Goal: Task Accomplishment & Management: Manage account settings

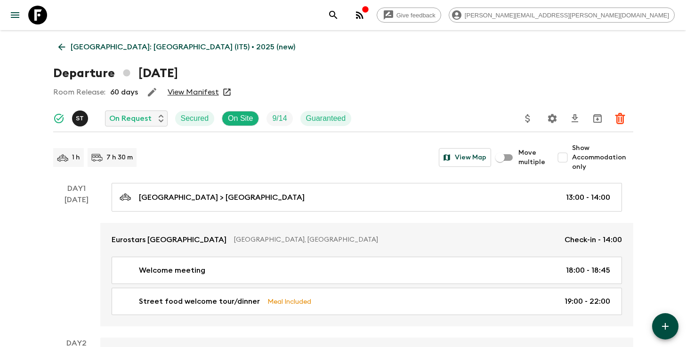
scroll to position [793, 0]
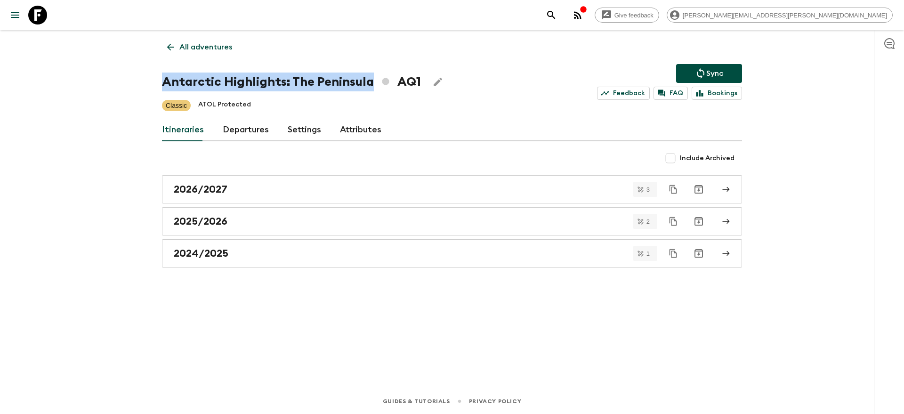
click at [561, 17] on button "search adventures" at bounding box center [551, 15] width 19 height 19
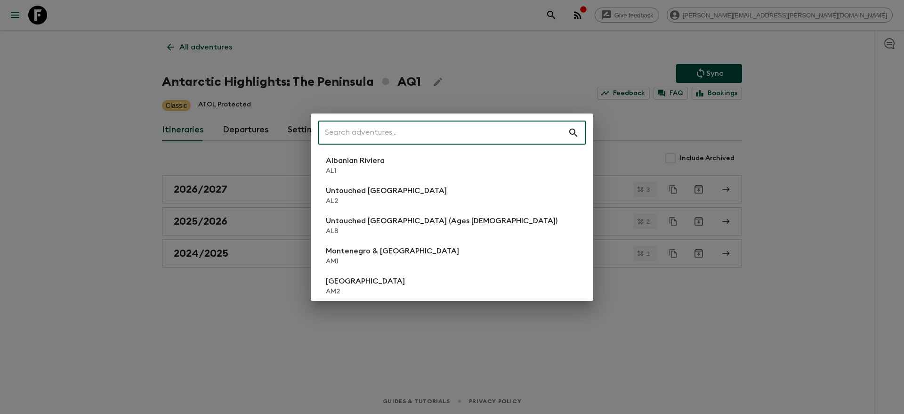
click at [430, 132] on input "text" at bounding box center [442, 133] width 249 height 26
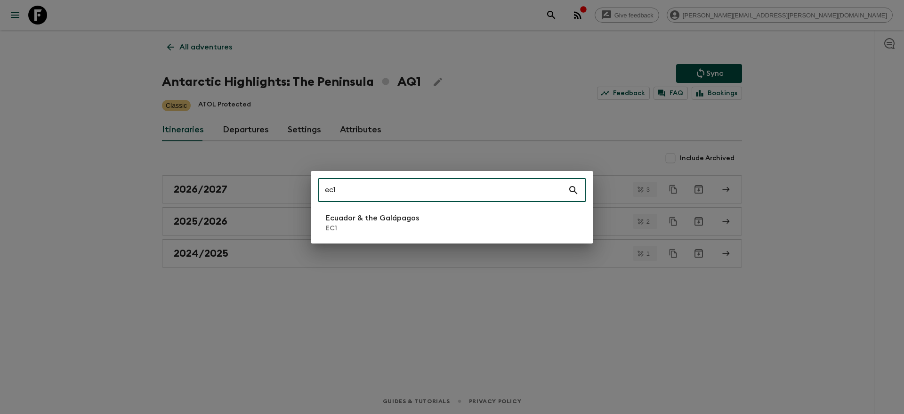
type input "ec1"
click at [369, 230] on p "EC1" at bounding box center [372, 228] width 93 height 9
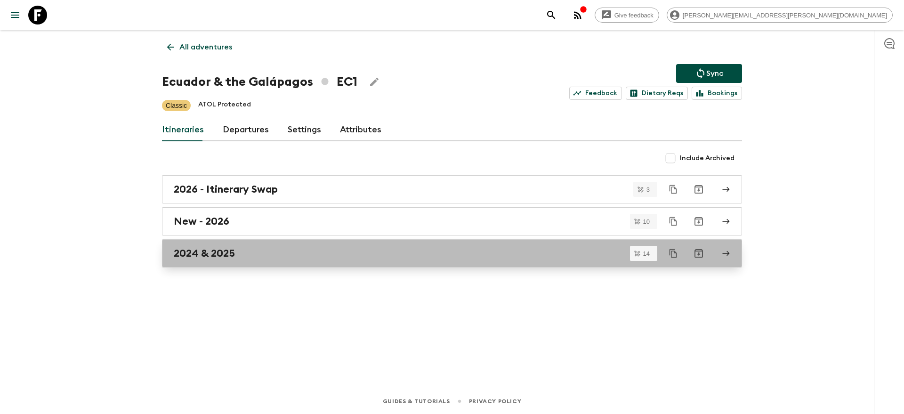
click at [277, 256] on div "2024 & 2025" at bounding box center [443, 253] width 538 height 12
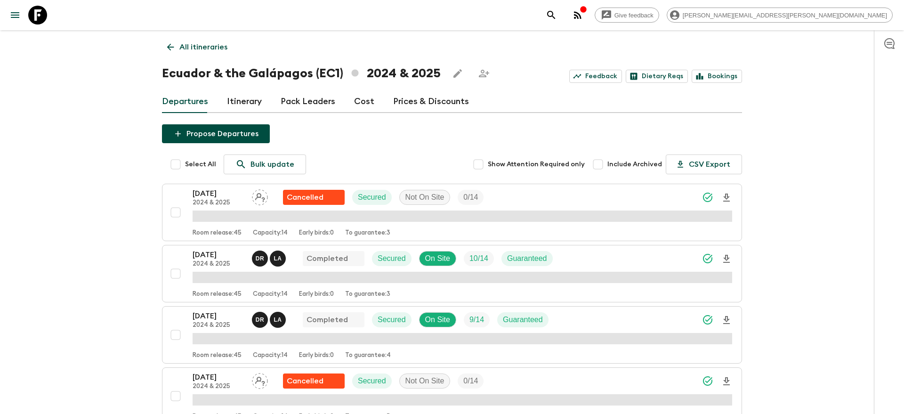
click at [236, 101] on link "Itinerary" at bounding box center [244, 101] width 35 height 23
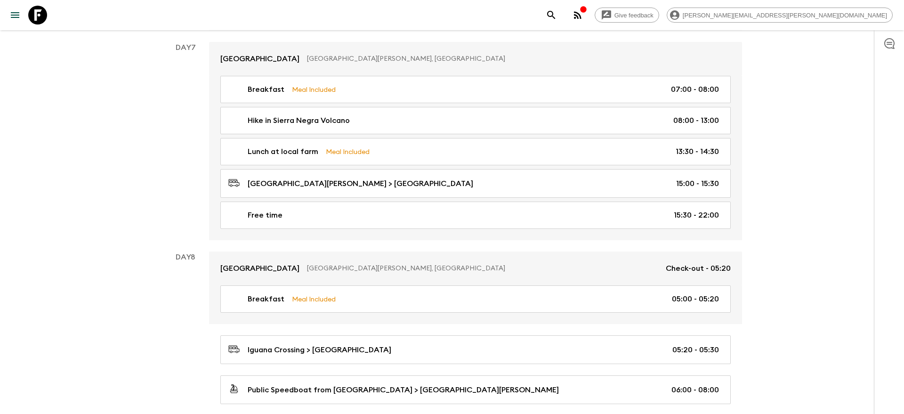
scroll to position [2111, 0]
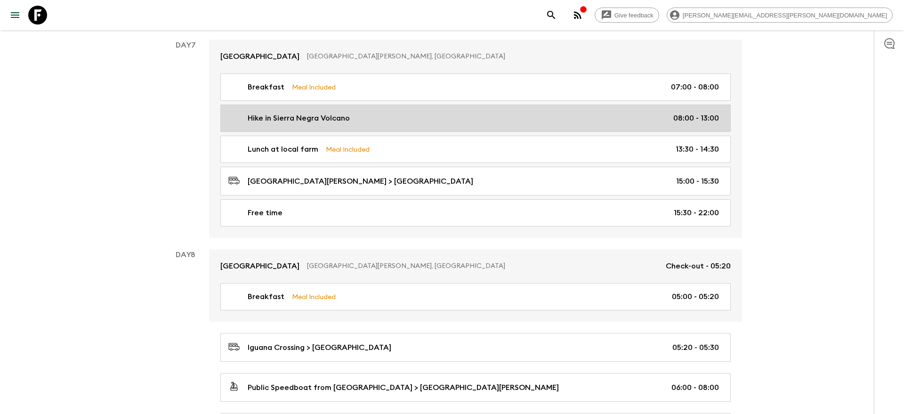
click at [600, 112] on div "Hike in [GEOGRAPHIC_DATA] Volcano 08:00 - 13:00" at bounding box center [473, 117] width 490 height 11
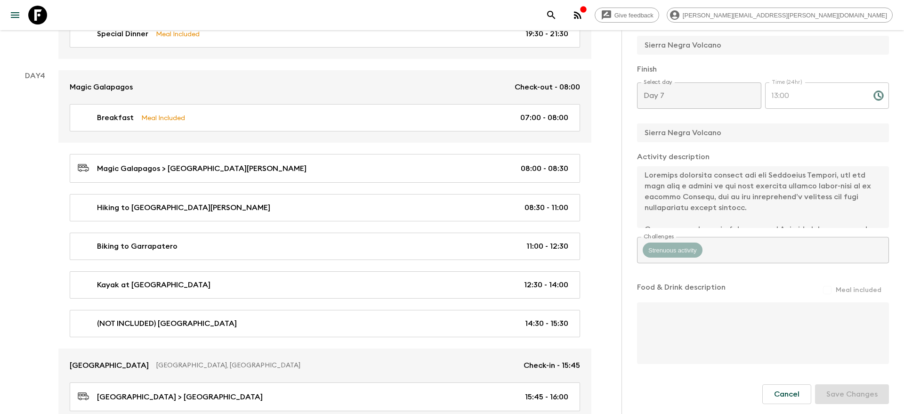
scroll to position [1100, 0]
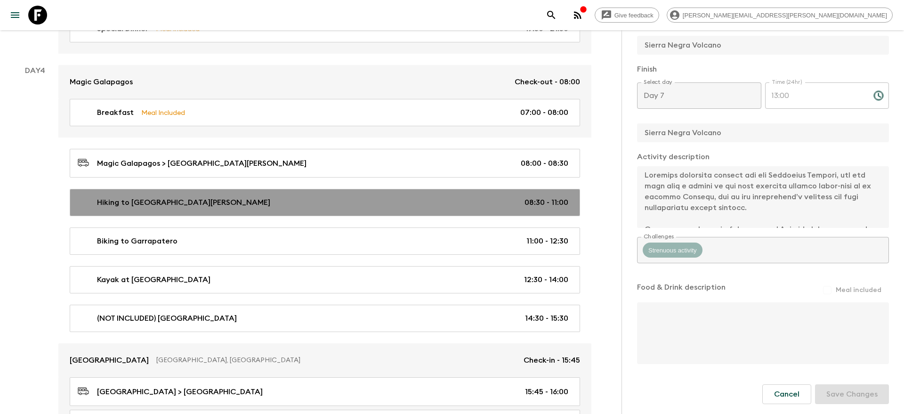
click at [303, 198] on div "Hiking to [GEOGRAPHIC_DATA][PERSON_NAME] 08:30 - 11:00" at bounding box center [323, 202] width 490 height 11
type input "Hiking to [GEOGRAPHIC_DATA][PERSON_NAME]"
type input "Hiking to [GEOGRAPHIC_DATA] viewpoint"
type input "Cerro Mesa viewpoint"
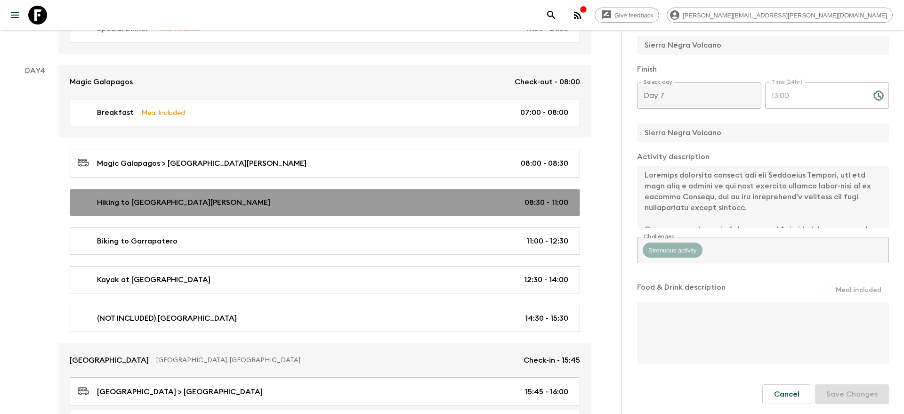
type textarea "We start the day with a visit to the [GEOGRAPHIC_DATA], from where we can admir…"
type input "Day 4"
type input "08:30"
type input "Day 4"
type input "11:00"
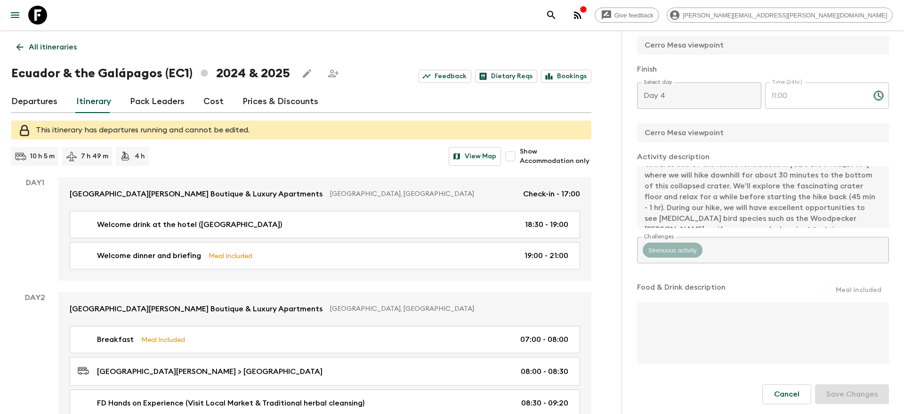
click at [58, 49] on p "All itineraries" at bounding box center [53, 46] width 48 height 11
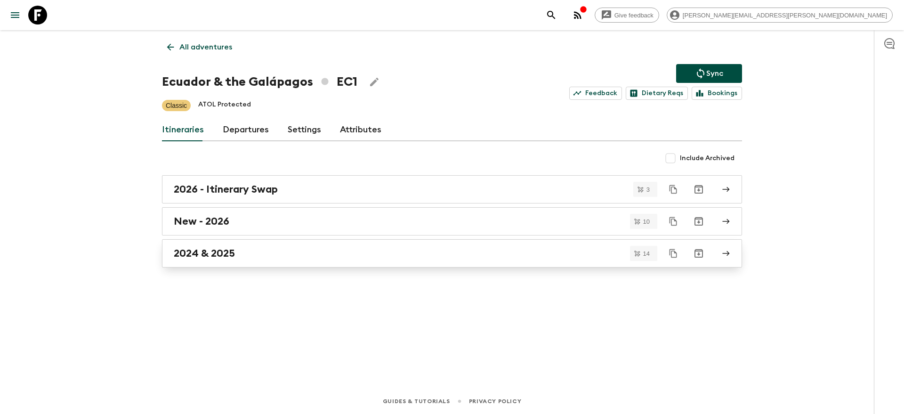
click at [263, 252] on div "2024 & 2025" at bounding box center [443, 253] width 538 height 12
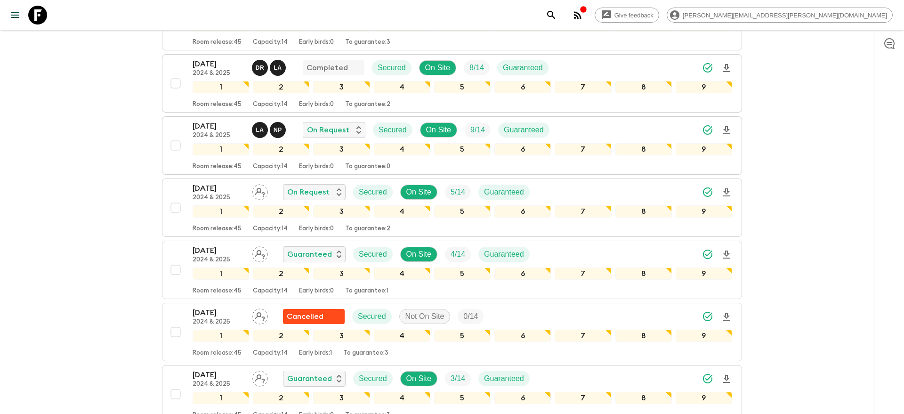
scroll to position [373, 0]
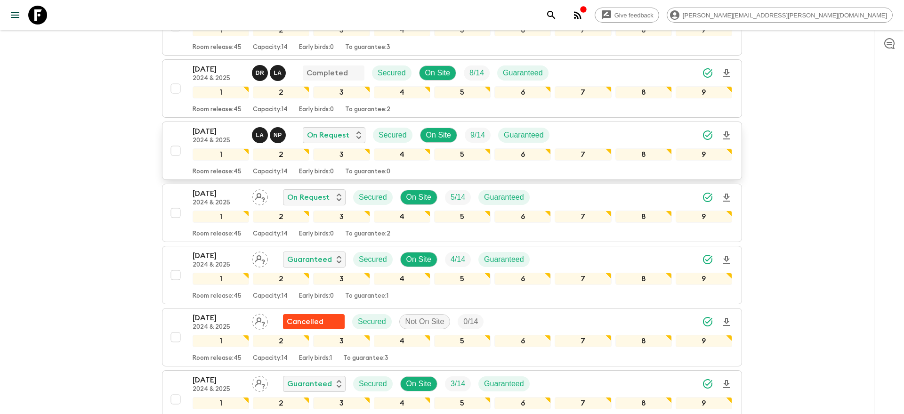
click at [578, 138] on div "[DATE] 2024 & 2025 L A N P On Request Secured On Site 9 / 14 Guaranteed" at bounding box center [461, 135] width 539 height 19
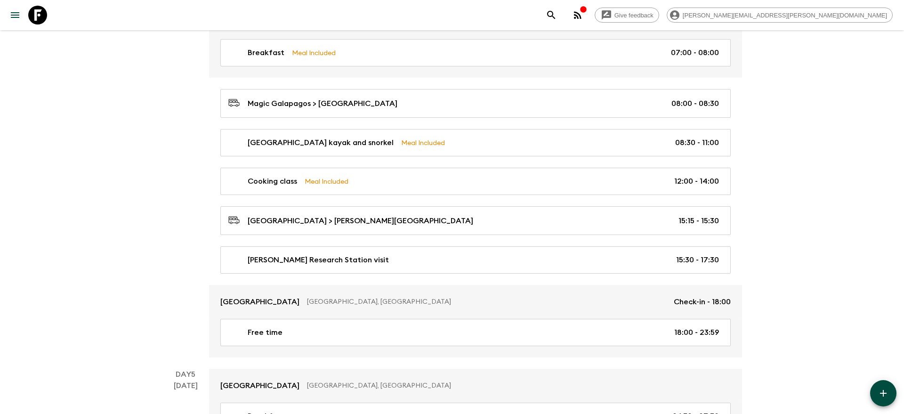
scroll to position [1205, 0]
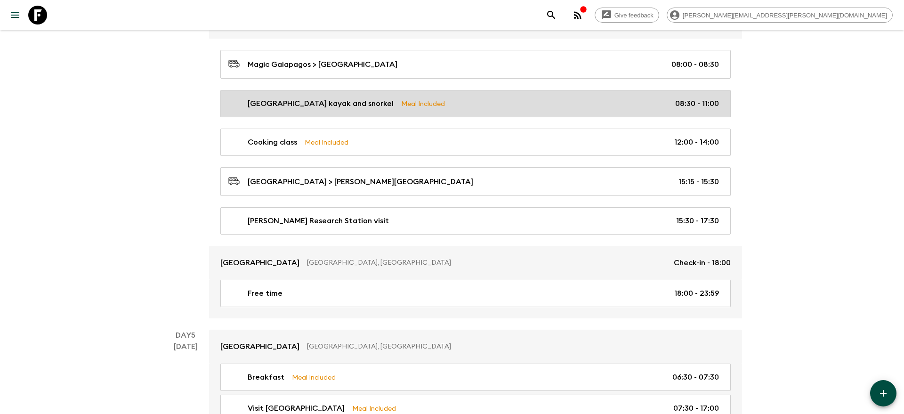
click at [502, 92] on link "Tortuga Bay Beach kayak and snorkel Meal Included 08:30 - 11:00" at bounding box center [475, 103] width 510 height 27
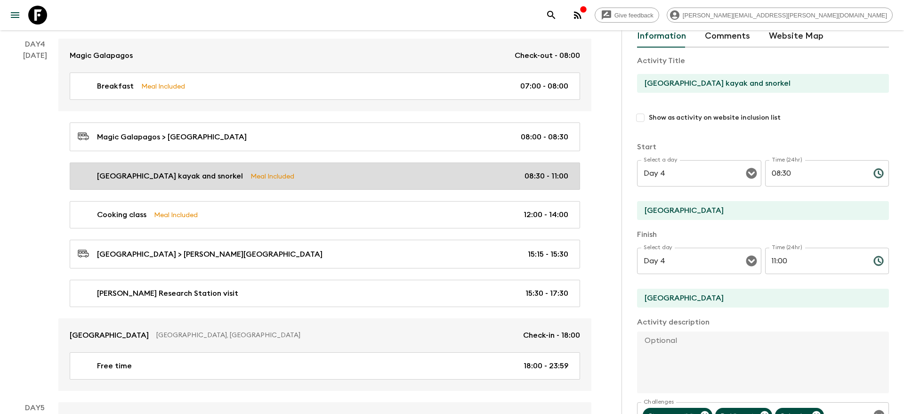
scroll to position [1153, 0]
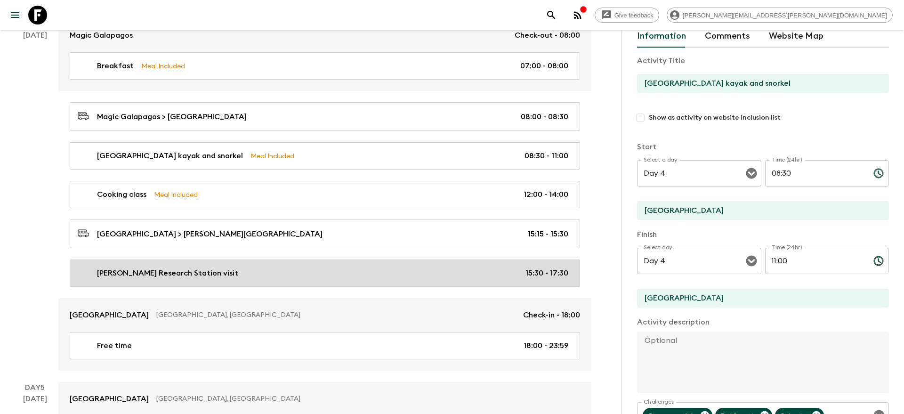
click at [307, 267] on div "[PERSON_NAME] Research Station visit 15:30 - 17:30" at bounding box center [323, 272] width 490 height 11
type input "[PERSON_NAME] Research Station visit"
type input "[PERSON_NAME][GEOGRAPHIC_DATA]"
checkbox input "false"
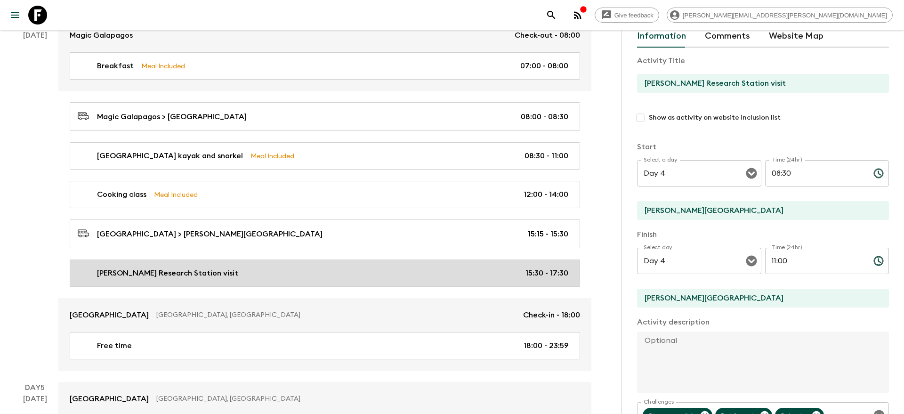
type input "15:30"
type input "17:30"
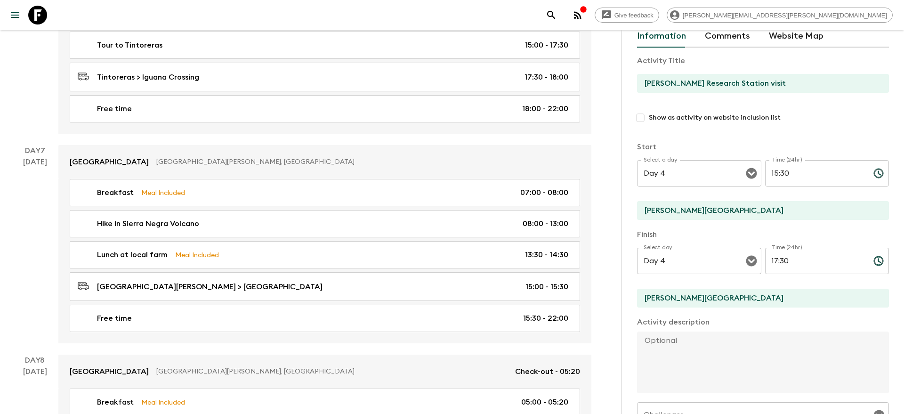
scroll to position [1982, 0]
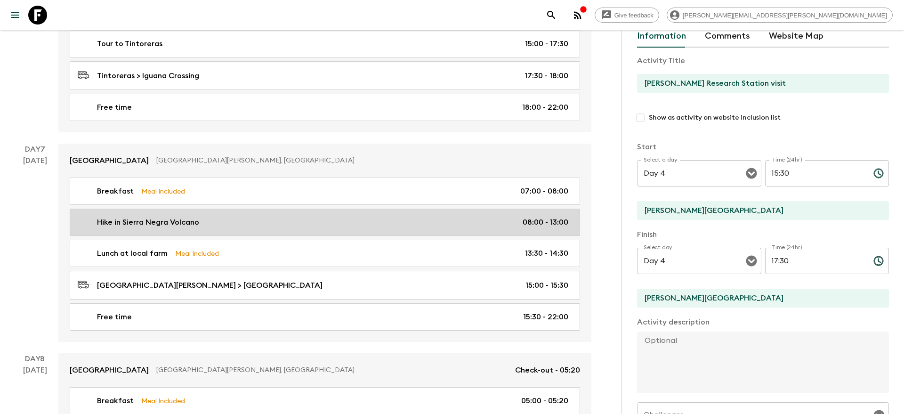
click at [372, 216] on div "Hike in [GEOGRAPHIC_DATA] Volcano 08:00 - 13:00" at bounding box center [323, 221] width 490 height 11
type input "Hike in Sierra Negra Volcano"
type input "Sierra Negra Volcano"
type textarea "Loremips dolorsita consect adi eli Seddoeius Tempori, utl etd magn aliq e admin…"
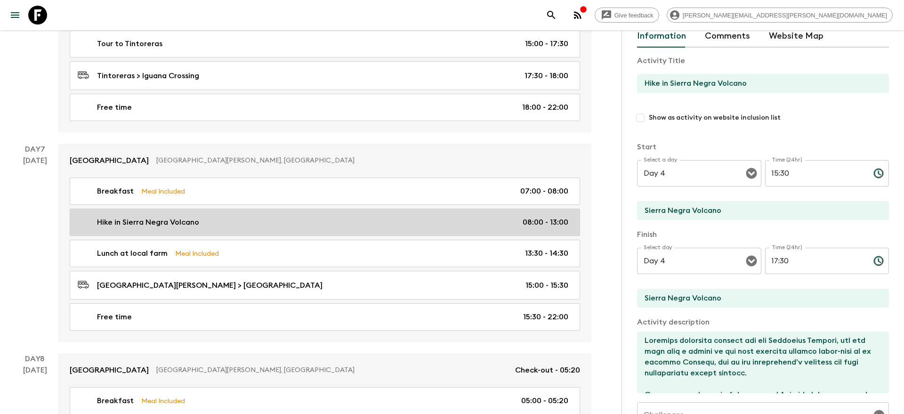
type input "Day 7"
type input "08:00"
type input "Day 7"
type input "13:00"
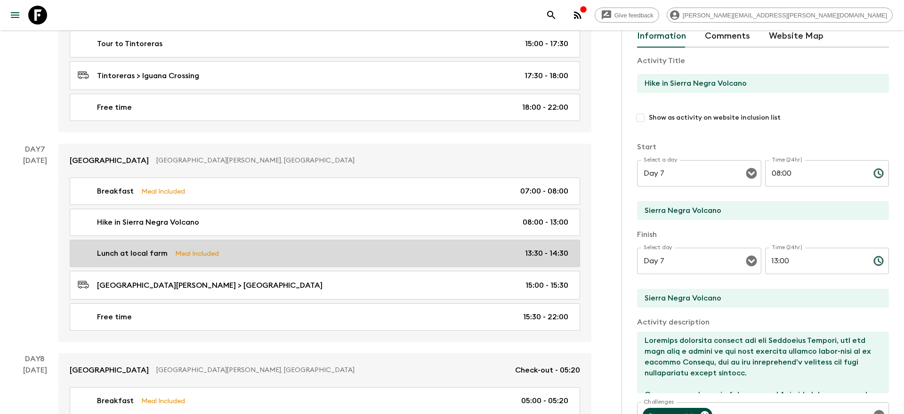
click at [410, 251] on div "Lunch at local farm Meal Included 13:30 - 14:30" at bounding box center [323, 253] width 490 height 11
type input "Lunch at local farm"
type input "Local farm"
type textarea "After Volcan Chico and its extreme landscape, we will be able to relax in the s…"
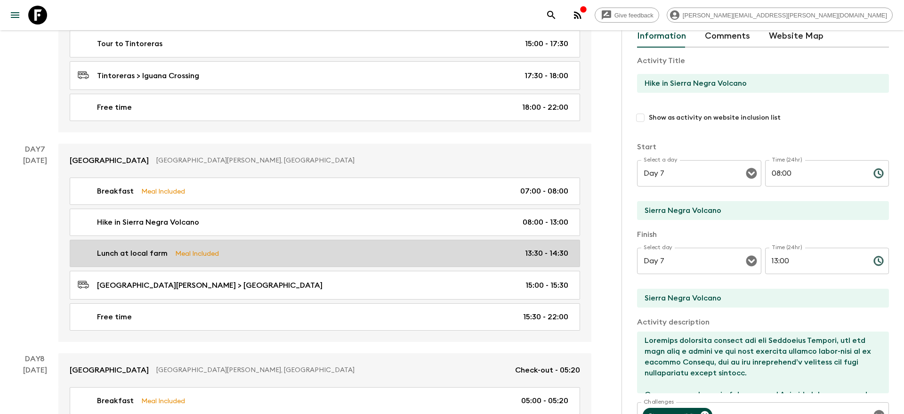
checkbox input "true"
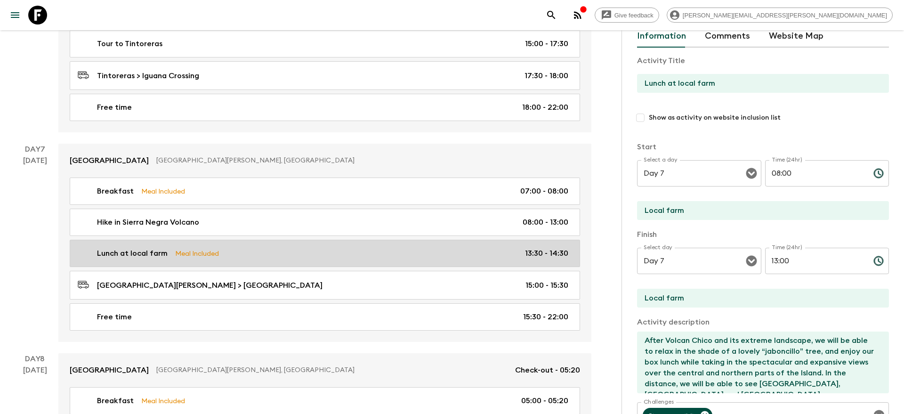
type input "13:30"
type input "14:30"
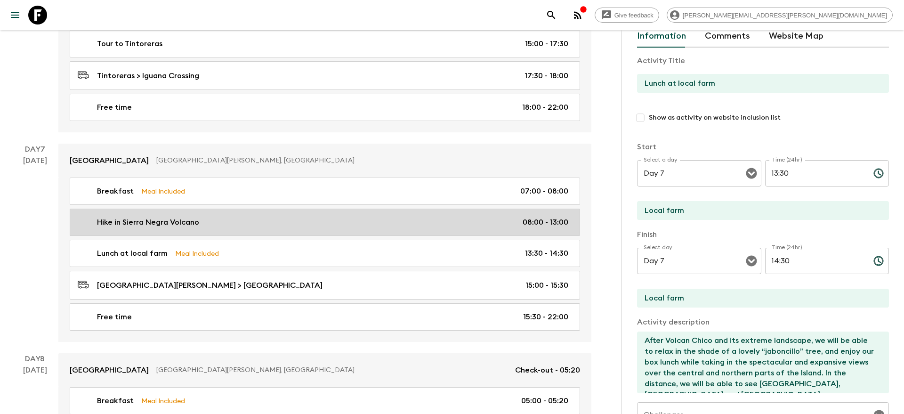
click at [398, 225] on link "Hike in [GEOGRAPHIC_DATA] Volcano 08:00 - 13:00" at bounding box center [325, 221] width 510 height 27
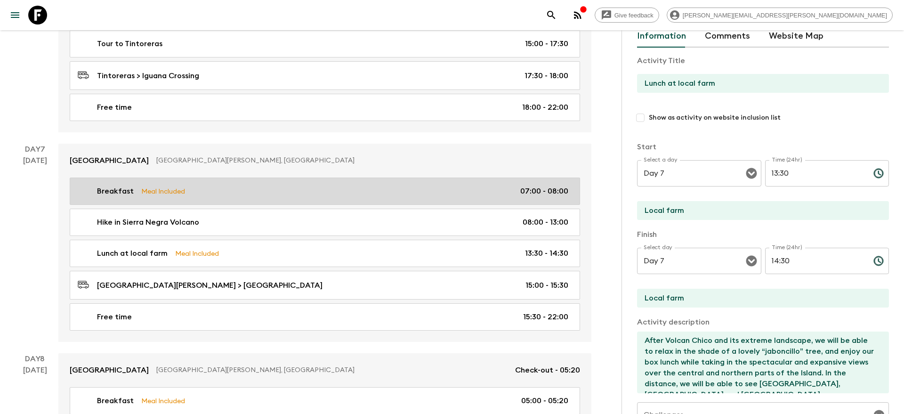
type input "Hike in Sierra Negra Volcano"
type input "Sierra Negra Volcano"
type textarea "Loremips dolorsita consect adi eli Seddoeius Tempori, utl etd magn aliq e admin…"
checkbox input "false"
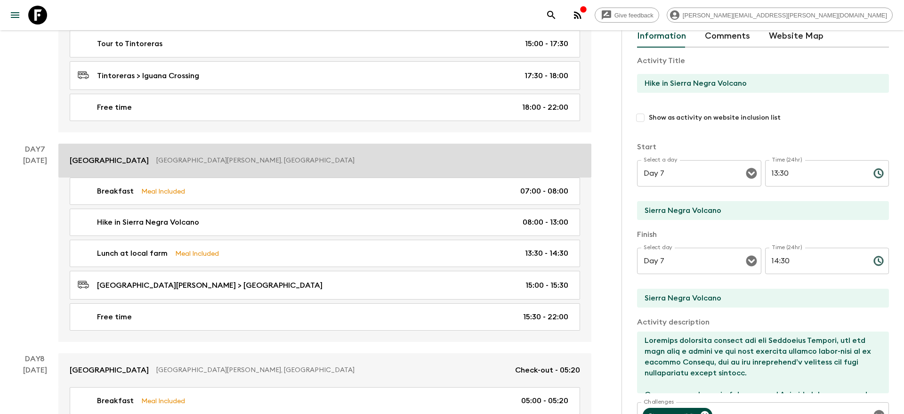
type input "08:00"
type input "13:00"
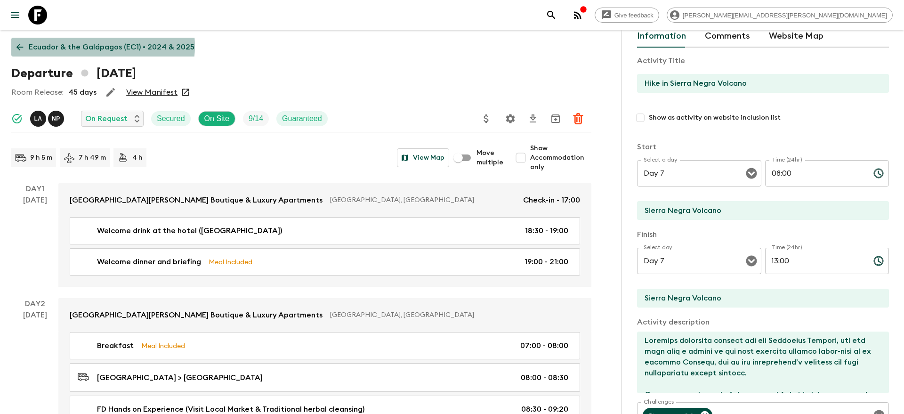
click at [96, 46] on p "Ecuador & the Galápagos (EC1) • 2024 & 2025" at bounding box center [112, 46] width 166 height 11
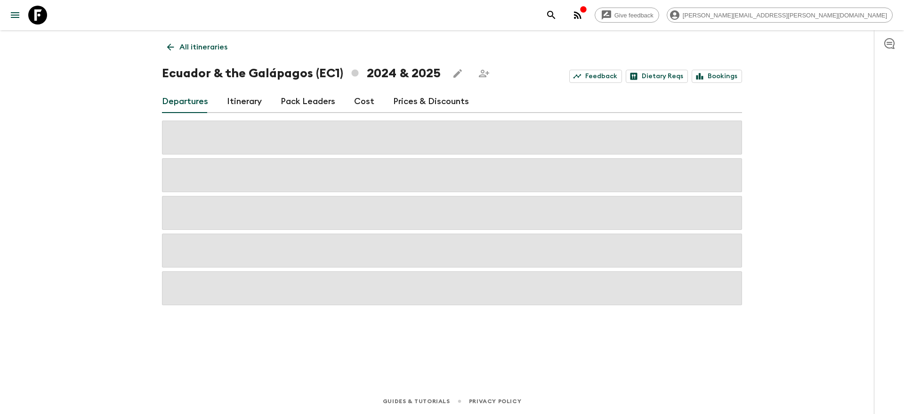
click at [205, 50] on p "All itineraries" at bounding box center [203, 46] width 48 height 11
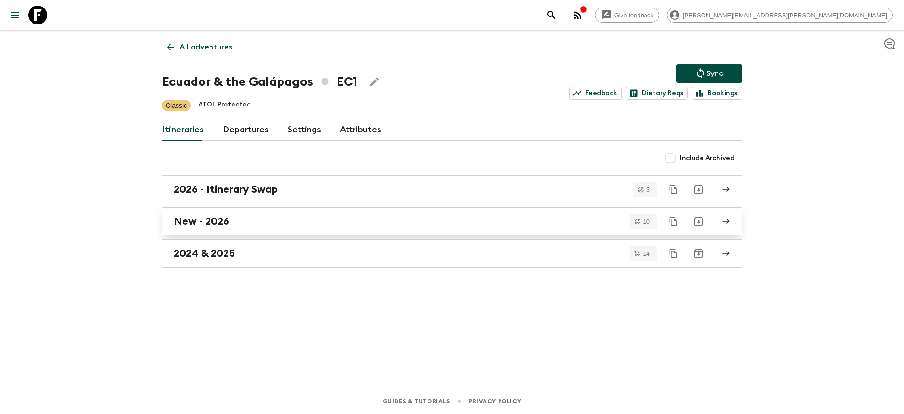
click at [208, 228] on link "New - 2026" at bounding box center [452, 221] width 580 height 28
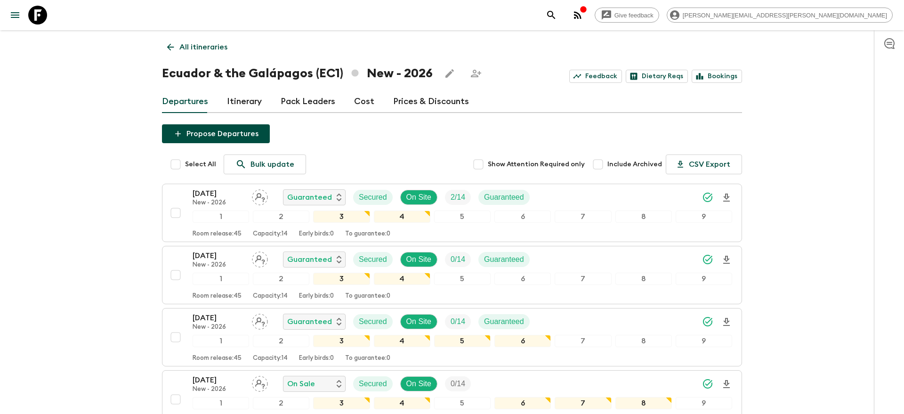
click at [248, 106] on link "Itinerary" at bounding box center [244, 101] width 35 height 23
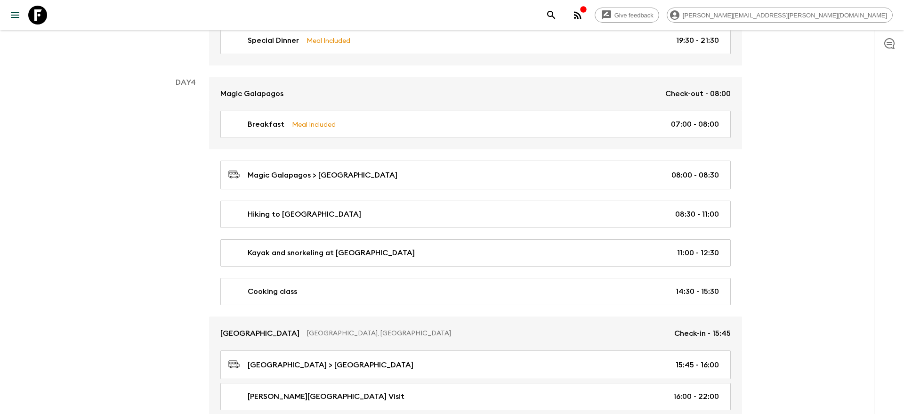
scroll to position [1147, 0]
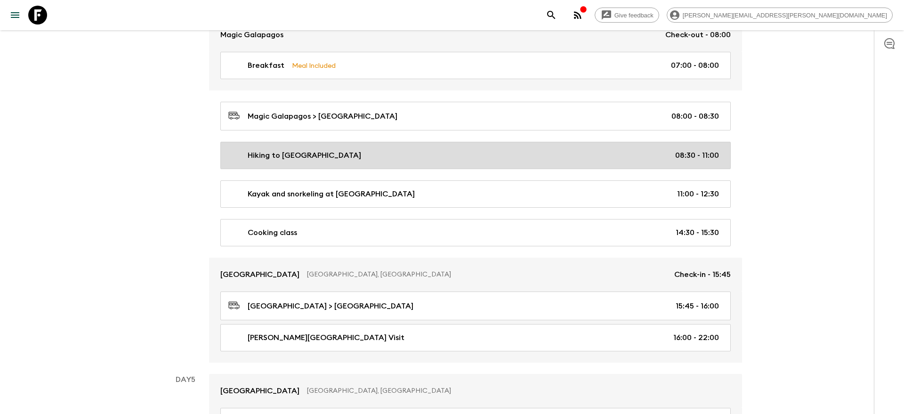
click at [341, 153] on p "Hiking to [GEOGRAPHIC_DATA]" at bounding box center [304, 155] width 113 height 11
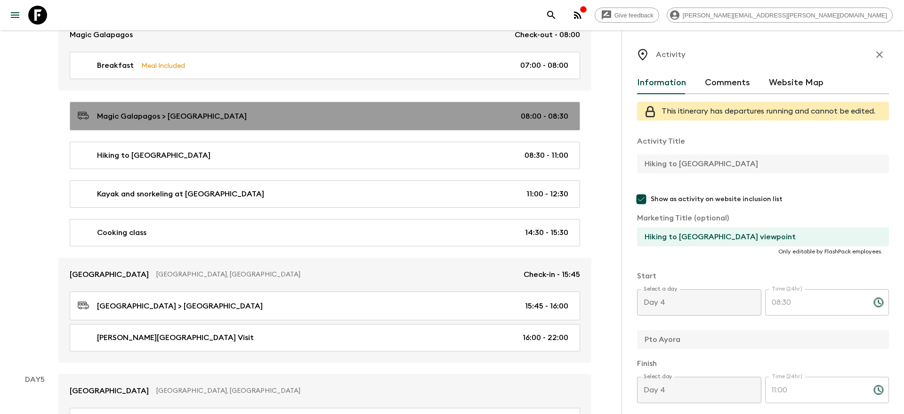
click at [337, 114] on div "Magic Galapagos > [GEOGRAPHIC_DATA] 08:00 - 08:30" at bounding box center [323, 116] width 490 height 13
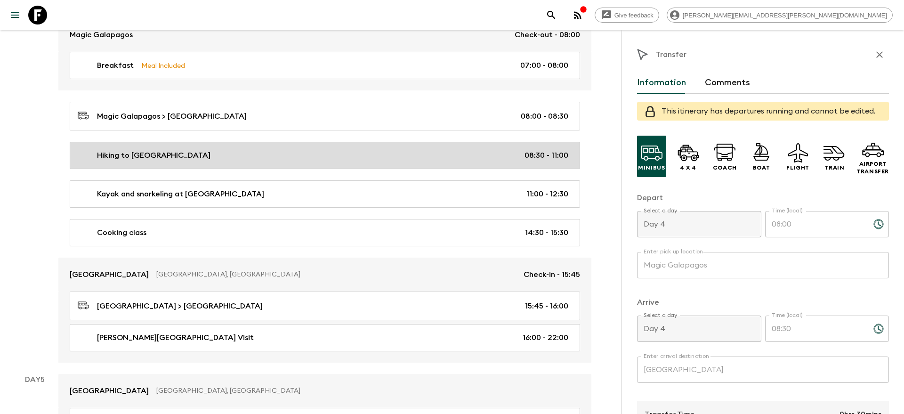
click at [333, 142] on link "Hiking to [GEOGRAPHIC_DATA] 08:30 - 11:00" at bounding box center [325, 155] width 510 height 27
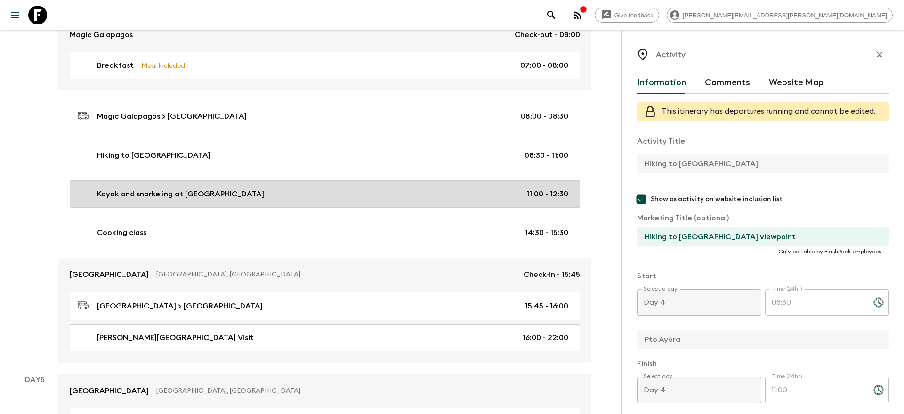
click at [313, 188] on div "Kayak and snorkeling at [GEOGRAPHIC_DATA] 11:00 - 12:30" at bounding box center [323, 193] width 490 height 11
type input "Kayak and snorkeling at [GEOGRAPHIC_DATA]"
type input "Biking to [GEOGRAPHIC_DATA]"
type input "11:00"
type input "12:30"
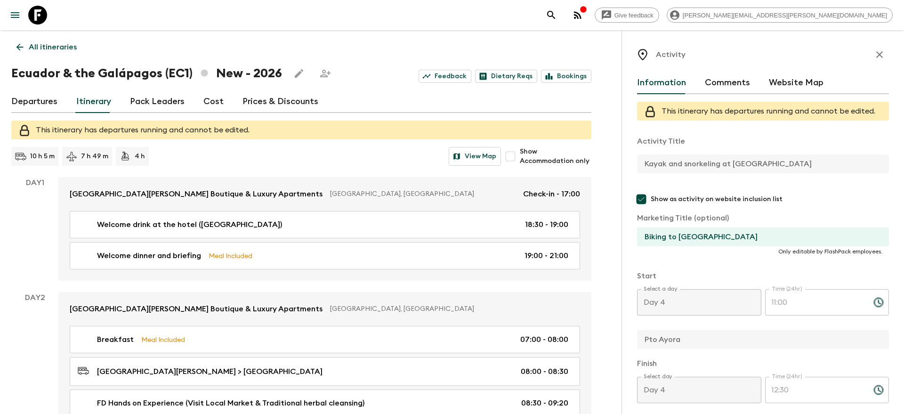
click at [48, 48] on p "All itineraries" at bounding box center [53, 46] width 48 height 11
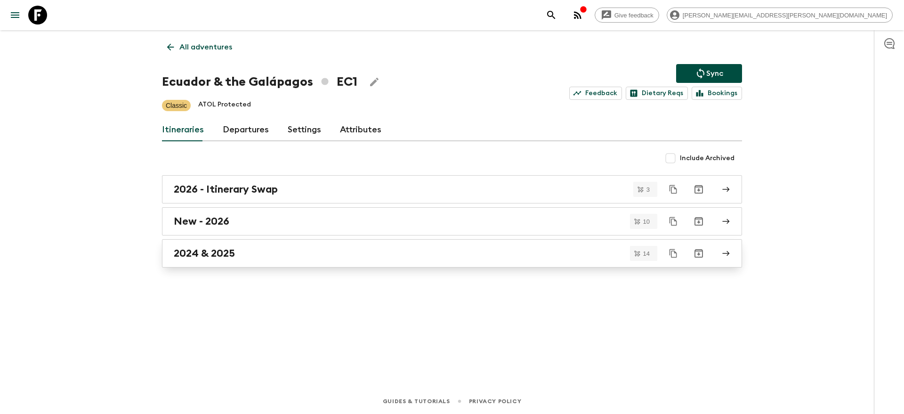
click at [260, 259] on div "2024 & 2025" at bounding box center [443, 253] width 538 height 12
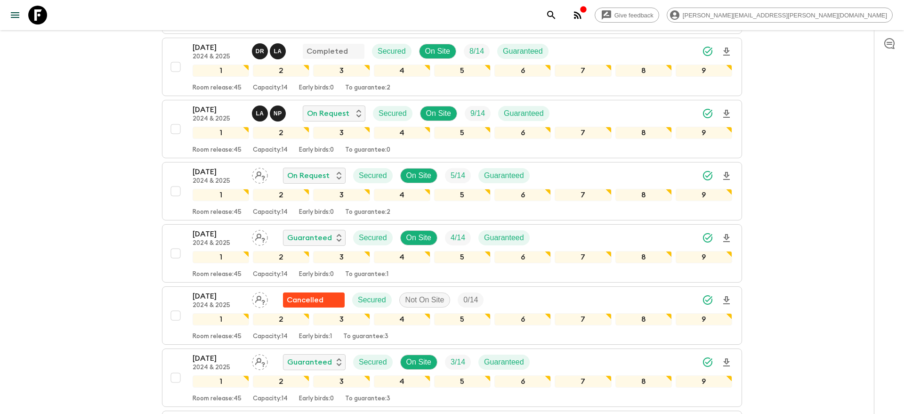
scroll to position [398, 0]
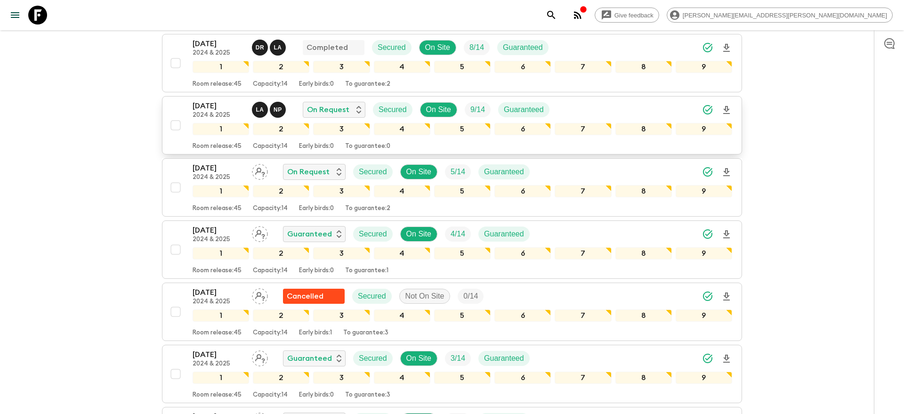
click at [560, 110] on div "[DATE] 2024 & 2025 L A N P On Request Secured On Site 9 / 14 Guaranteed" at bounding box center [461, 109] width 539 height 19
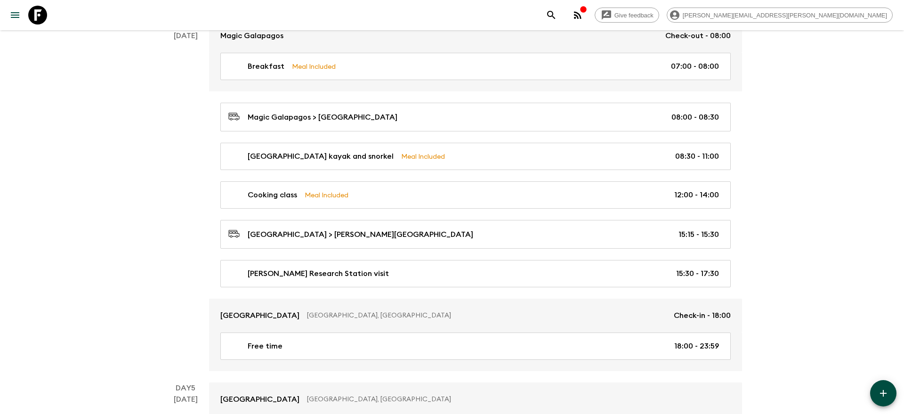
scroll to position [1162, 0]
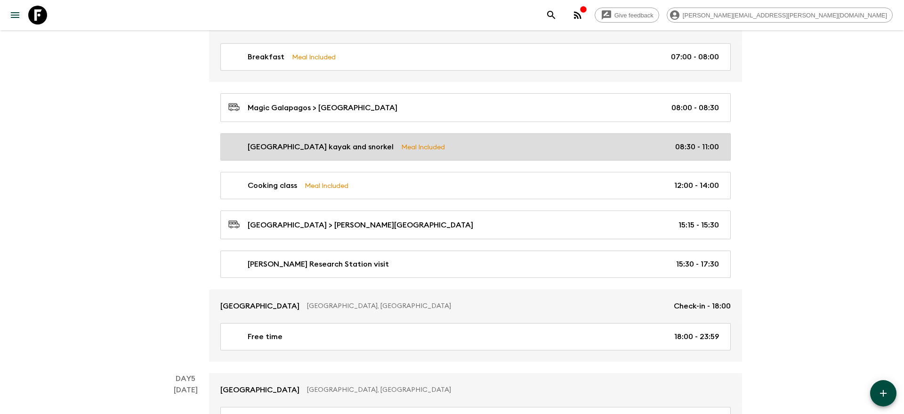
click at [481, 141] on div "Tortuga Bay Beach kayak and snorkel Meal Included 08:30 - 11:00" at bounding box center [473, 146] width 490 height 11
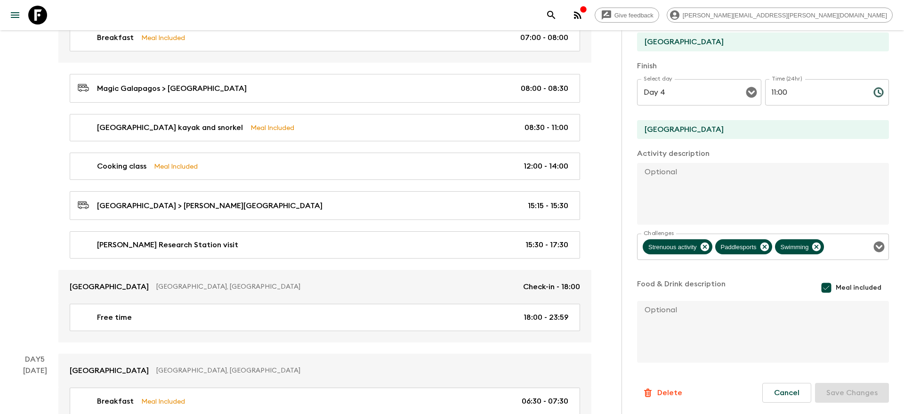
scroll to position [1184, 0]
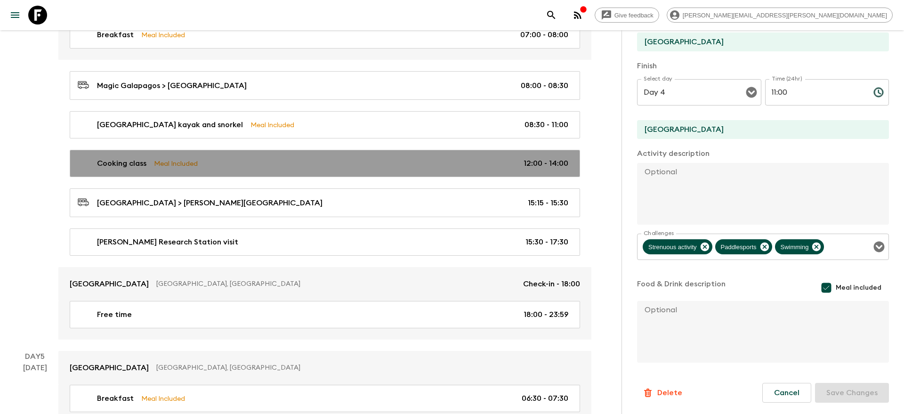
click at [371, 159] on div "Cooking class Meal Included 12:00 - 14:00" at bounding box center [323, 163] width 490 height 11
type input "Cooking class"
type input "Garrapatero Beach"
type textarea "Prepare a delicious and typical food."
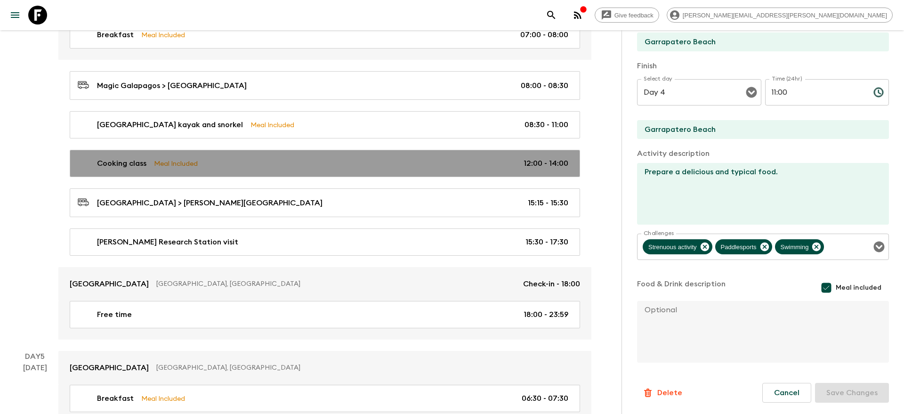
type input "12:00"
type input "14:00"
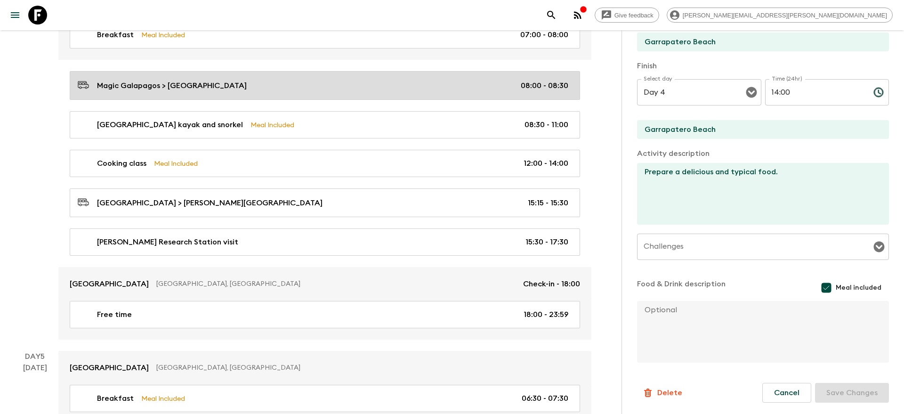
click at [390, 90] on link "Magic Galapagos > [GEOGRAPHIC_DATA] 08:00 - 08:30" at bounding box center [325, 85] width 510 height 29
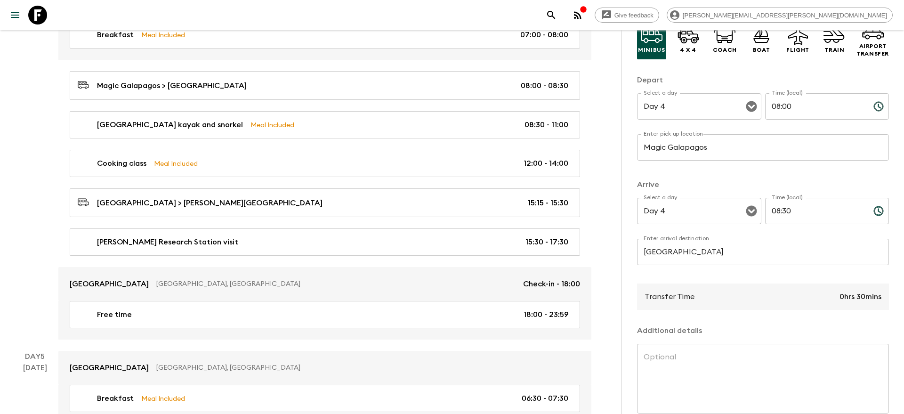
scroll to position [89, 0]
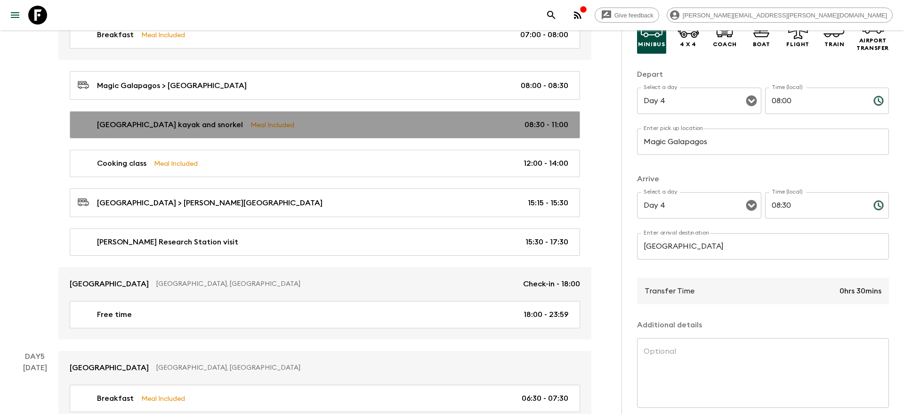
click at [410, 120] on div "Tortuga Bay Beach kayak and snorkel Meal Included 08:30 - 11:00" at bounding box center [323, 124] width 490 height 11
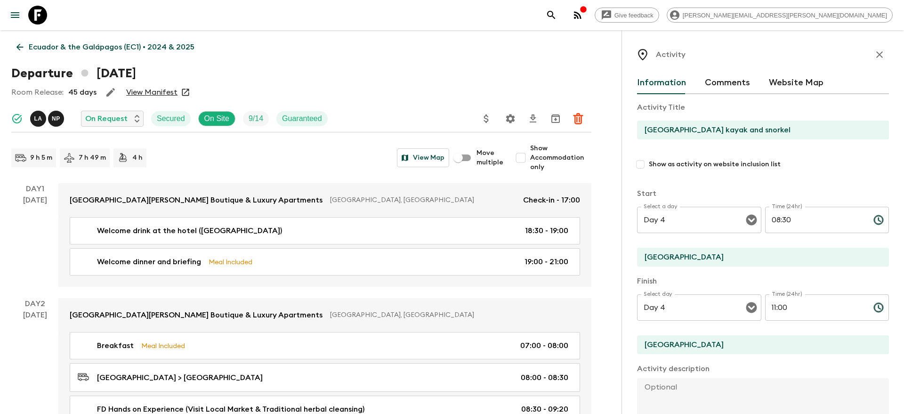
click at [90, 51] on p "Ecuador & the Galápagos (EC1) • 2024 & 2025" at bounding box center [112, 46] width 166 height 11
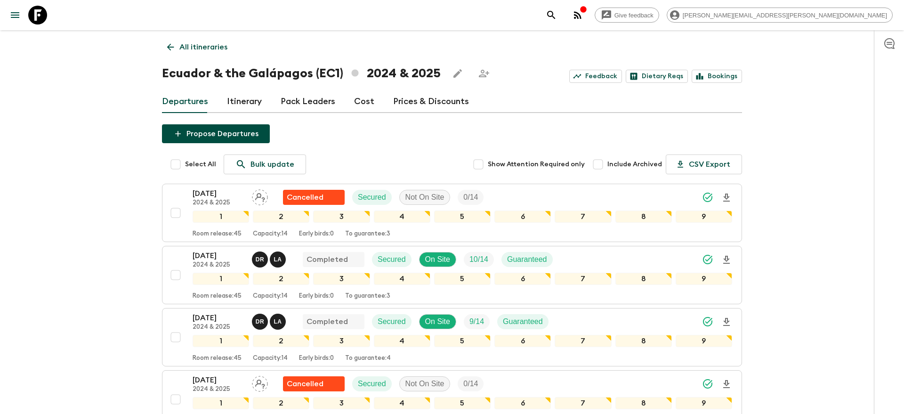
click at [247, 98] on link "Itinerary" at bounding box center [244, 101] width 35 height 23
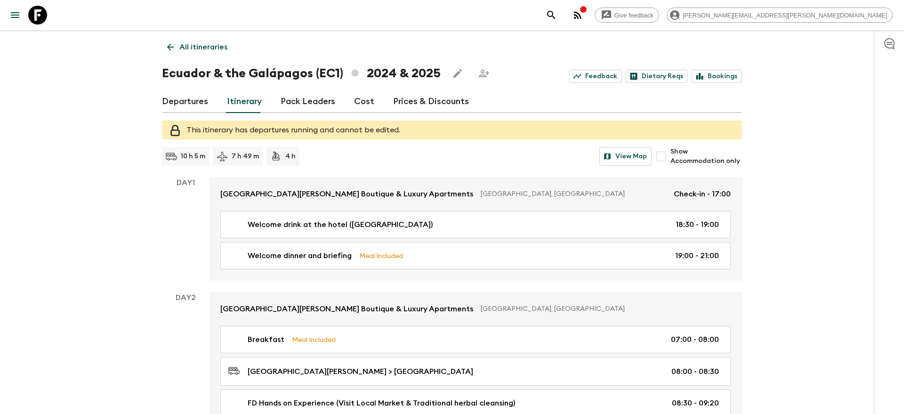
click at [202, 50] on p "All itineraries" at bounding box center [203, 46] width 48 height 11
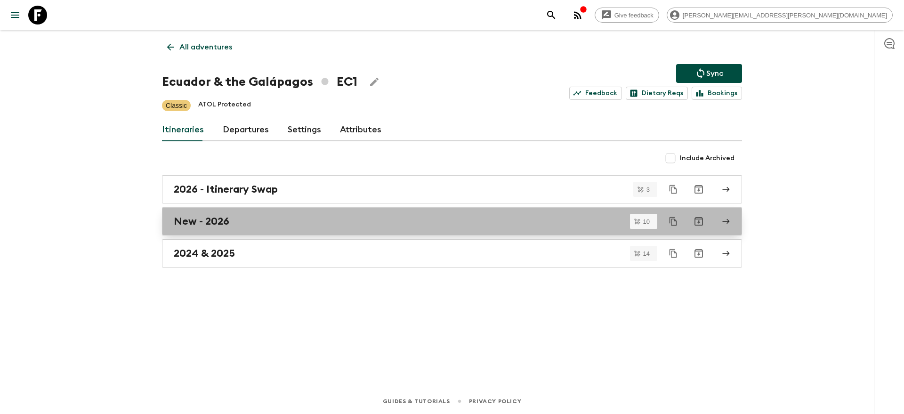
click at [202, 225] on h2 "New - 2026" at bounding box center [202, 221] width 56 height 12
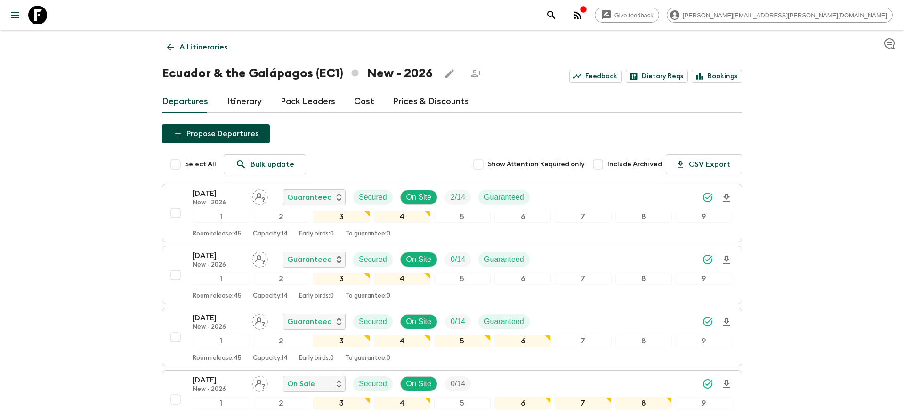
click at [200, 51] on p "All itineraries" at bounding box center [203, 46] width 48 height 11
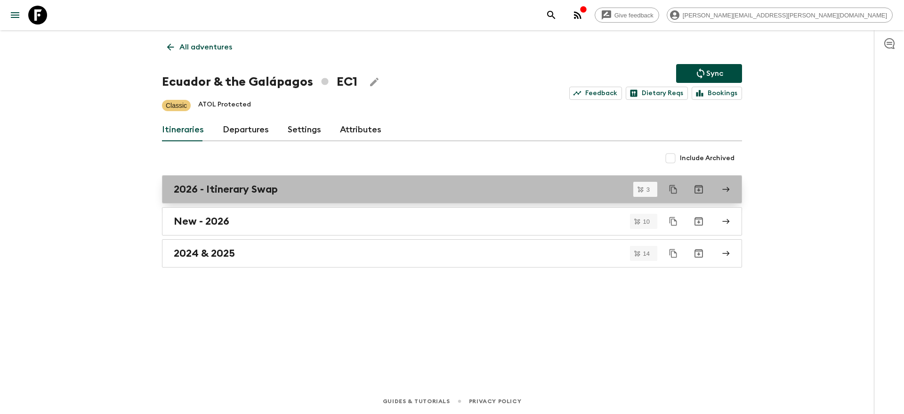
click at [224, 191] on h2 "2026 - Itinerary Swap" at bounding box center [226, 189] width 104 height 12
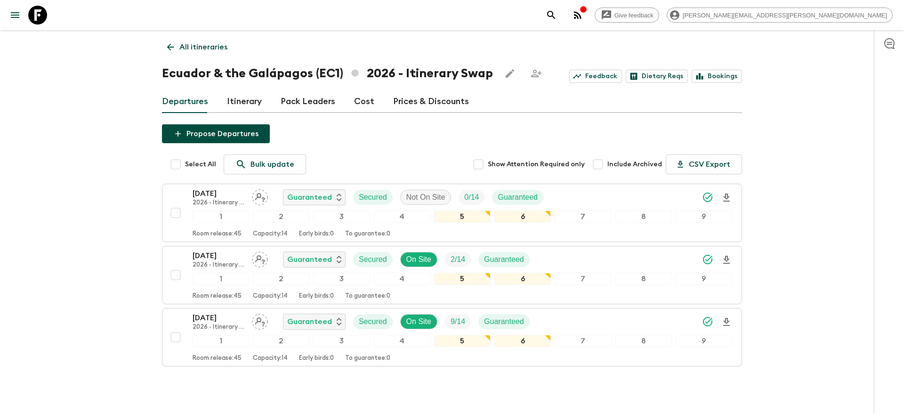
click at [249, 107] on link "Itinerary" at bounding box center [244, 101] width 35 height 23
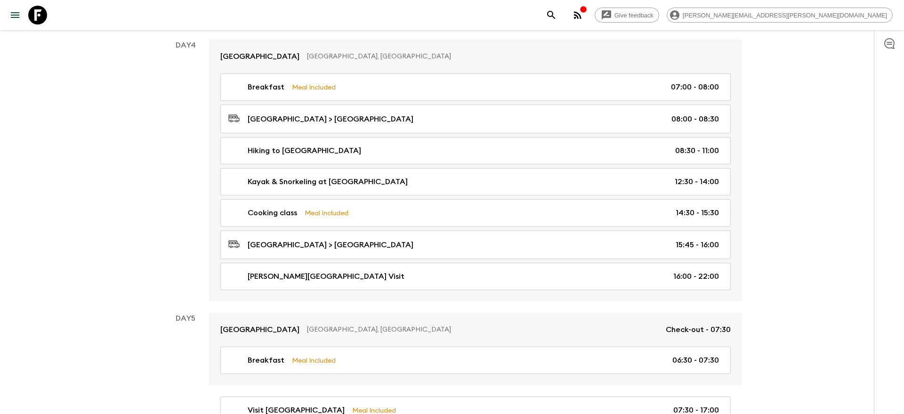
scroll to position [1094, 0]
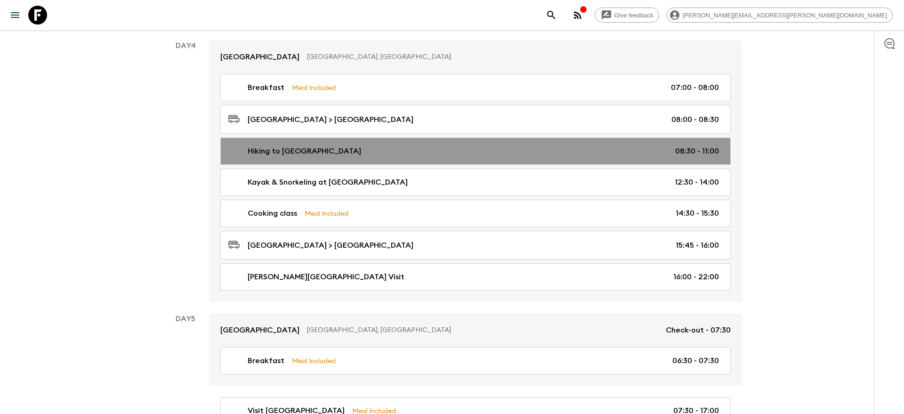
click at [443, 149] on div "Hiking to [GEOGRAPHIC_DATA] 08:30 - 11:00" at bounding box center [473, 150] width 490 height 11
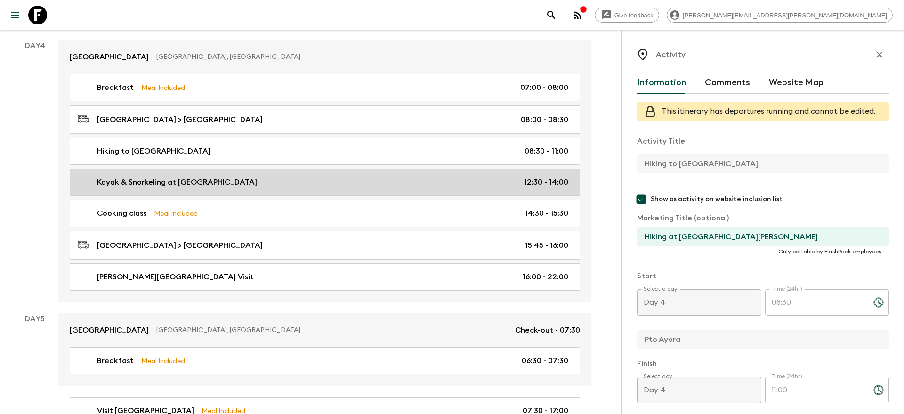
click at [430, 172] on link "Kayak & Snorkeling at [GEOGRAPHIC_DATA] 12:30 - 14:00" at bounding box center [325, 181] width 510 height 27
type input "Kayak & Snorkeling at [GEOGRAPHIC_DATA]"
type input "Kayaking at [GEOGRAPHIC_DATA]"
type input "[GEOGRAPHIC_DATA]"
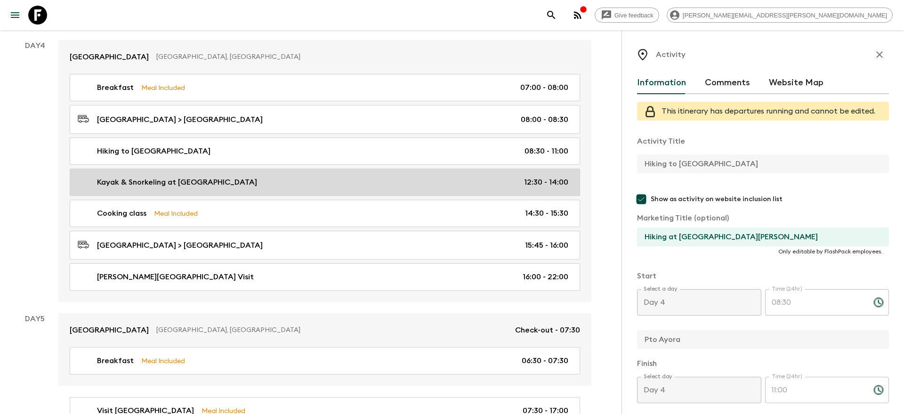
type textarea "Kayaking activity takes place from the beach along the bay for about 45 minutes."
type input "12:30"
type input "14:00"
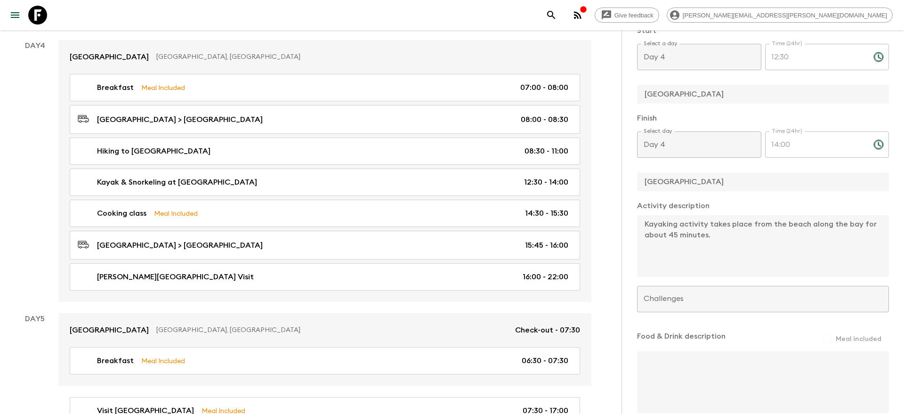
scroll to position [246, 0]
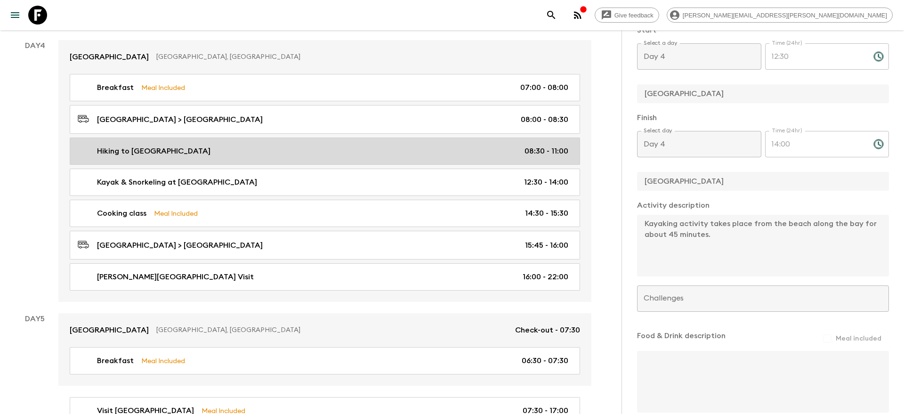
click at [389, 141] on link "Hiking to [GEOGRAPHIC_DATA] 08:30 - 11:00" at bounding box center [325, 150] width 510 height 27
type input "Hiking to [GEOGRAPHIC_DATA]"
type input "Hiking at [GEOGRAPHIC_DATA][PERSON_NAME]"
type input "Pto Ayora"
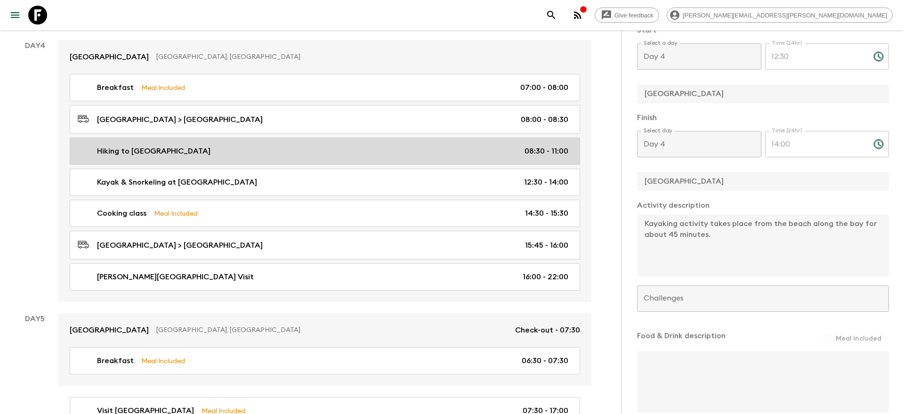
type textarea "After walking through a deciduous forest for 2.5 Km (~1.5 miles) we will reach …"
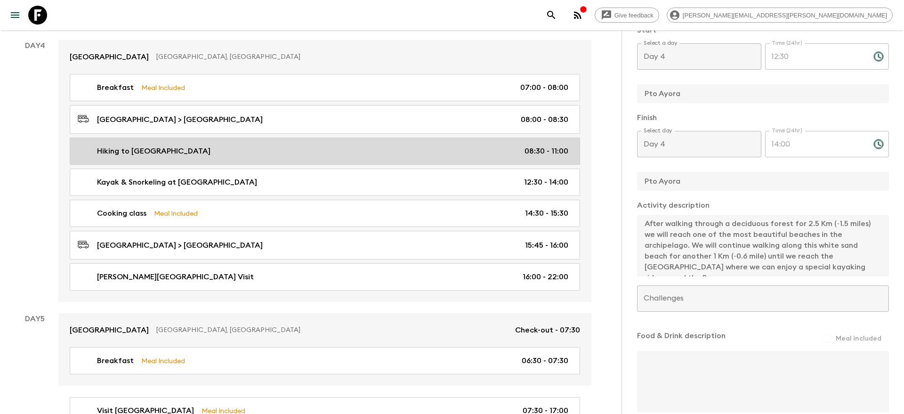
type input "08:30"
type input "11:00"
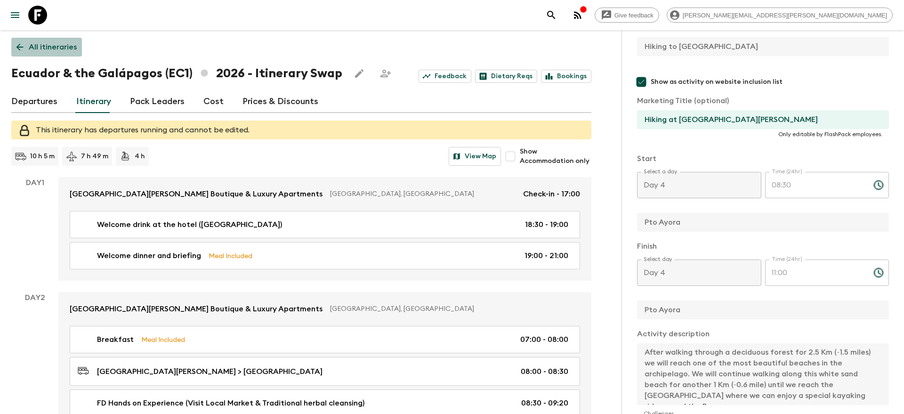
click at [60, 49] on p "All itineraries" at bounding box center [53, 46] width 48 height 11
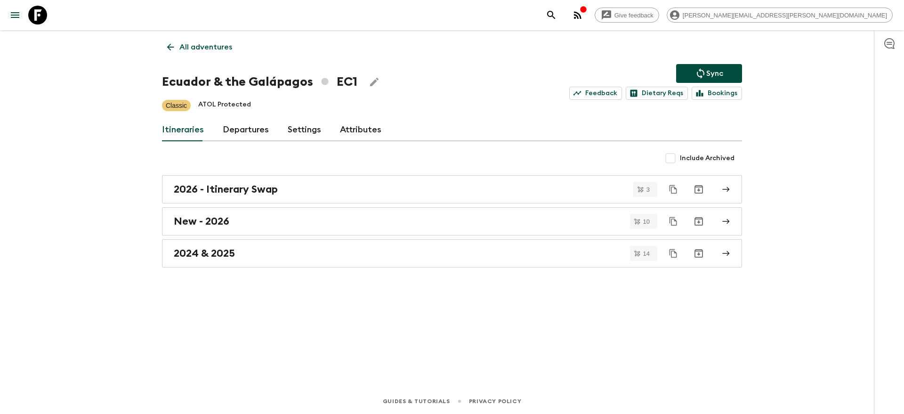
click at [191, 48] on p "All adventures" at bounding box center [205, 46] width 53 height 11
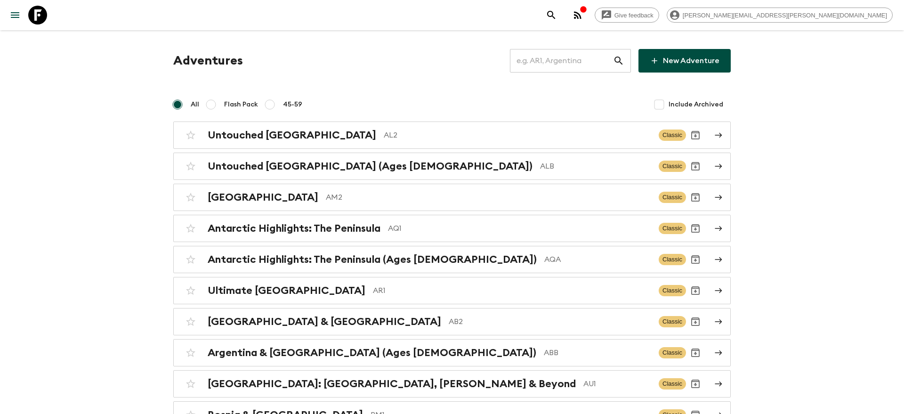
click at [589, 63] on input "text" at bounding box center [561, 61] width 103 height 26
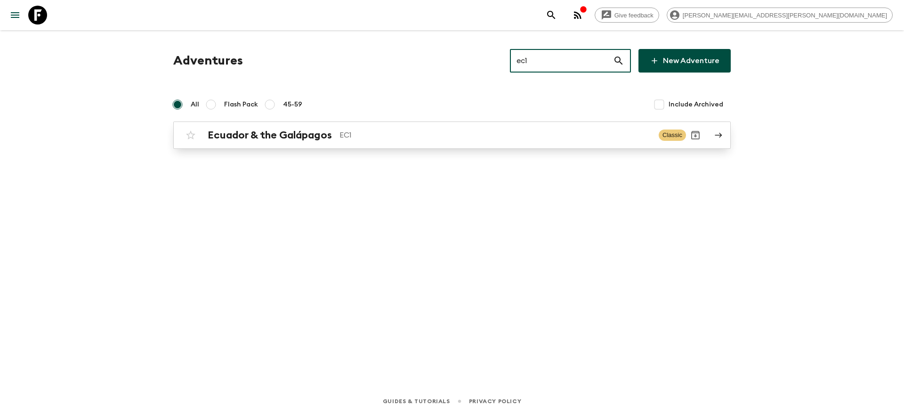
type input "ec1"
click at [499, 132] on p "EC1" at bounding box center [495, 134] width 312 height 11
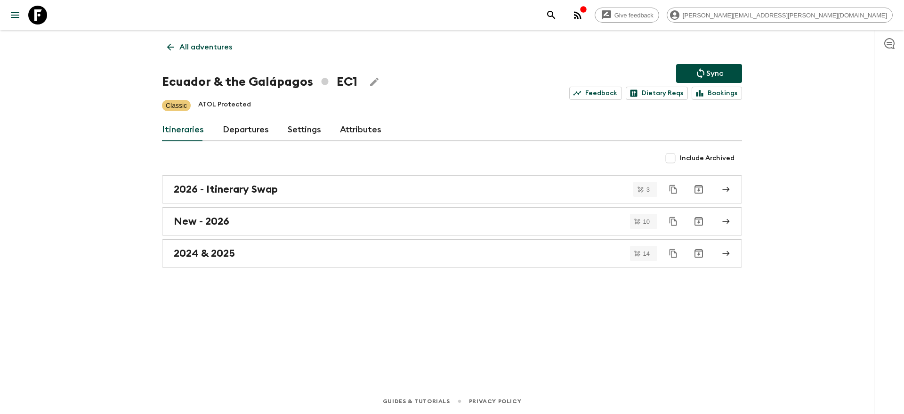
click at [390, 268] on div "All adventures Ecuador & the Galápagos EC1 Sync Feedback Dietary Reqs Bookings …" at bounding box center [452, 196] width 602 height 332
click at [386, 257] on div "2024 & 2025" at bounding box center [443, 253] width 538 height 12
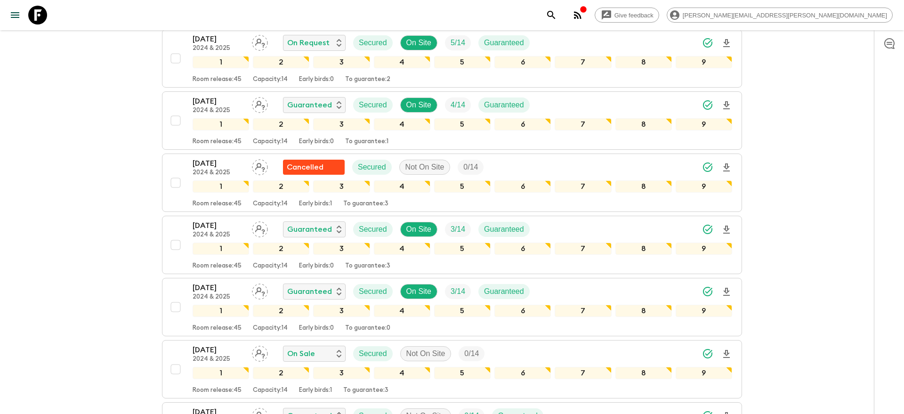
scroll to position [590, 0]
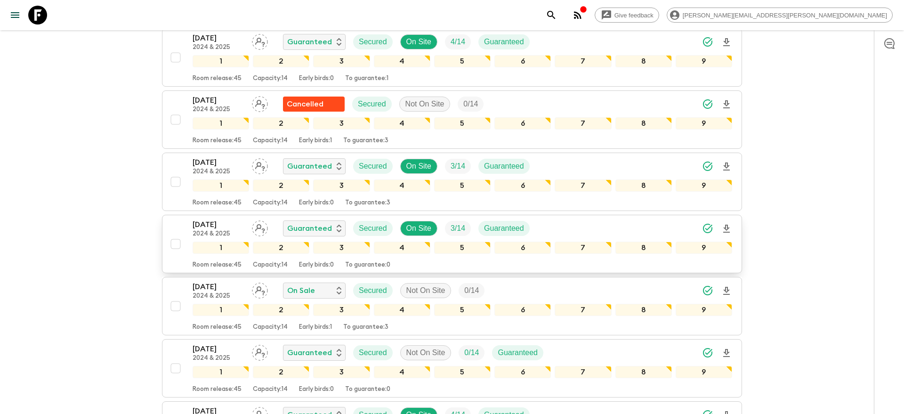
click at [579, 225] on div "[DATE] 2024 & 2025 Guaranteed Secured On Site 3 / 14 Guaranteed" at bounding box center [461, 228] width 539 height 19
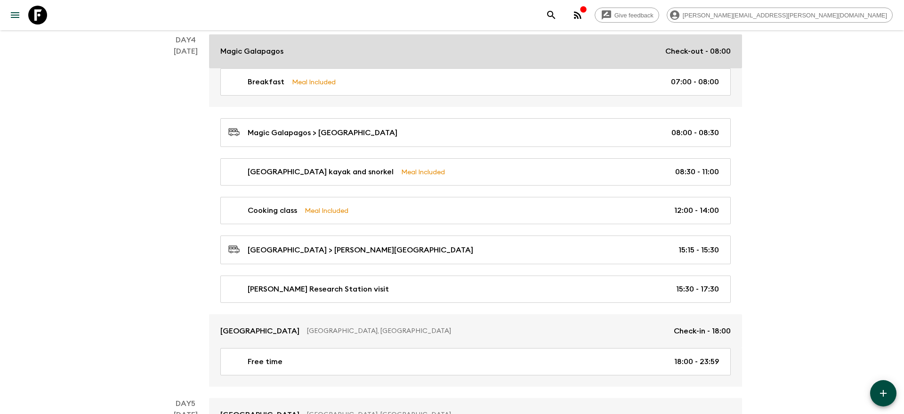
scroll to position [1142, 0]
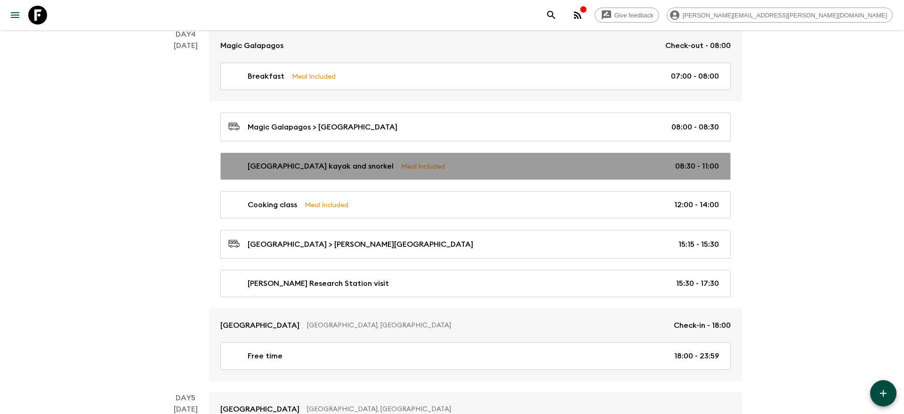
click at [492, 160] on div "Tortuga Bay Beach kayak and snorkel Meal Included 08:30 - 11:00" at bounding box center [473, 165] width 490 height 11
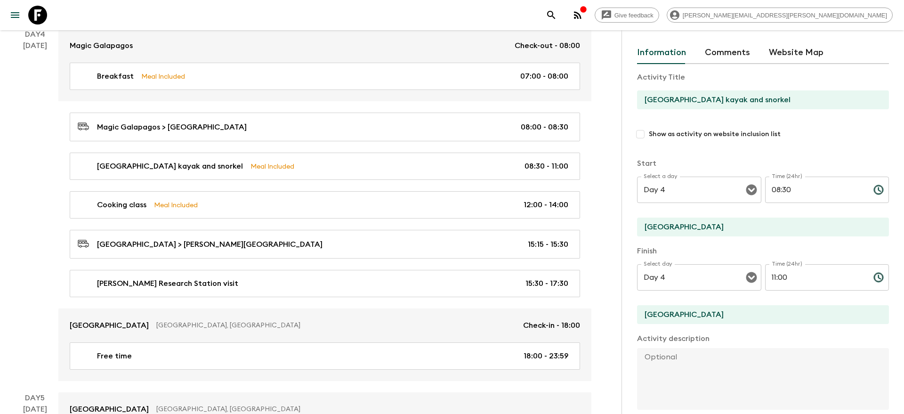
scroll to position [30, 0]
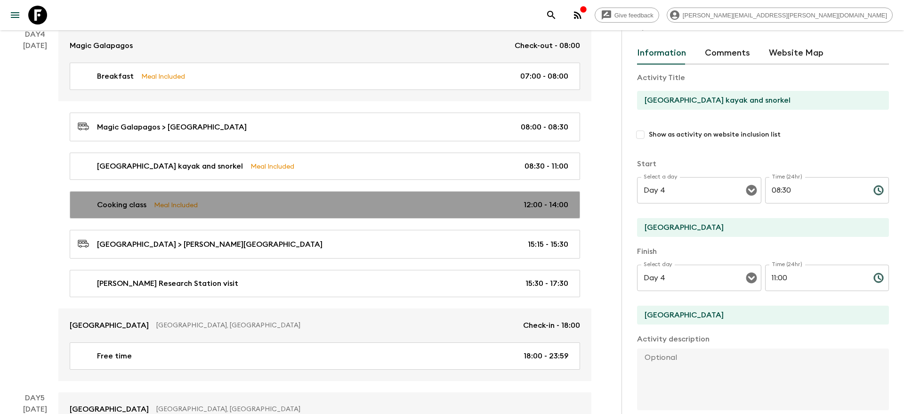
click at [509, 206] on div "Cooking class Meal Included 12:00 - 14:00" at bounding box center [323, 204] width 490 height 11
type input "Cooking class"
type input "Garrapatero Beach"
type textarea "Prepare a delicious and typical food."
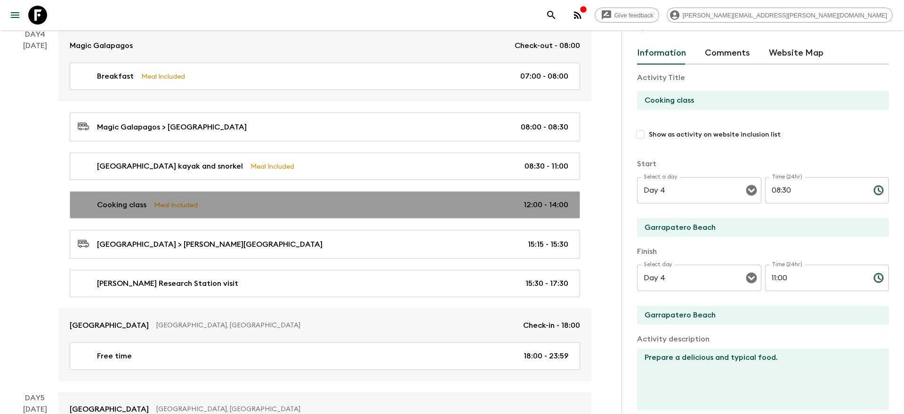
type input "12:00"
type input "14:00"
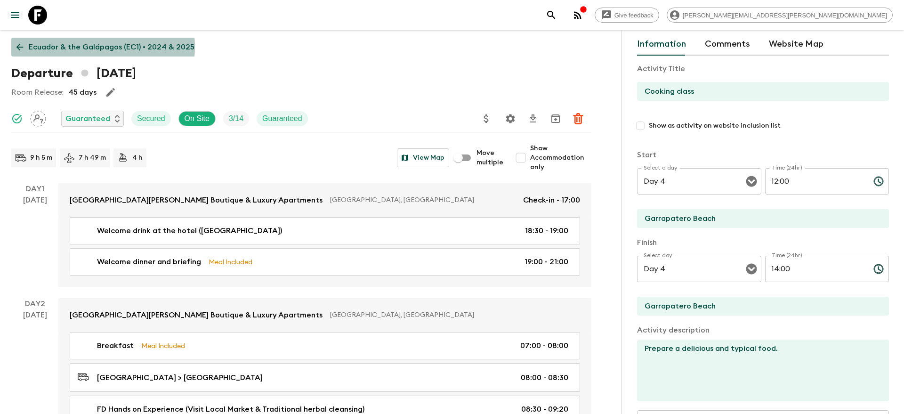
click at [85, 47] on p "Ecuador & the Galápagos (EC1) • 2024 & 2025" at bounding box center [112, 46] width 166 height 11
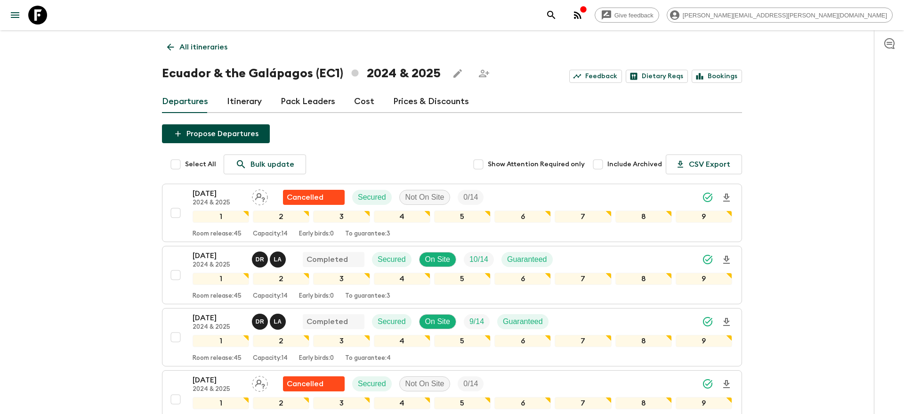
click at [557, 18] on icon "search adventures" at bounding box center [550, 14] width 11 height 11
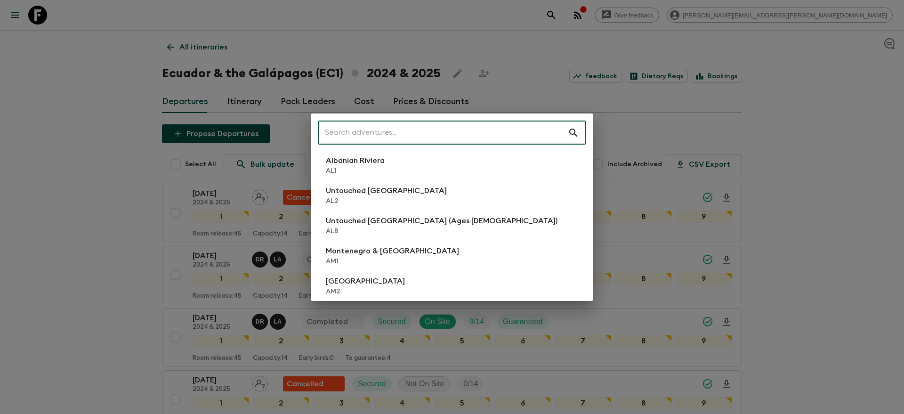
click at [515, 128] on input "text" at bounding box center [442, 133] width 249 height 26
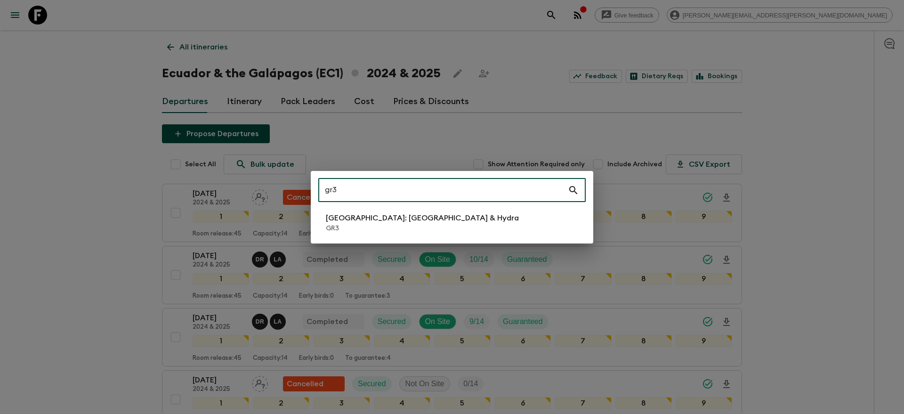
type input "gr3"
click at [501, 212] on li "[GEOGRAPHIC_DATA]: [GEOGRAPHIC_DATA] & Hydra GR3" at bounding box center [451, 222] width 267 height 26
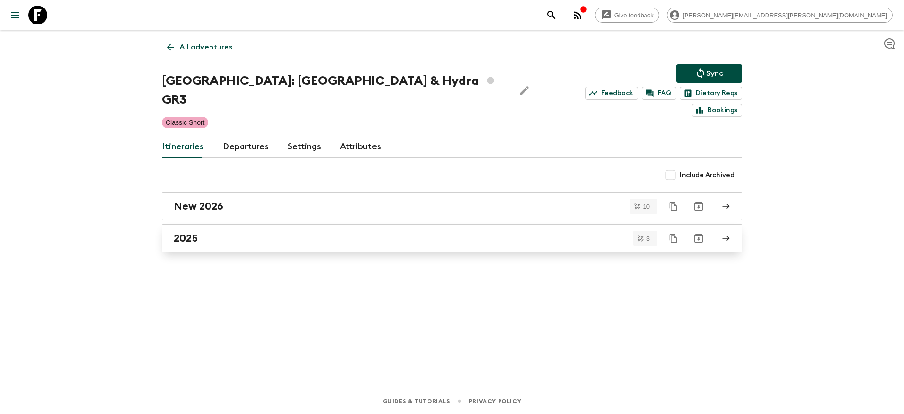
click at [488, 224] on link "2025" at bounding box center [452, 238] width 580 height 28
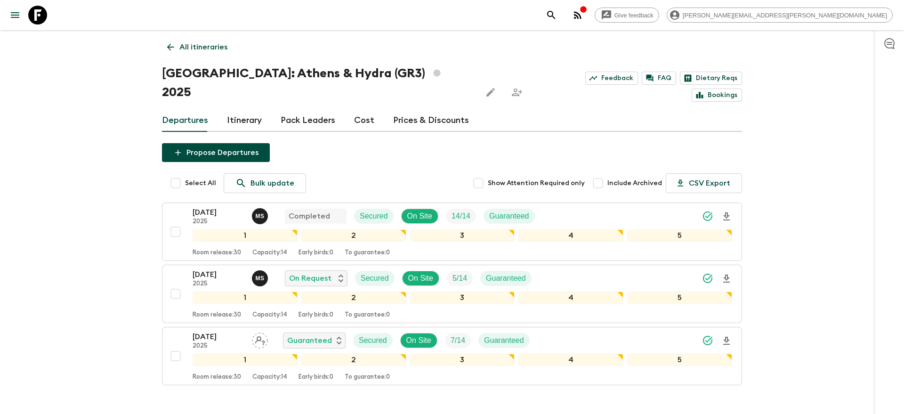
click at [94, 333] on div "Give feedback [PERSON_NAME][EMAIL_ADDRESS][PERSON_NAME][DOMAIN_NAME] All itiner…" at bounding box center [452, 235] width 904 height 471
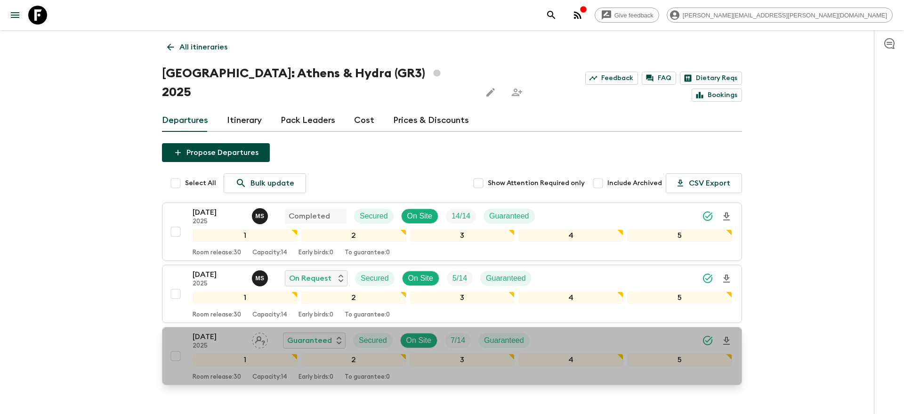
click at [559, 331] on div "[DATE] 2025 Guaranteed Secured On Site 7 / 14 Guaranteed" at bounding box center [461, 340] width 539 height 19
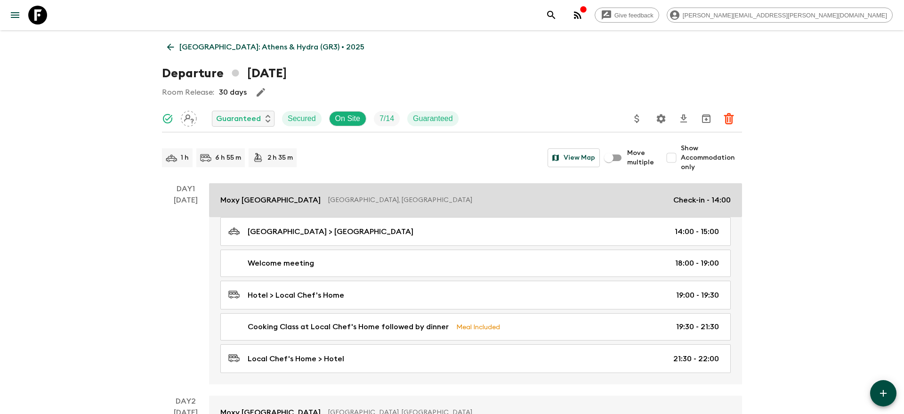
click at [641, 208] on link "Moxy [GEOGRAPHIC_DATA] [GEOGRAPHIC_DATA], [GEOGRAPHIC_DATA] Check-in - 14:00" at bounding box center [475, 200] width 533 height 34
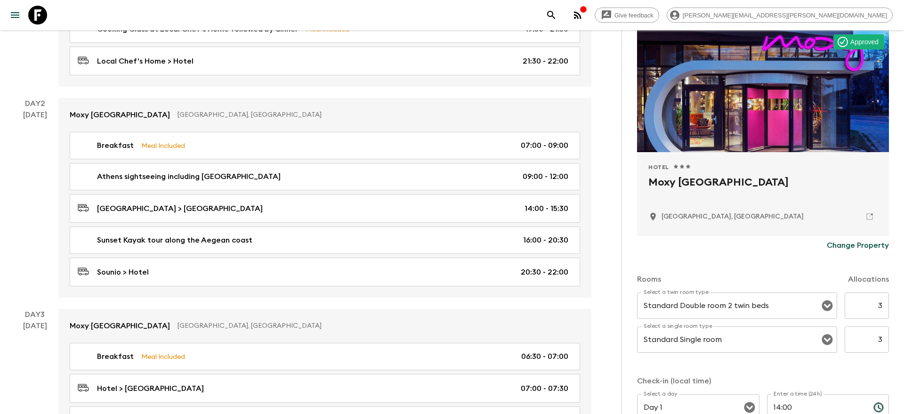
scroll to position [304, 0]
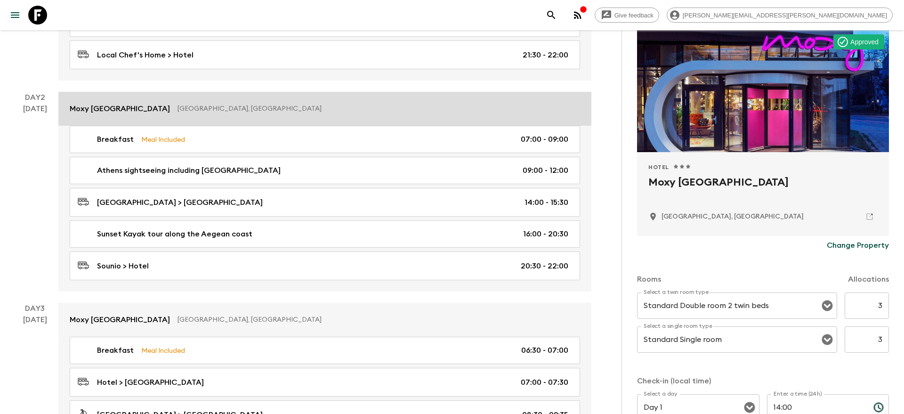
click at [513, 109] on p "[GEOGRAPHIC_DATA], [GEOGRAPHIC_DATA]" at bounding box center [374, 108] width 395 height 9
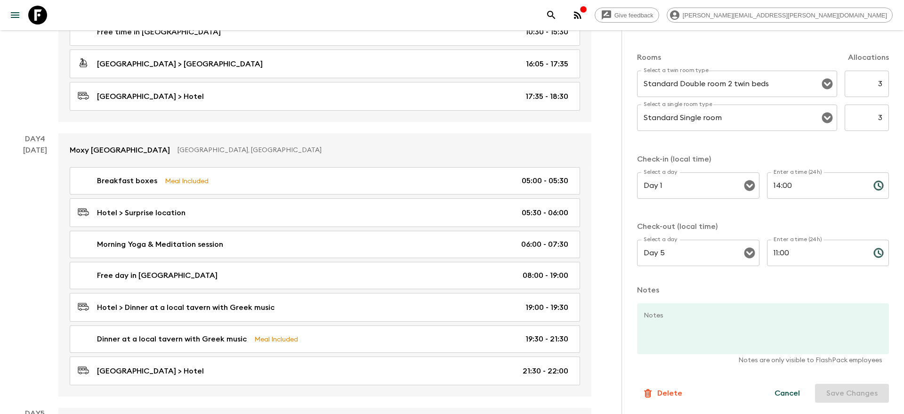
scroll to position [861, 0]
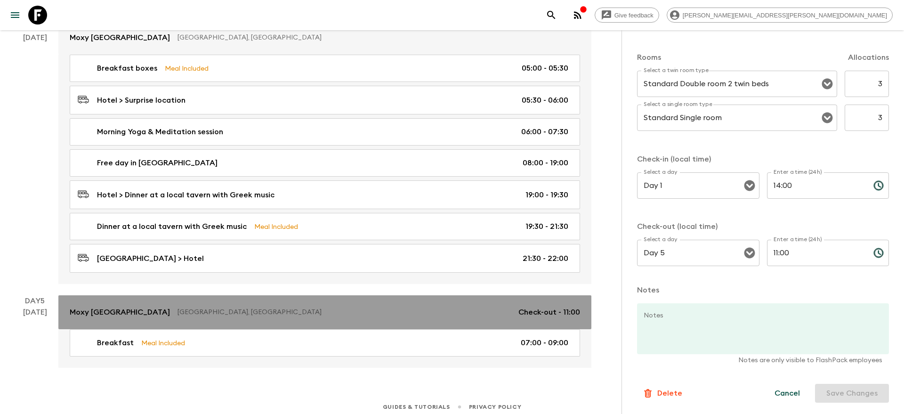
click at [490, 298] on link "Moxy [GEOGRAPHIC_DATA] [GEOGRAPHIC_DATA], [GEOGRAPHIC_DATA] Check-out - 11:00" at bounding box center [324, 312] width 533 height 34
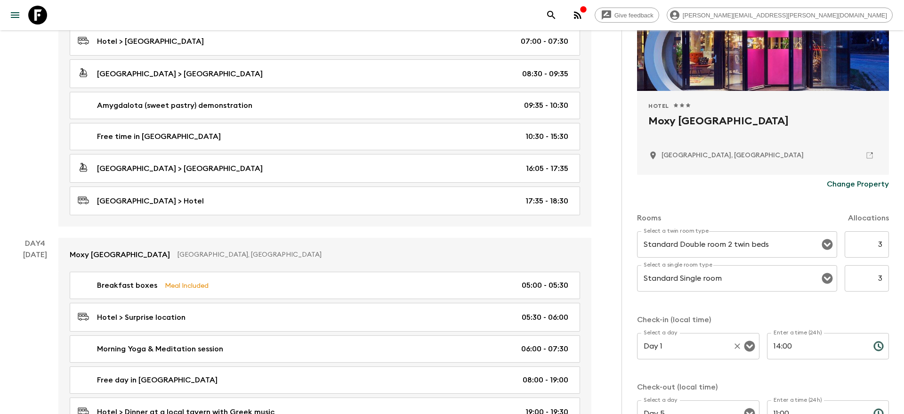
scroll to position [0, 0]
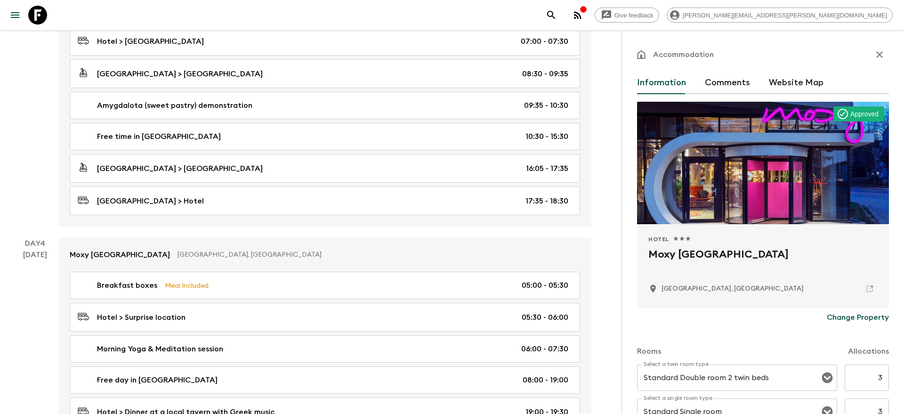
click at [557, 15] on icon "search adventures" at bounding box center [550, 14] width 11 height 11
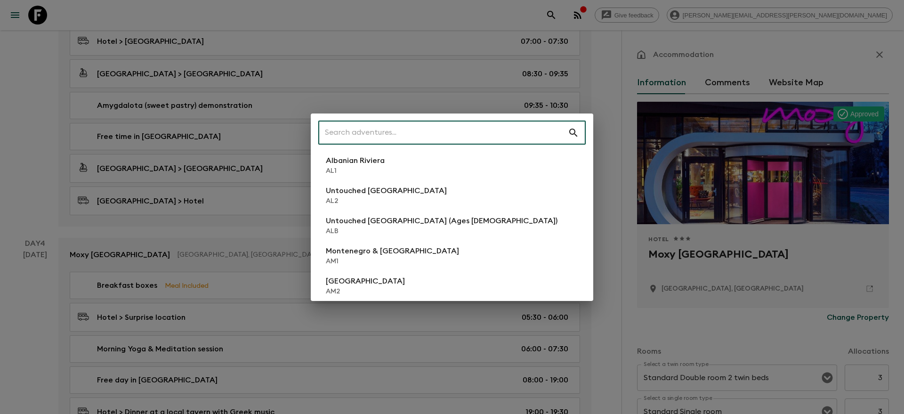
click at [478, 136] on input "text" at bounding box center [442, 133] width 249 height 26
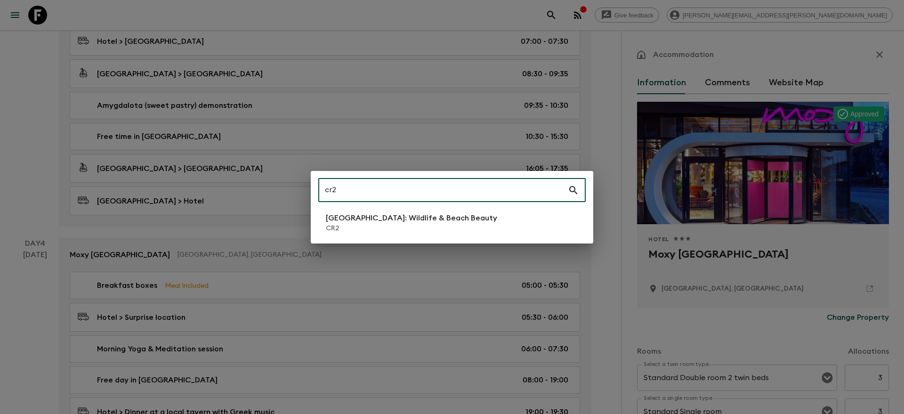
type input "cr2"
click at [385, 224] on p "CR2" at bounding box center [411, 228] width 171 height 9
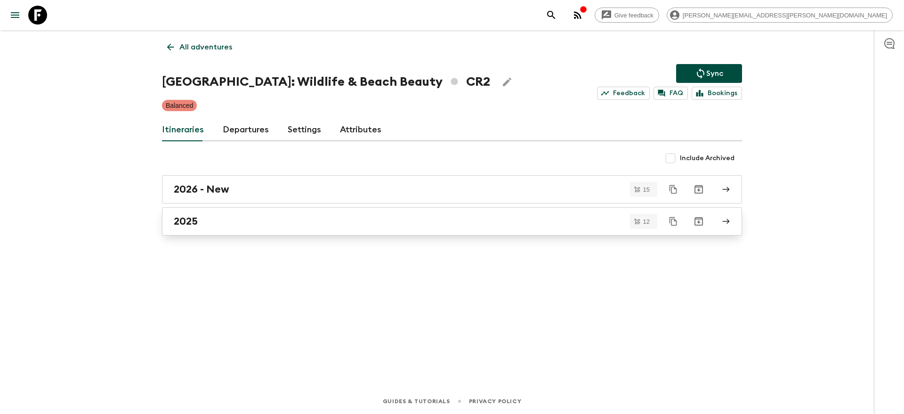
click at [254, 214] on link "2025" at bounding box center [452, 221] width 580 height 28
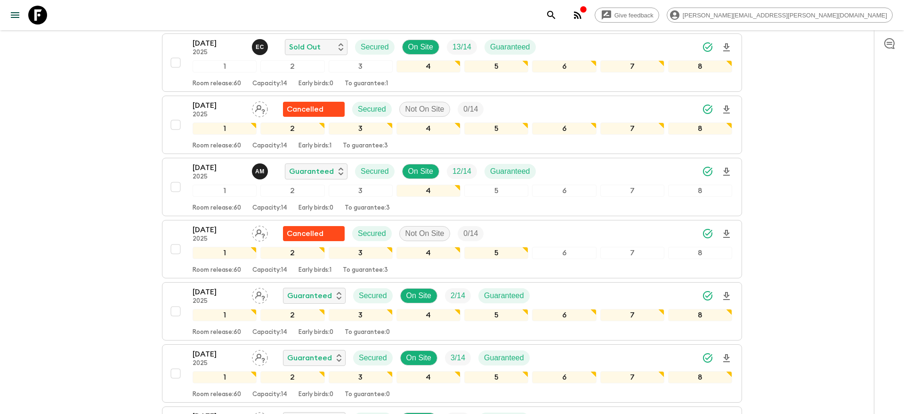
scroll to position [39, 0]
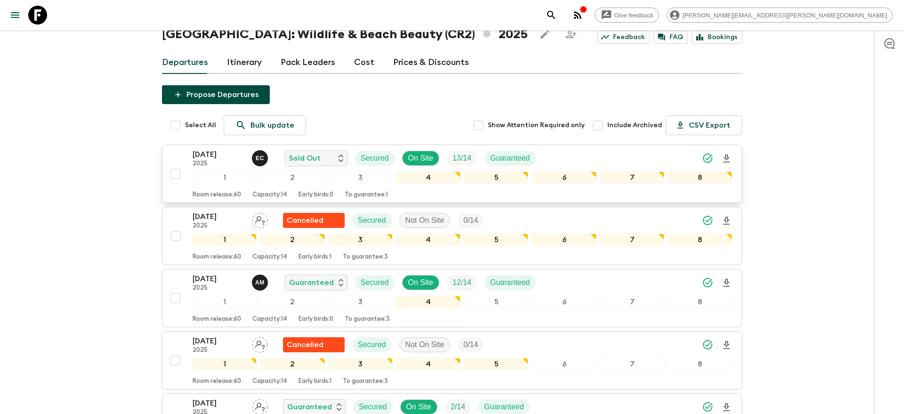
click at [641, 163] on div "[DATE] 2025 E C Sold Out Secured On Site 13 / 14 Guaranteed" at bounding box center [461, 158] width 539 height 19
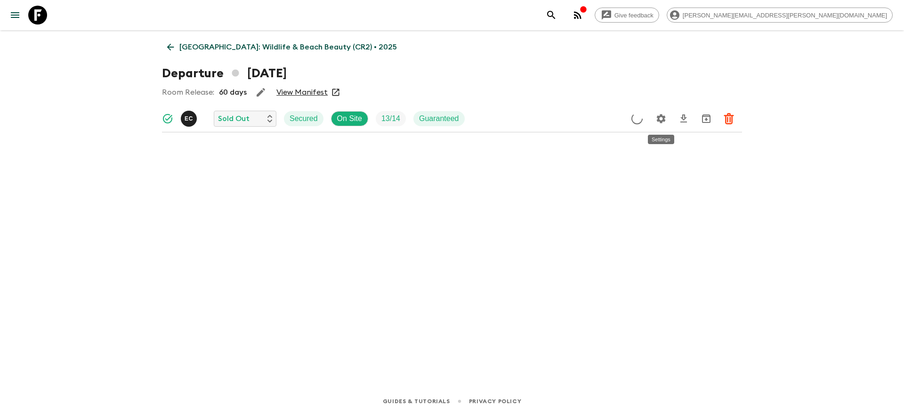
click at [662, 118] on icon "Settings" at bounding box center [660, 118] width 11 height 11
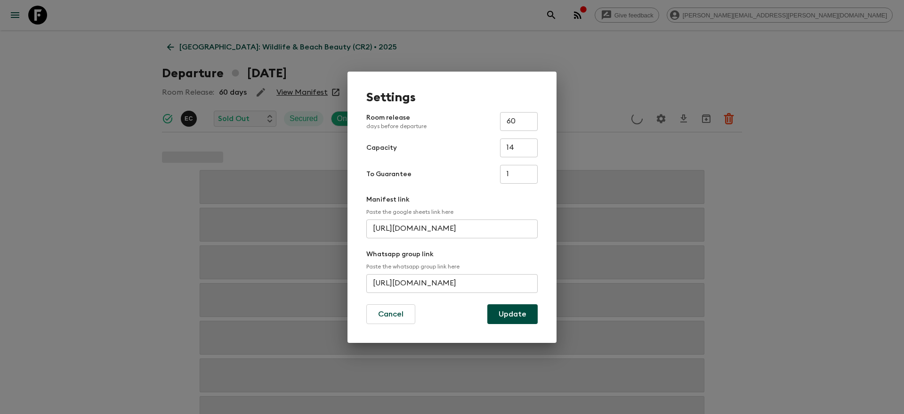
click at [452, 281] on input "[URL][DOMAIN_NAME]" at bounding box center [451, 283] width 171 height 19
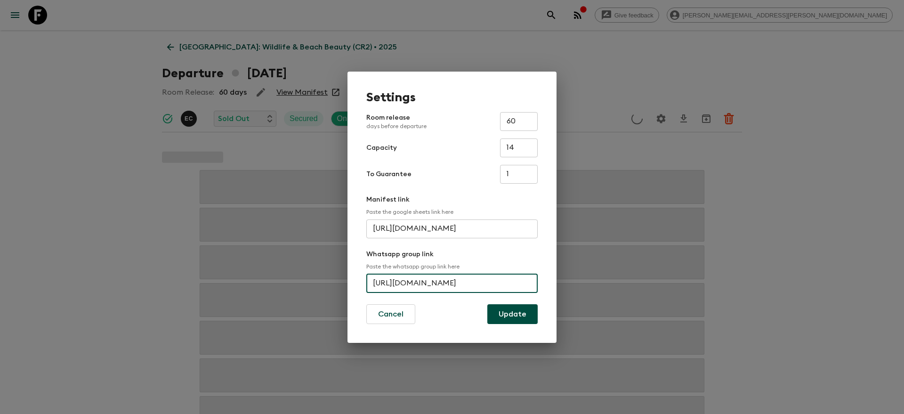
click at [452, 281] on input "[URL][DOMAIN_NAME]" at bounding box center [451, 283] width 171 height 19
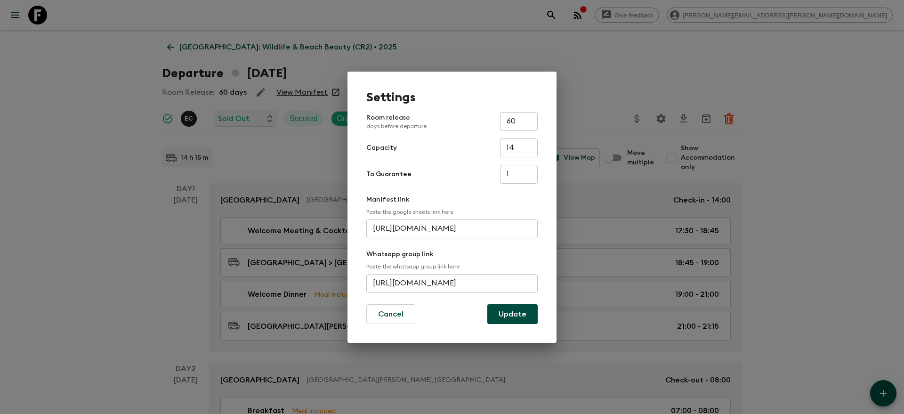
click at [636, 57] on div "Settings Room release days before departure 60 ​ Capacity 14 ​ To Guarantee 1 ​…" at bounding box center [452, 207] width 904 height 414
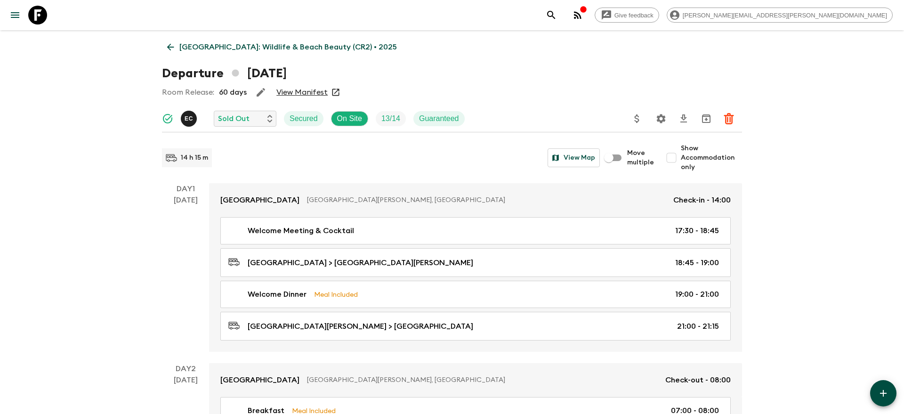
click at [557, 16] on icon "search adventures" at bounding box center [550, 14] width 11 height 11
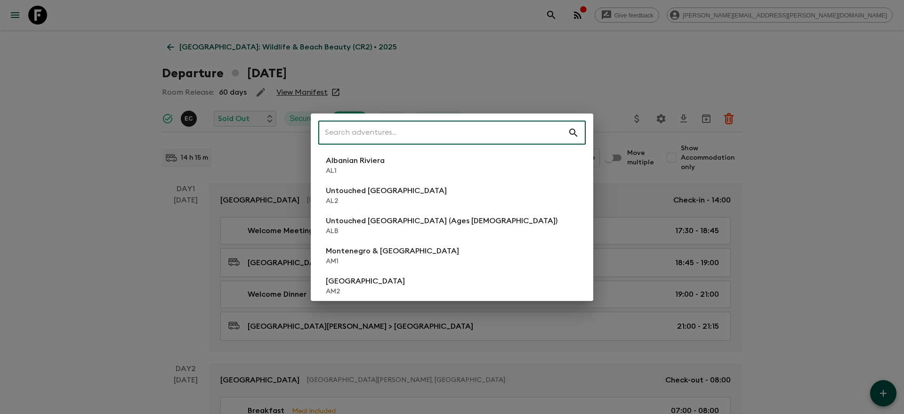
click at [527, 134] on input "text" at bounding box center [442, 133] width 249 height 26
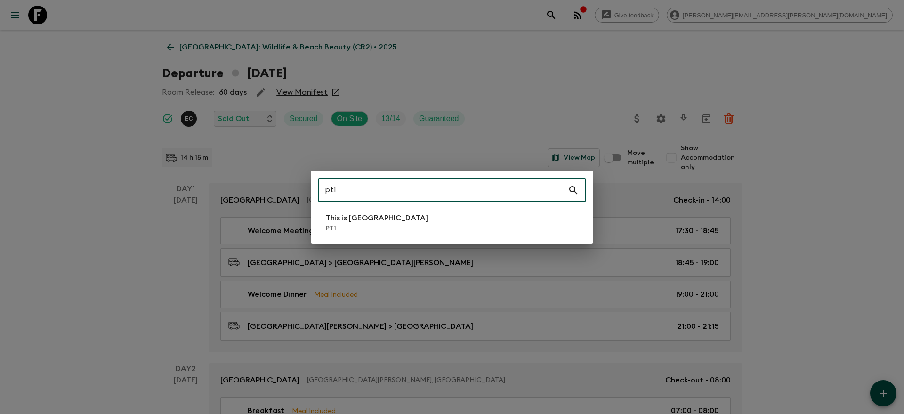
type input "pt1"
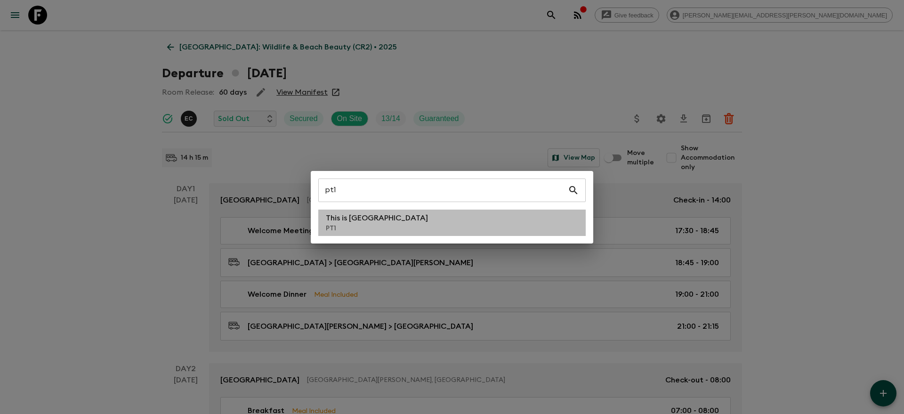
click at [440, 224] on li "This is Portugal PT1" at bounding box center [451, 222] width 267 height 26
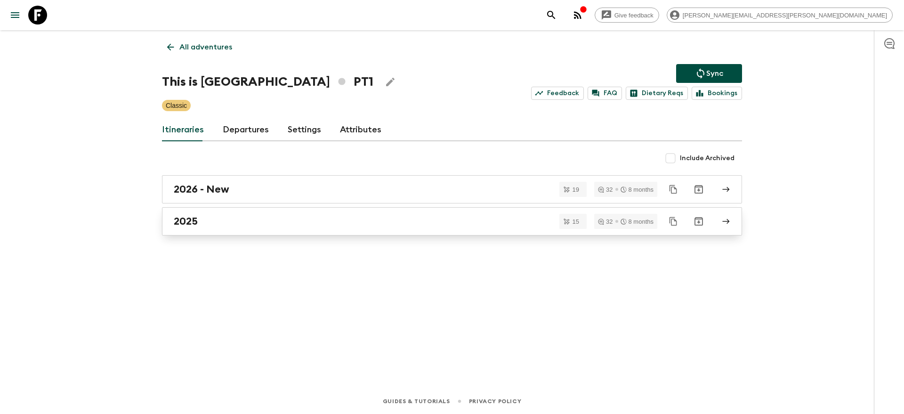
click at [234, 221] on div "2025" at bounding box center [443, 221] width 538 height 12
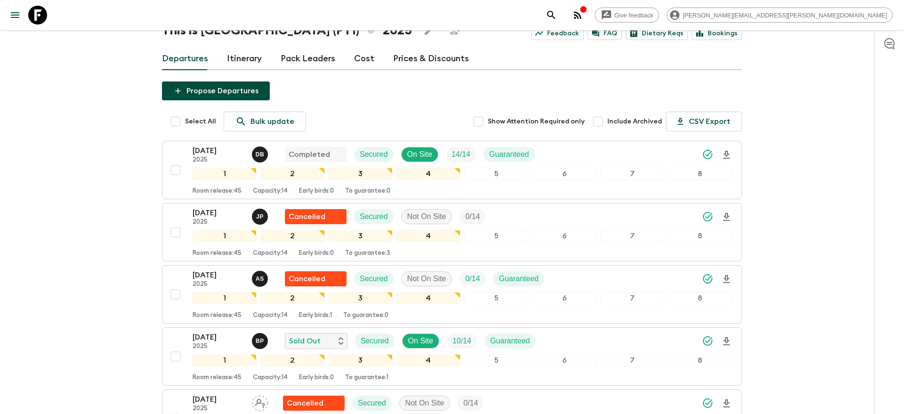
scroll to position [45, 0]
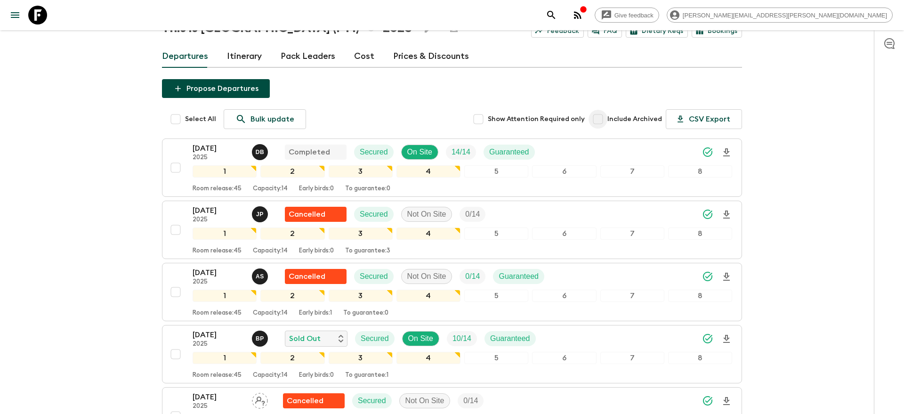
click at [601, 124] on input "Include Archived" at bounding box center [597, 119] width 19 height 19
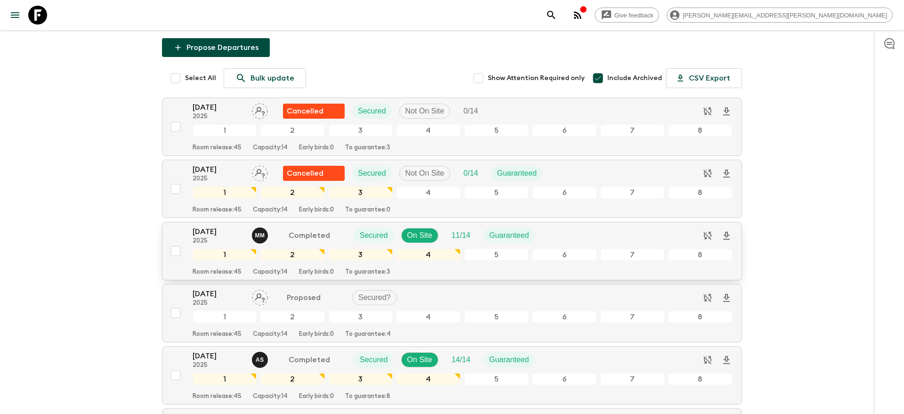
scroll to position [126, 0]
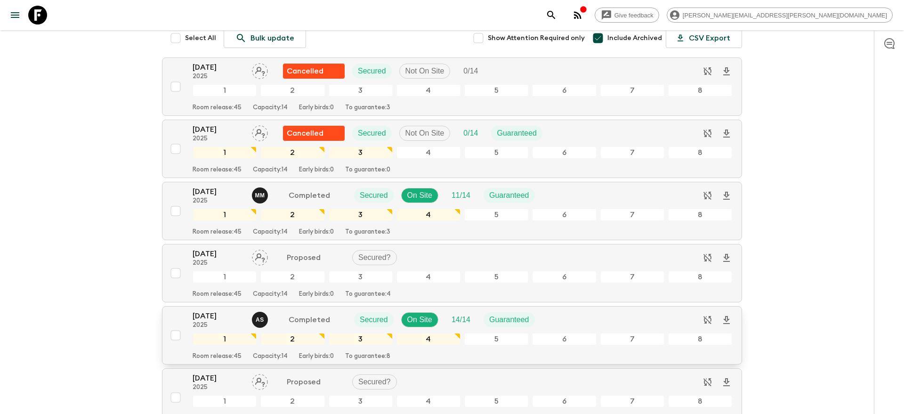
click at [725, 321] on icon "Download Onboarding" at bounding box center [726, 319] width 11 height 11
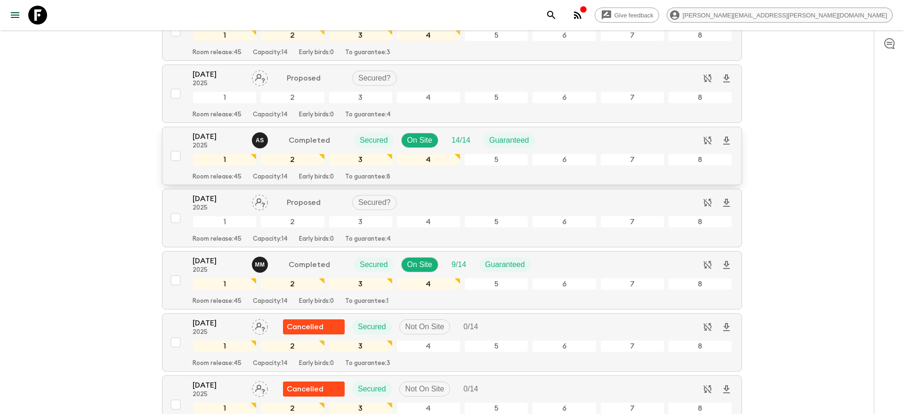
scroll to position [307, 0]
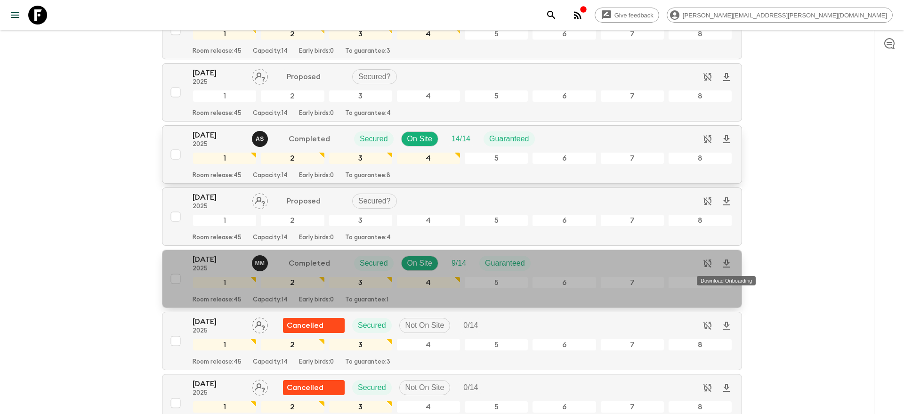
click at [728, 264] on icon "Download Onboarding" at bounding box center [726, 263] width 11 height 11
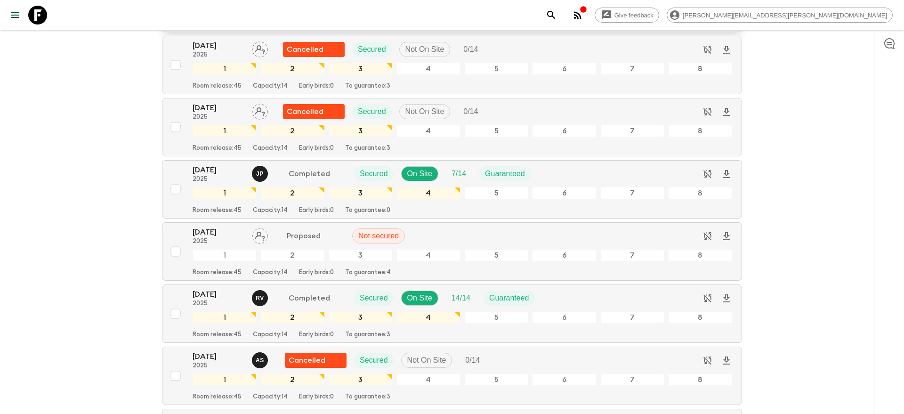
scroll to position [586, 0]
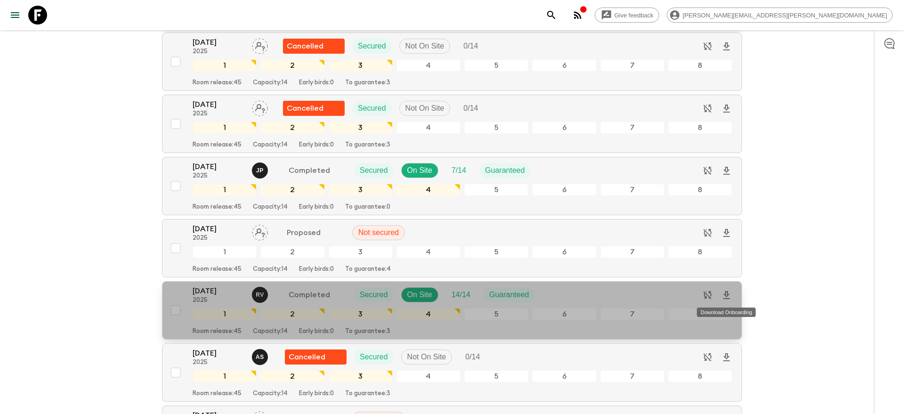
click at [724, 297] on icon "Download Onboarding" at bounding box center [726, 294] width 11 height 11
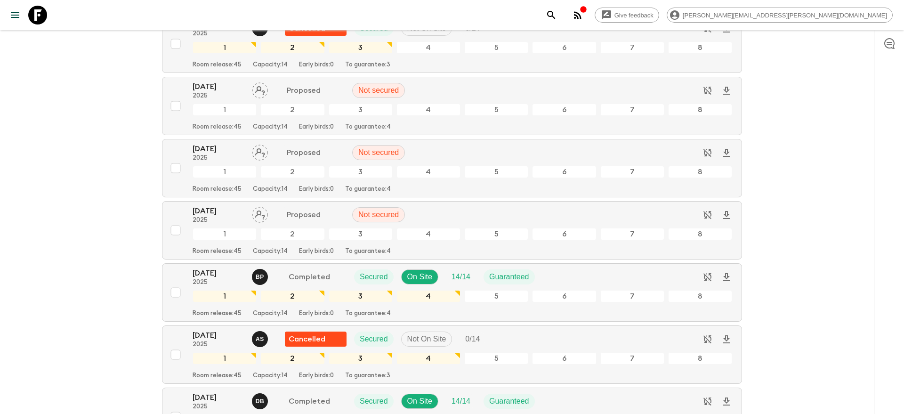
scroll to position [920, 0]
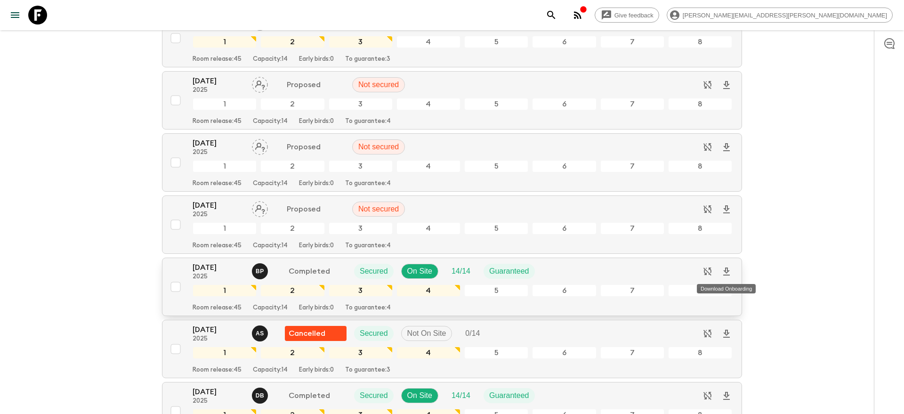
click at [726, 272] on icon "Download Onboarding" at bounding box center [726, 271] width 7 height 8
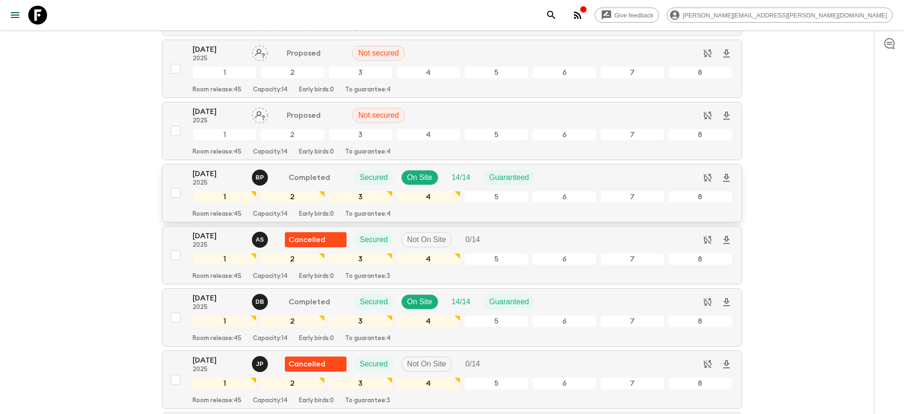
scroll to position [1034, 0]
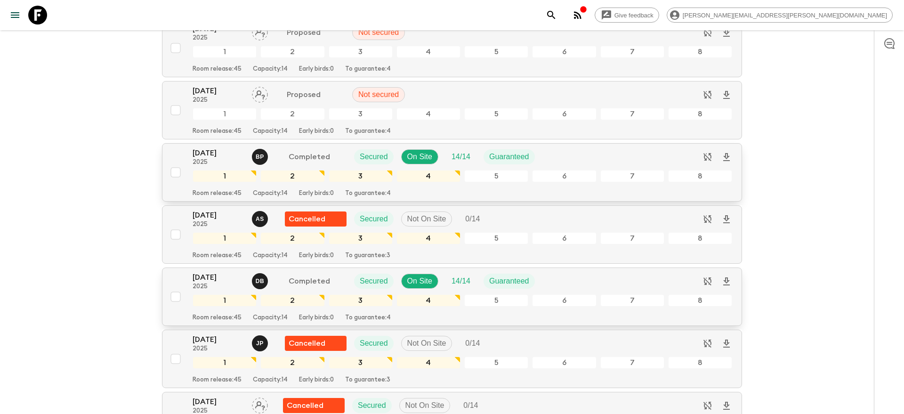
click at [727, 282] on icon "Download Onboarding" at bounding box center [726, 281] width 7 height 8
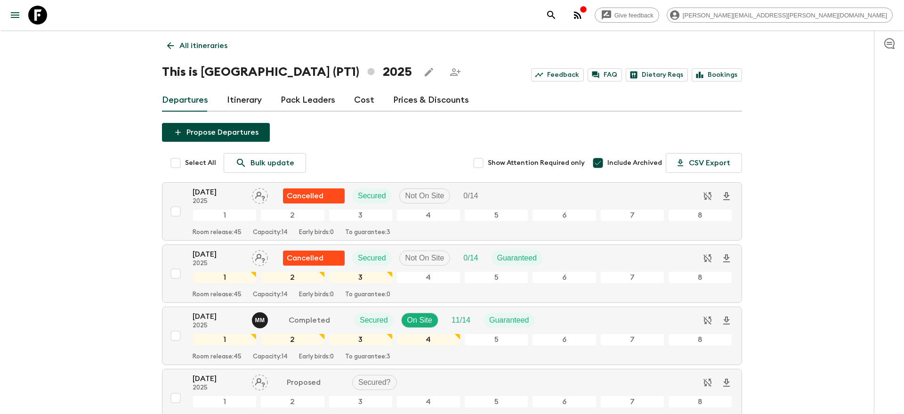
scroll to position [0, 0]
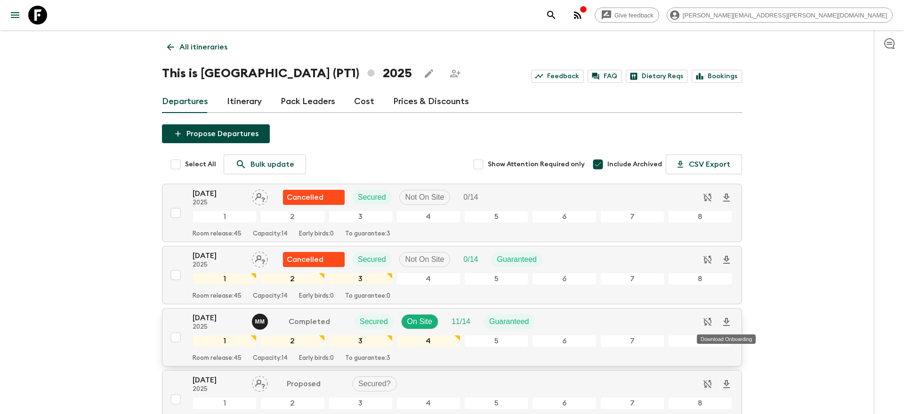
click at [728, 321] on icon "Download Onboarding" at bounding box center [726, 322] width 7 height 8
click at [599, 162] on input "Include Archived" at bounding box center [597, 164] width 19 height 19
checkbox input "false"
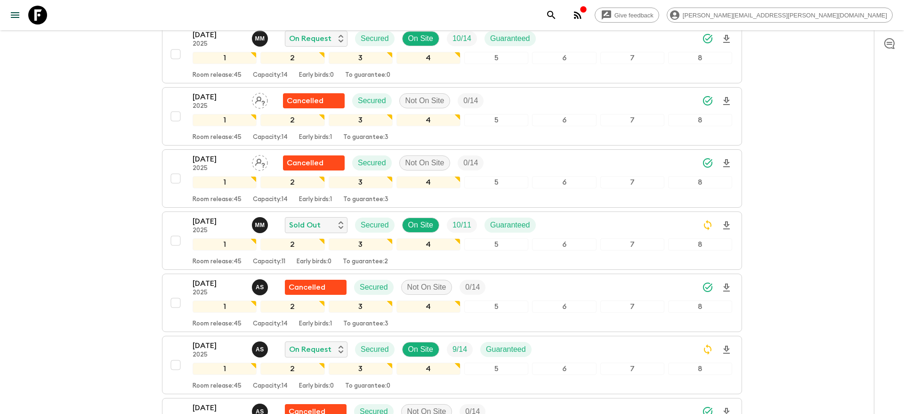
scroll to position [566, 0]
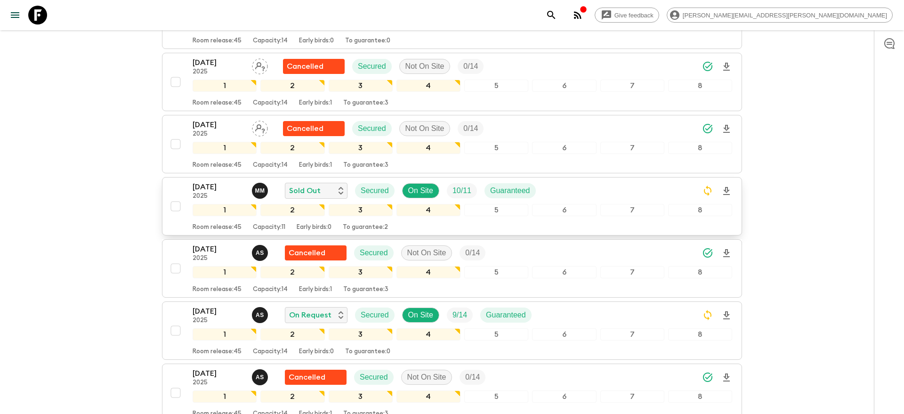
click at [631, 188] on div "[DATE] 2025 M M Sold Out Secured On Site 10 / 11 Guaranteed" at bounding box center [461, 190] width 539 height 19
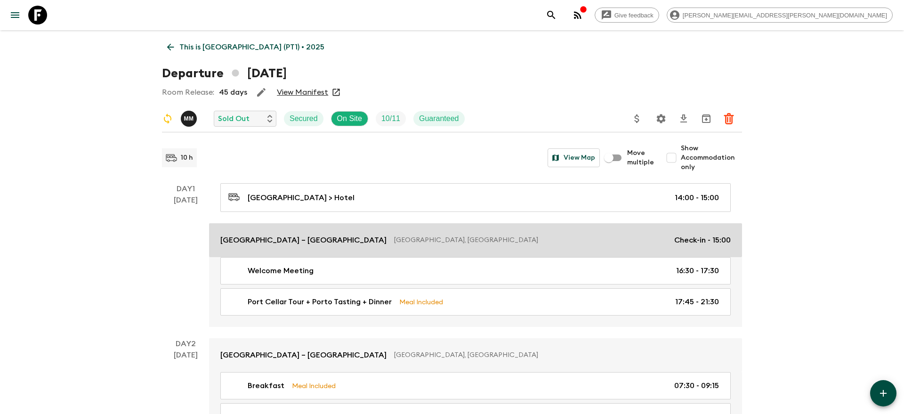
click at [337, 237] on p "[GEOGRAPHIC_DATA] – [GEOGRAPHIC_DATA]" at bounding box center [303, 239] width 166 height 11
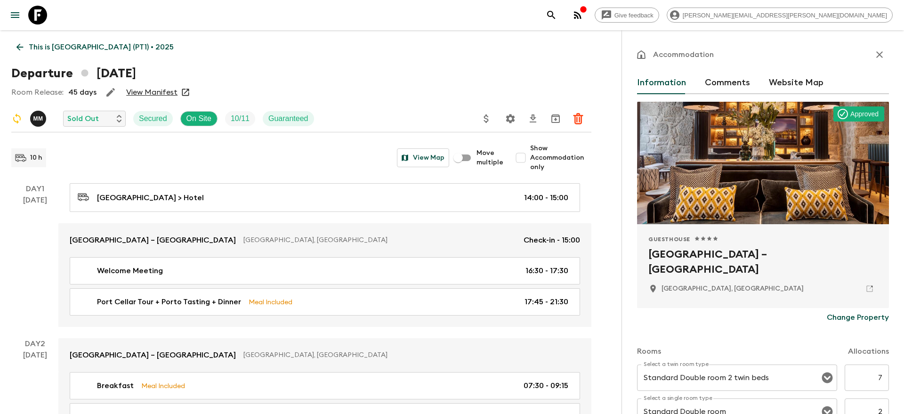
click at [726, 257] on h2 "[GEOGRAPHIC_DATA] – [GEOGRAPHIC_DATA]" at bounding box center [762, 262] width 229 height 30
copy div "[GEOGRAPHIC_DATA] – [GEOGRAPHIC_DATA]"
click at [557, 17] on icon "search adventures" at bounding box center [550, 14] width 11 height 11
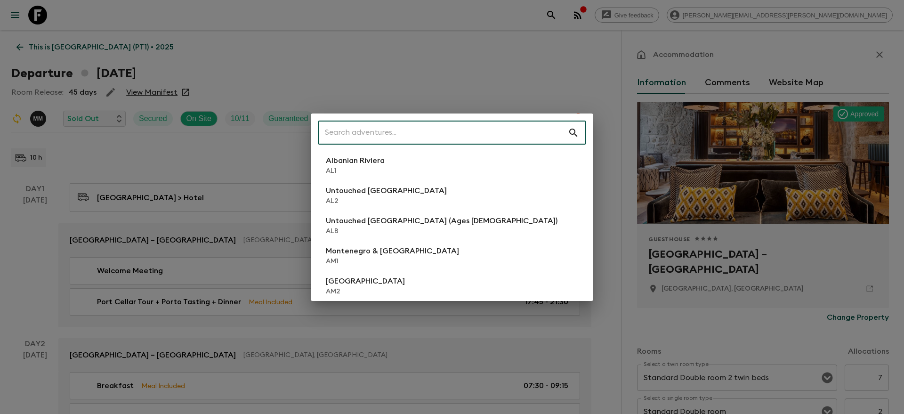
click at [412, 134] on input "text" at bounding box center [442, 133] width 249 height 26
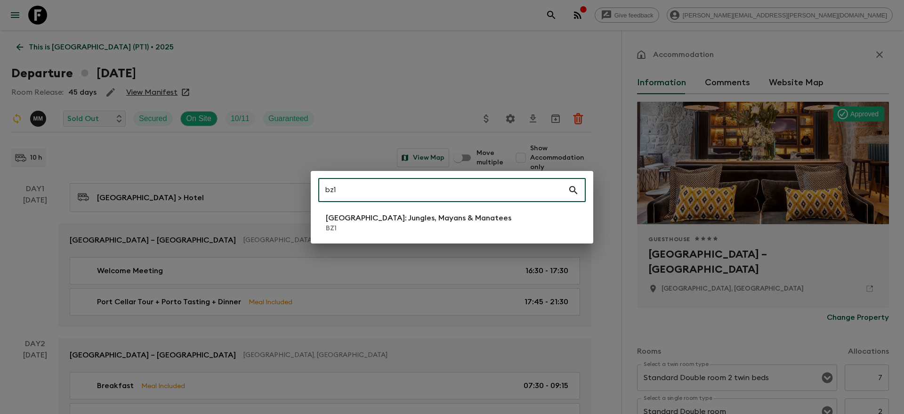
click at [359, 203] on input "bz1" at bounding box center [442, 190] width 249 height 26
type input "bz1"
click at [350, 216] on p "[GEOGRAPHIC_DATA]: Jungles, Mayans & Manatees" at bounding box center [418, 217] width 185 height 11
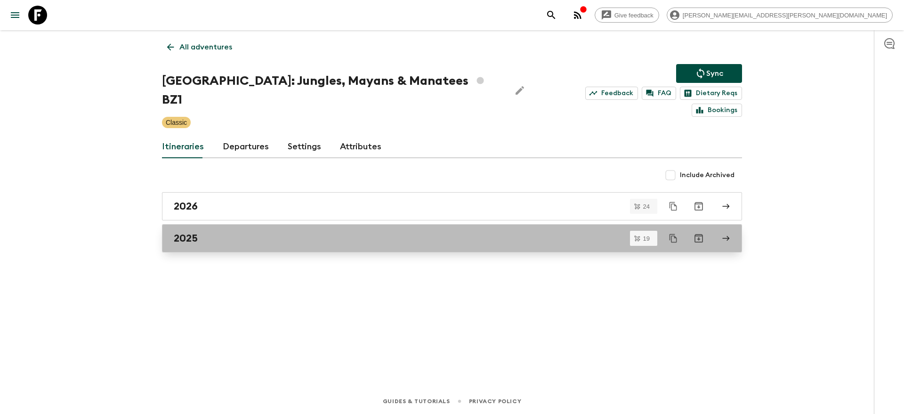
click at [356, 227] on link "2025" at bounding box center [452, 238] width 580 height 28
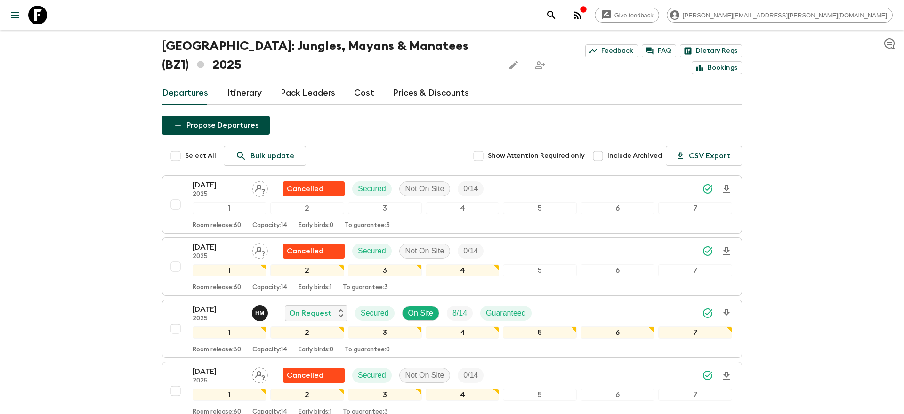
scroll to position [31, 0]
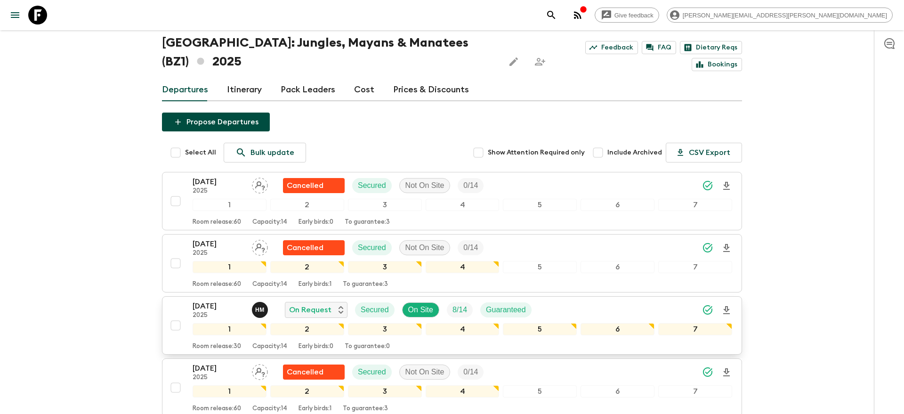
click at [724, 306] on icon "Download Onboarding" at bounding box center [726, 310] width 7 height 8
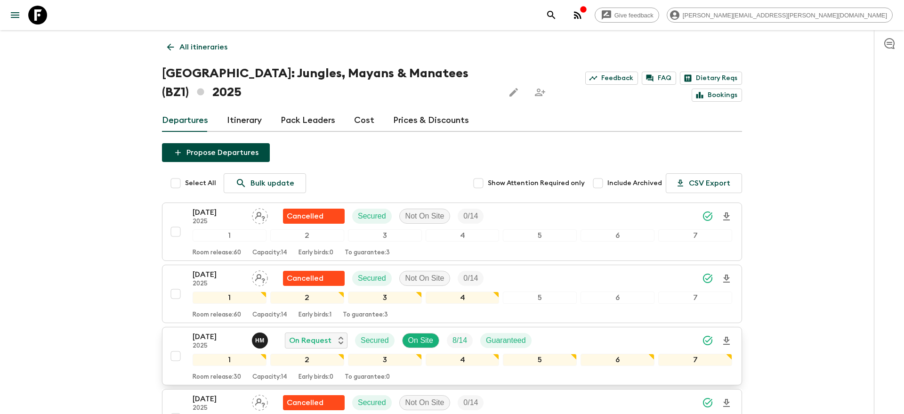
click at [557, 16] on icon "search adventures" at bounding box center [550, 14] width 11 height 11
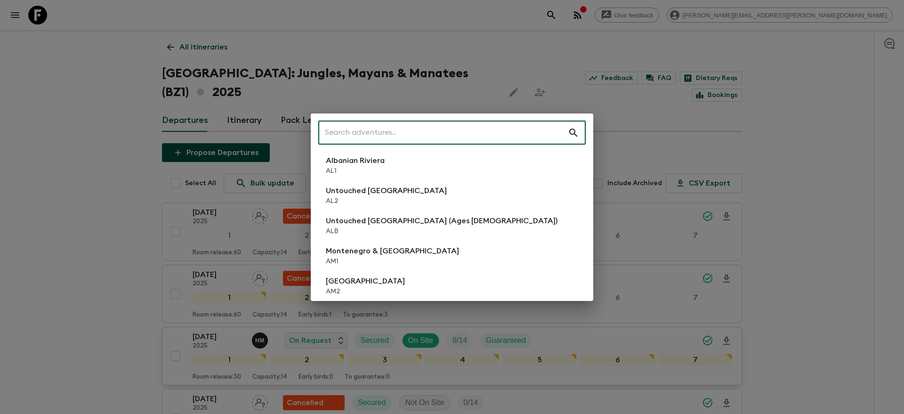
click at [468, 130] on input "text" at bounding box center [442, 133] width 249 height 26
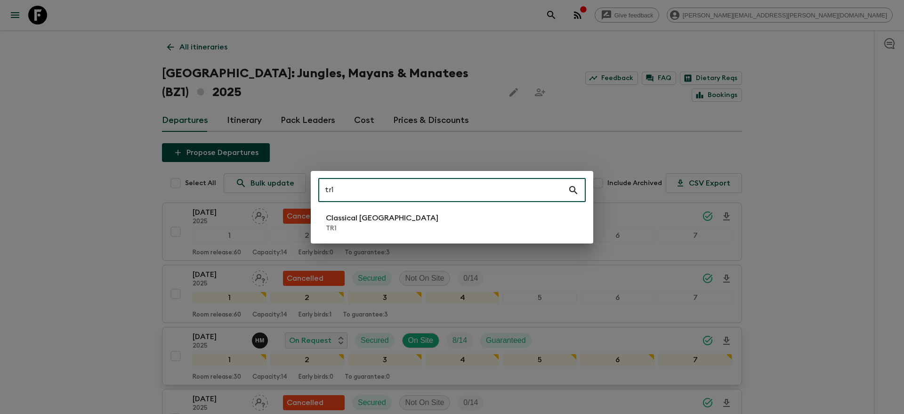
type input "tr1"
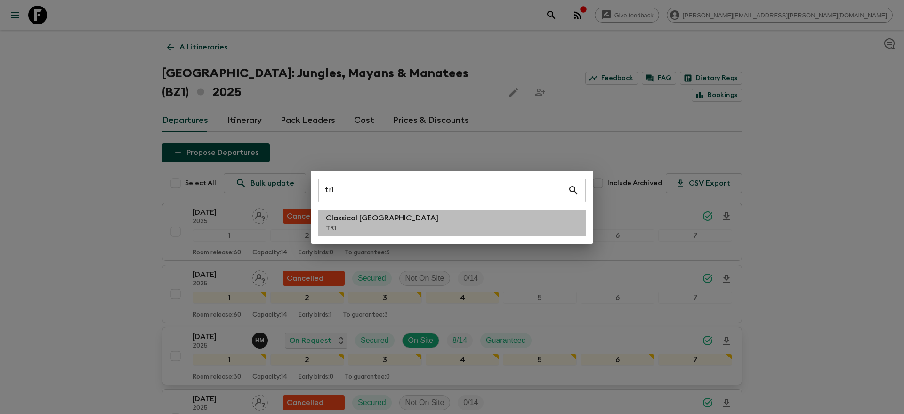
click at [495, 220] on li "Classical Türkiye TR1" at bounding box center [451, 222] width 267 height 26
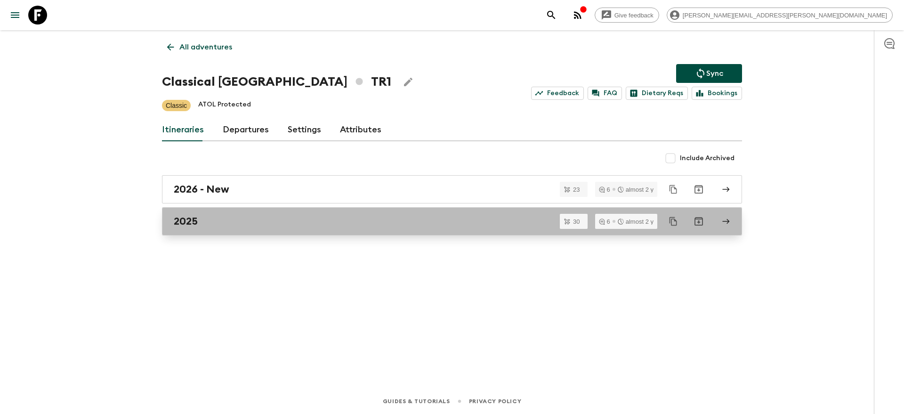
click at [217, 221] on div "2025" at bounding box center [443, 221] width 538 height 12
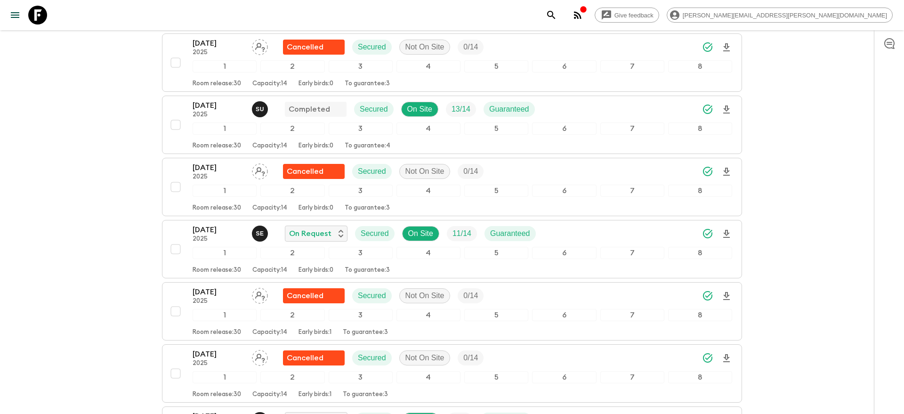
scroll to position [841, 0]
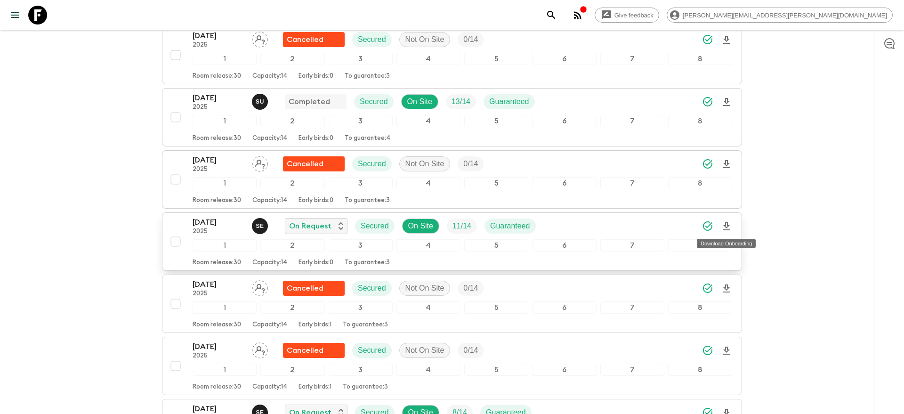
click at [728, 223] on icon "Download Onboarding" at bounding box center [726, 226] width 11 height 11
click at [555, 18] on icon "search adventures" at bounding box center [551, 15] width 8 height 8
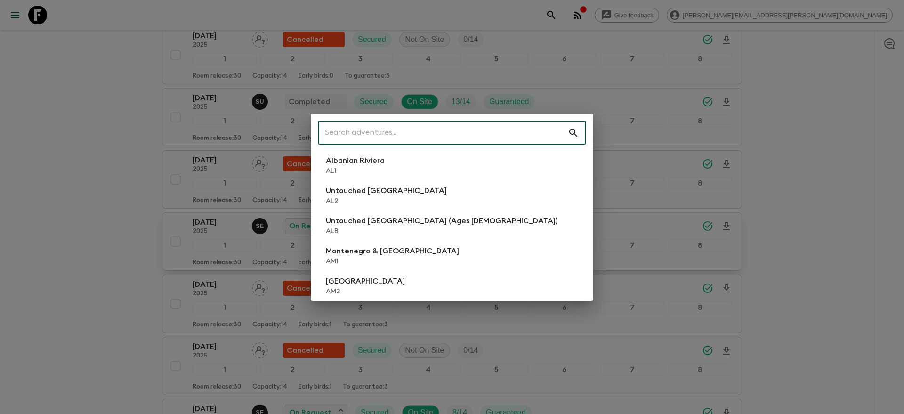
click at [554, 132] on input "text" at bounding box center [442, 133] width 249 height 26
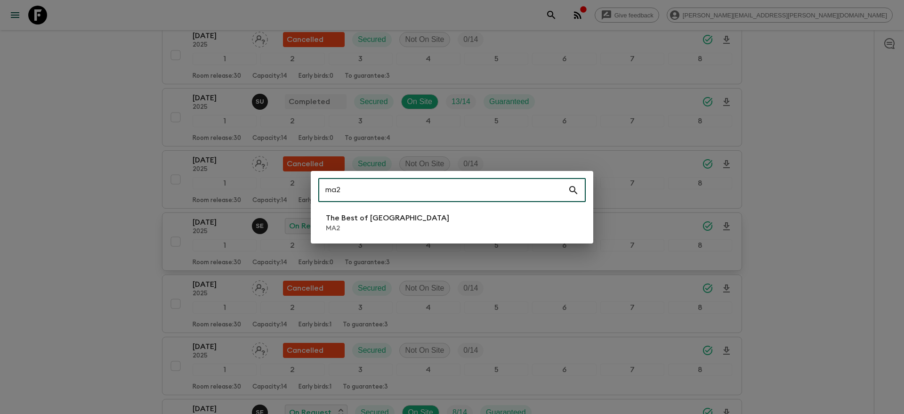
type input "ma2"
click at [425, 234] on li "The Best of [GEOGRAPHIC_DATA] MA2" at bounding box center [451, 222] width 267 height 26
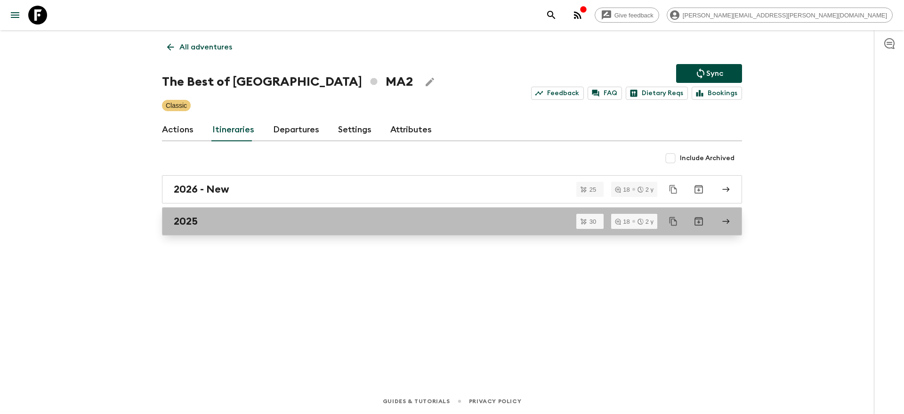
click at [364, 225] on div "2025" at bounding box center [443, 221] width 538 height 12
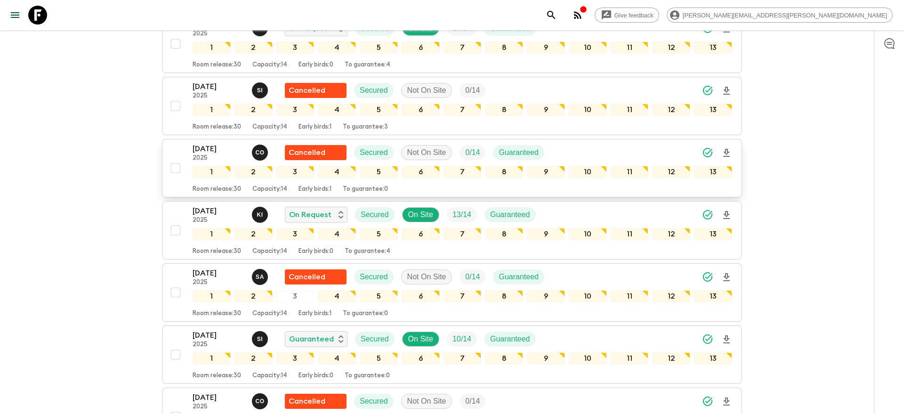
scroll to position [916, 0]
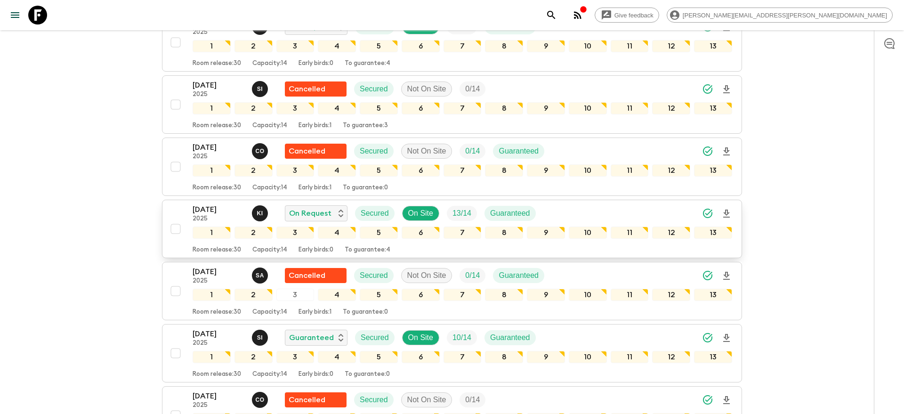
click at [727, 213] on icon "Download Onboarding" at bounding box center [726, 213] width 7 height 8
click at [557, 15] on icon "search adventures" at bounding box center [550, 14] width 11 height 11
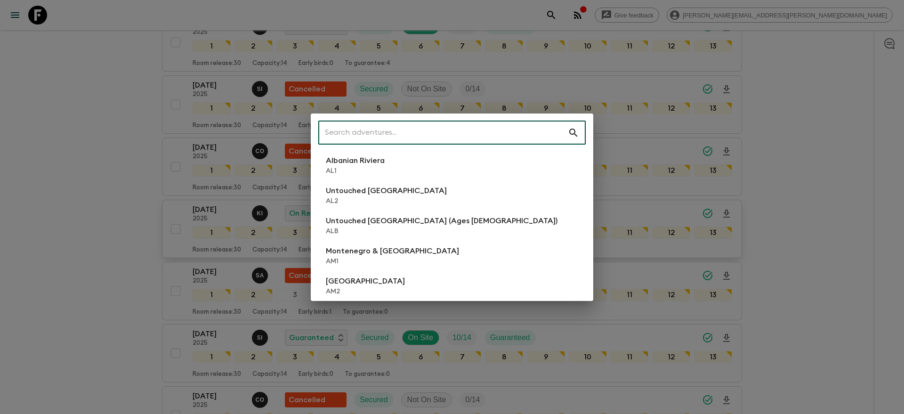
click at [541, 131] on input "text" at bounding box center [442, 133] width 249 height 26
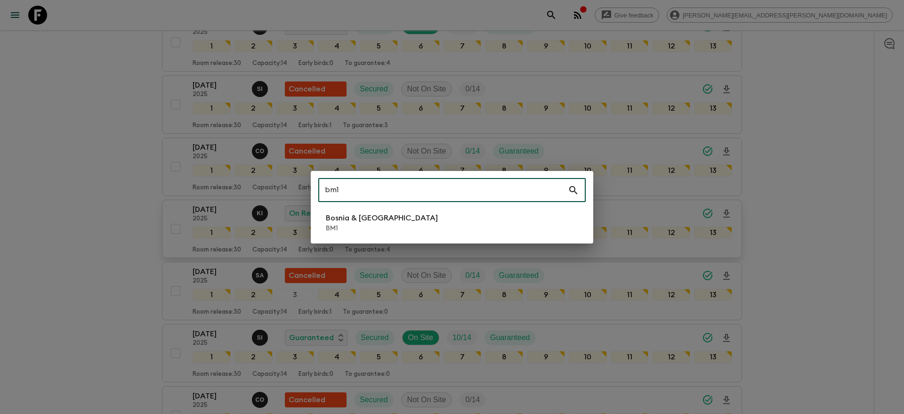
type input "bm1"
click at [392, 232] on p "BM1" at bounding box center [382, 228] width 112 height 9
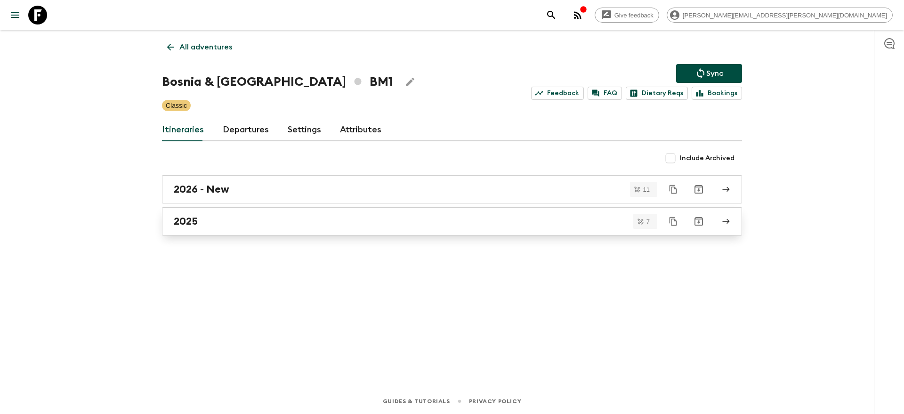
click at [314, 224] on div "2025" at bounding box center [443, 221] width 538 height 12
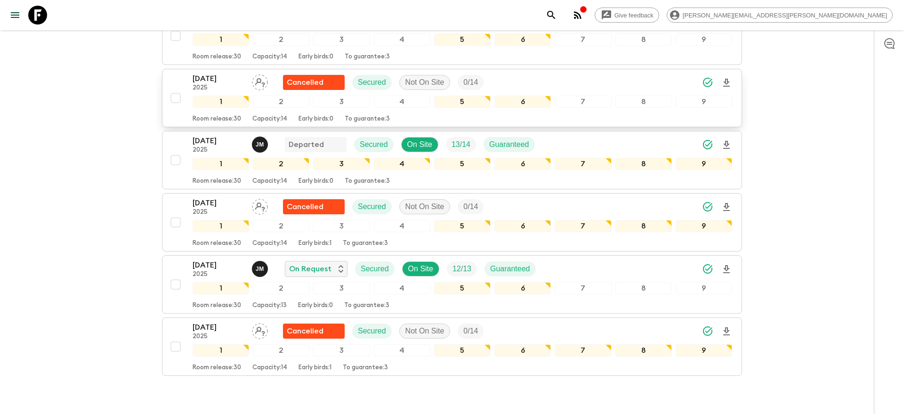
scroll to position [242, 0]
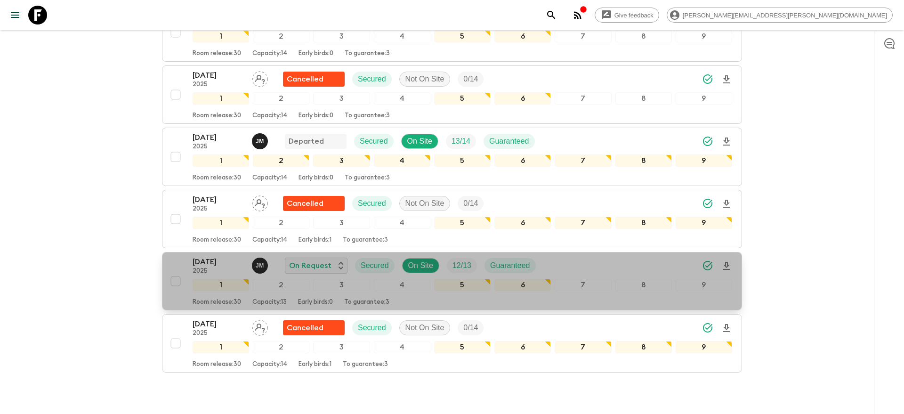
click at [728, 264] on icon "Download Onboarding" at bounding box center [726, 265] width 11 height 11
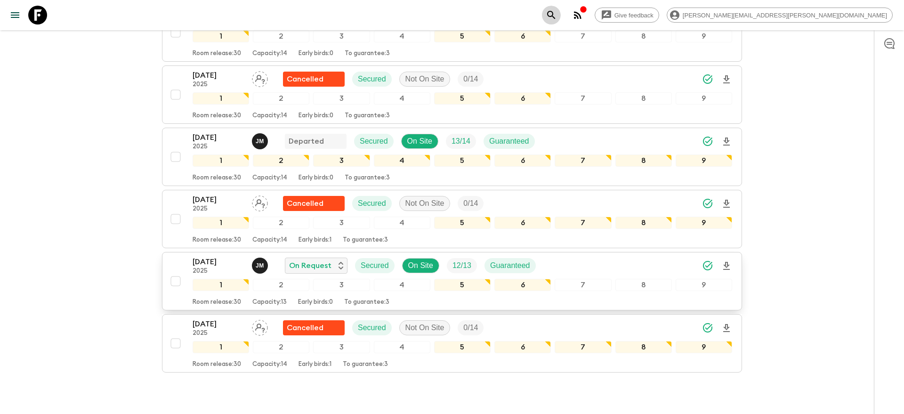
click at [555, 13] on icon "search adventures" at bounding box center [551, 15] width 8 height 8
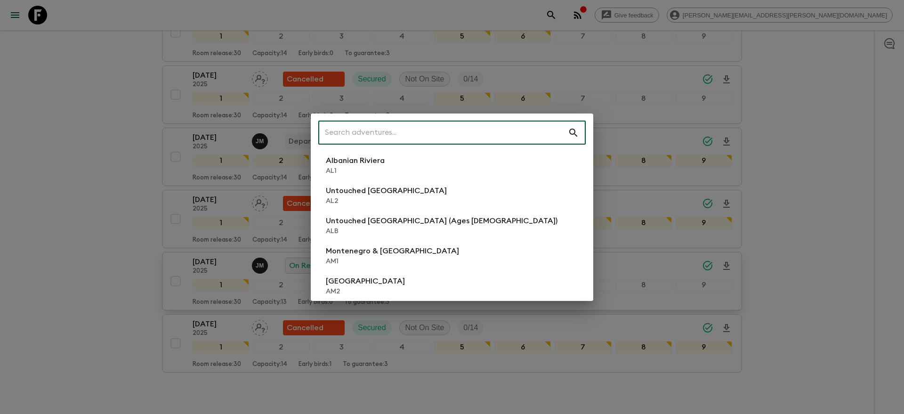
click at [521, 124] on input "text" at bounding box center [442, 133] width 249 height 26
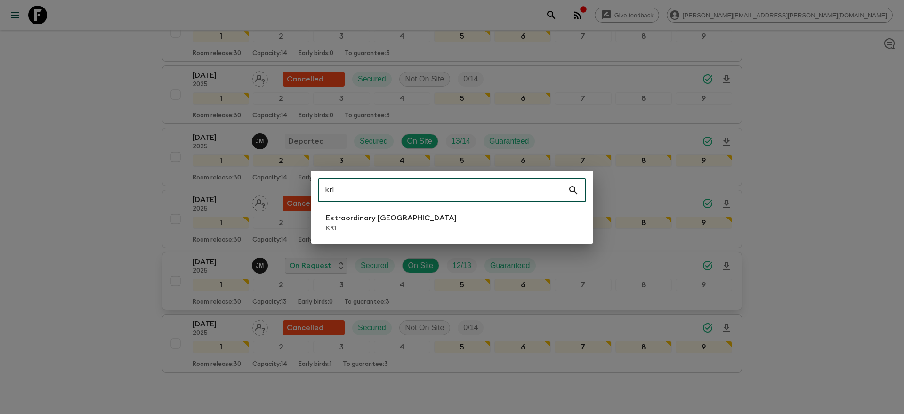
type input "kr1"
click at [417, 224] on p "KR1" at bounding box center [391, 228] width 131 height 9
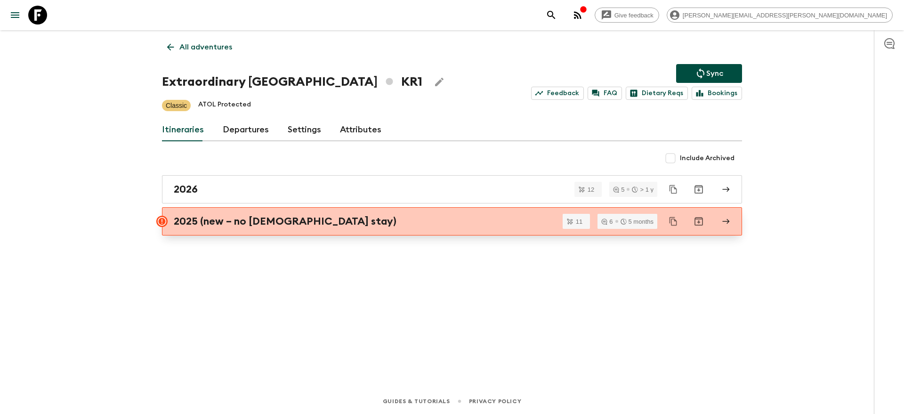
click at [340, 229] on link "2025 (new – no [DEMOGRAPHIC_DATA] stay)" at bounding box center [452, 221] width 580 height 28
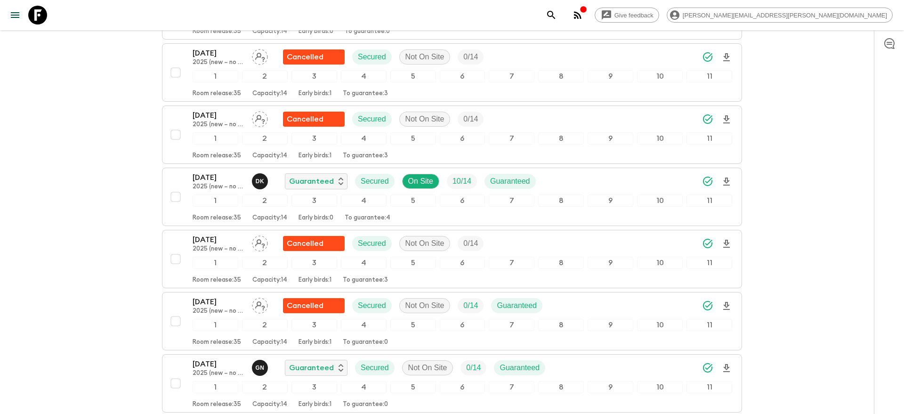
scroll to position [191, 0]
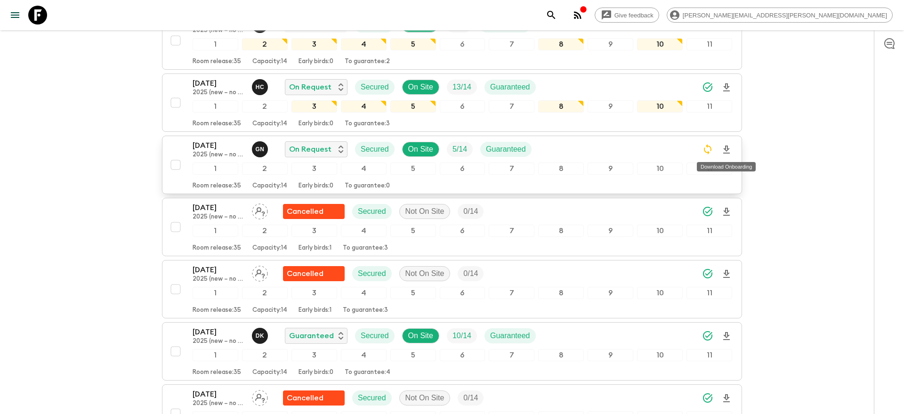
click at [726, 150] on icon "Download Onboarding" at bounding box center [726, 149] width 7 height 8
click at [557, 20] on icon "search adventures" at bounding box center [550, 14] width 11 height 11
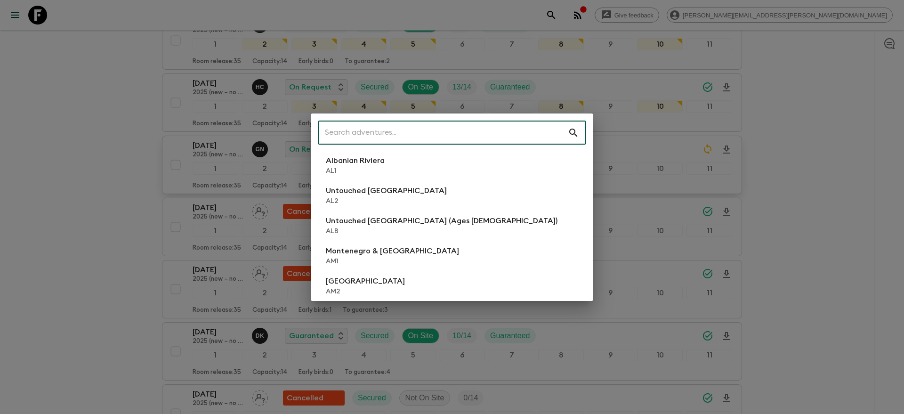
click at [466, 133] on input "text" at bounding box center [442, 133] width 249 height 26
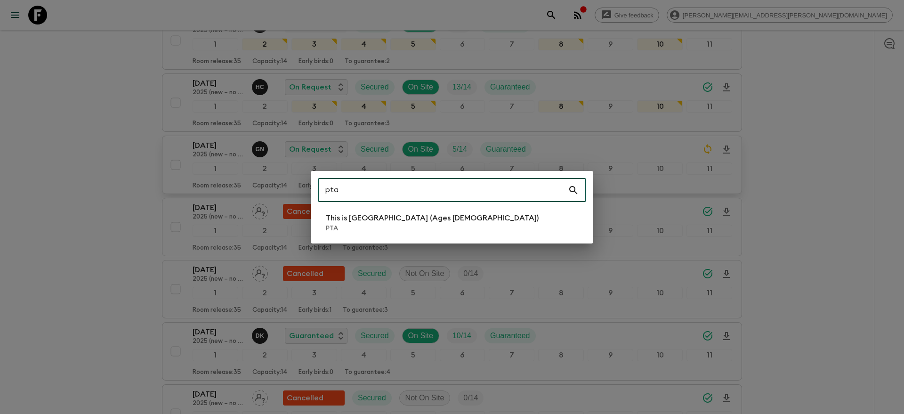
type input "pta"
click at [442, 213] on li "This is [GEOGRAPHIC_DATA] (Ages [DEMOGRAPHIC_DATA]) PTA" at bounding box center [451, 222] width 267 height 26
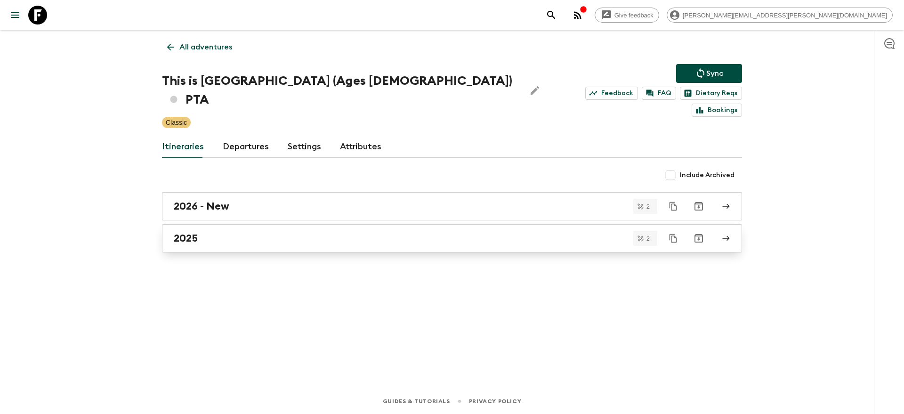
click at [231, 232] on div "2025" at bounding box center [443, 238] width 538 height 12
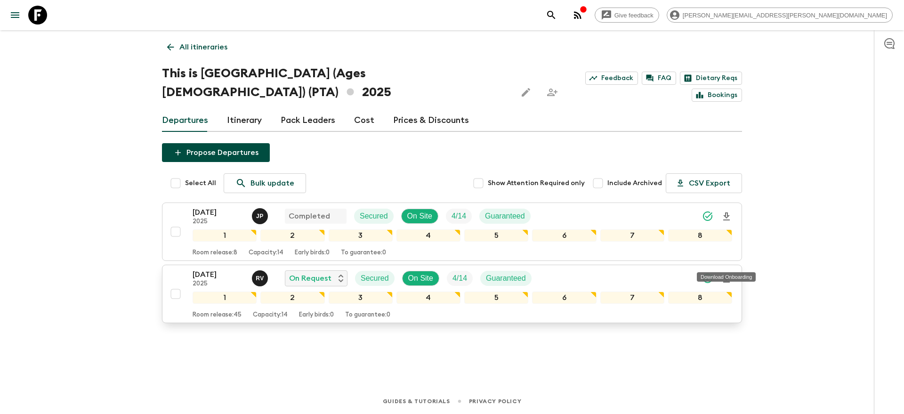
click at [727, 274] on icon "Download Onboarding" at bounding box center [726, 278] width 7 height 8
click at [557, 13] on icon "search adventures" at bounding box center [550, 14] width 11 height 11
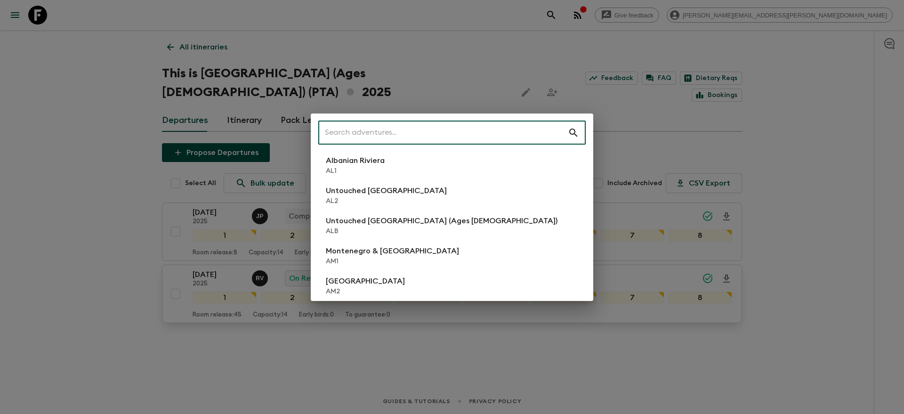
click at [437, 135] on input "text" at bounding box center [442, 133] width 249 height 26
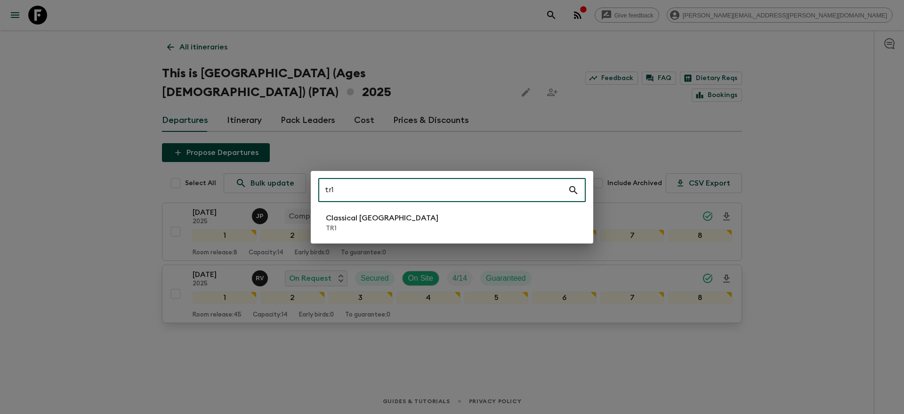
type input "tr1"
click at [372, 228] on p "TR1" at bounding box center [382, 228] width 112 height 9
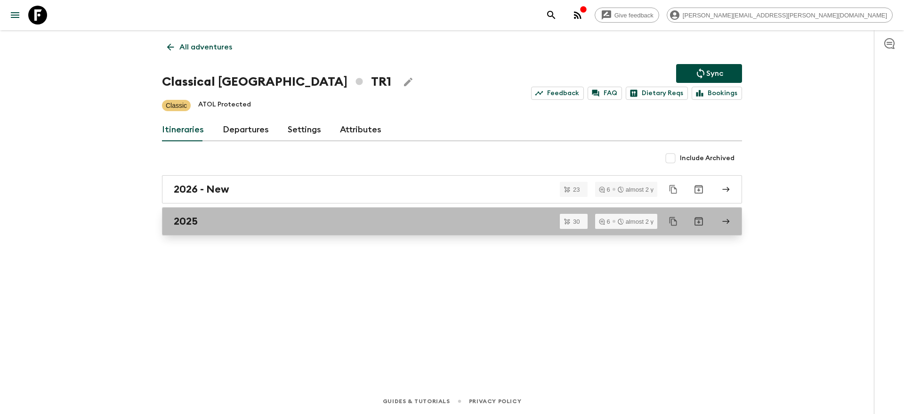
click at [353, 222] on div "2025" at bounding box center [443, 221] width 538 height 12
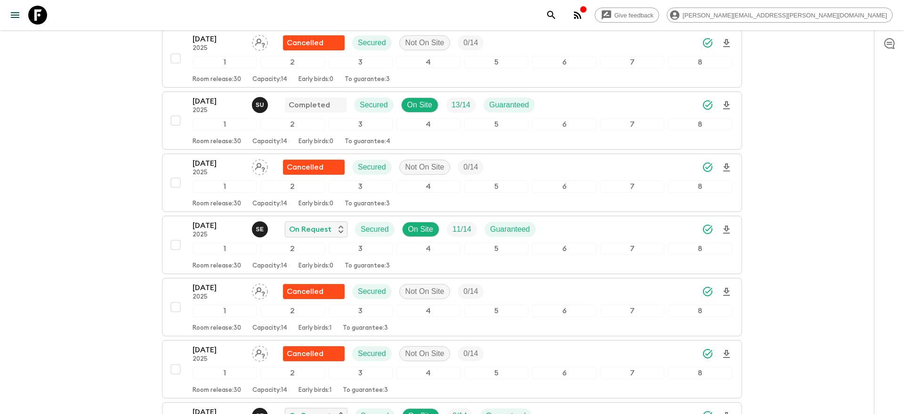
scroll to position [838, 0]
click at [725, 230] on icon "Download Onboarding" at bounding box center [726, 229] width 7 height 8
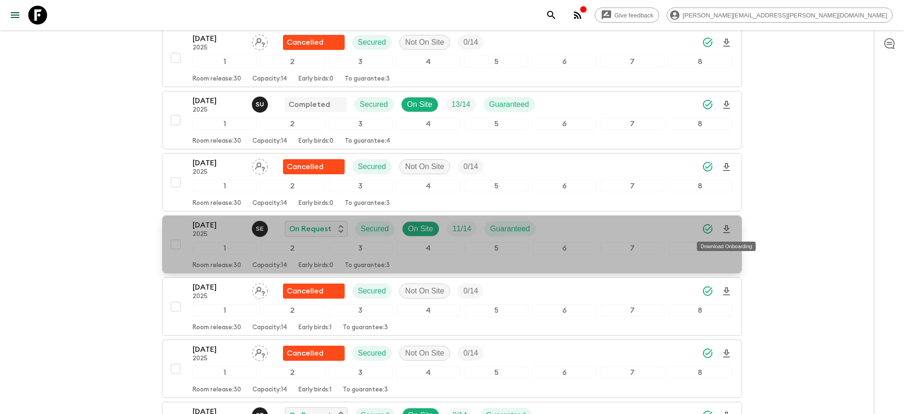
click at [728, 227] on icon "Download Onboarding" at bounding box center [726, 229] width 11 height 11
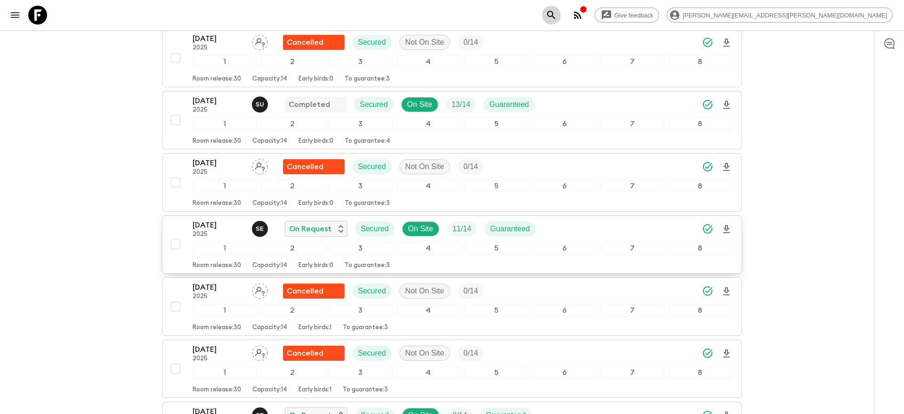
click at [557, 15] on icon "search adventures" at bounding box center [550, 14] width 11 height 11
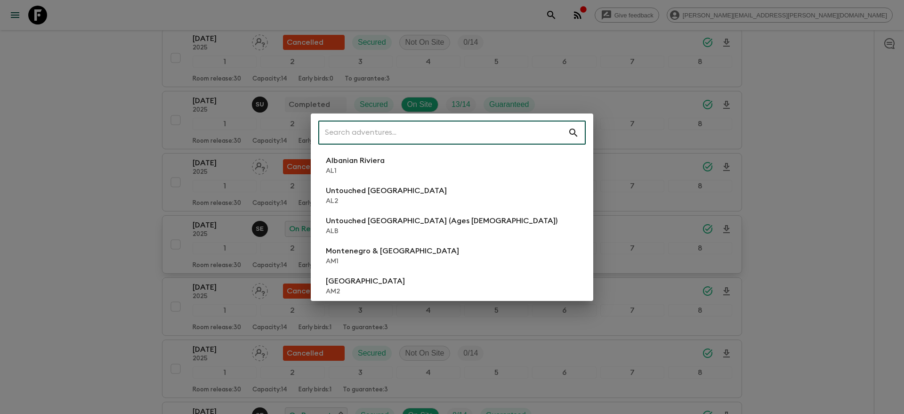
click at [441, 129] on input "text" at bounding box center [442, 133] width 249 height 26
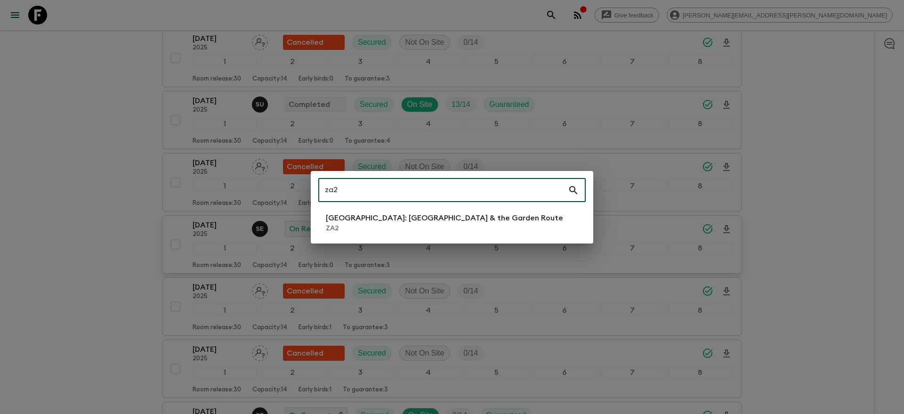
type input "za2"
click at [392, 216] on p "[GEOGRAPHIC_DATA]: [GEOGRAPHIC_DATA] & the Garden Route" at bounding box center [444, 217] width 237 height 11
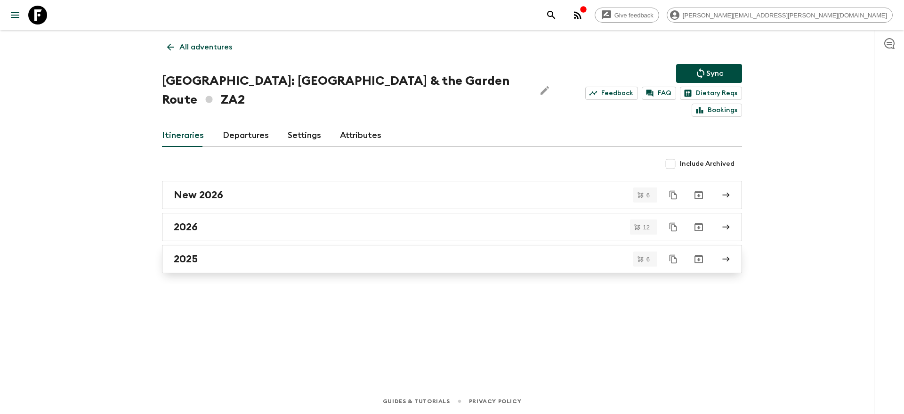
click at [212, 253] on div "2025" at bounding box center [443, 259] width 538 height 12
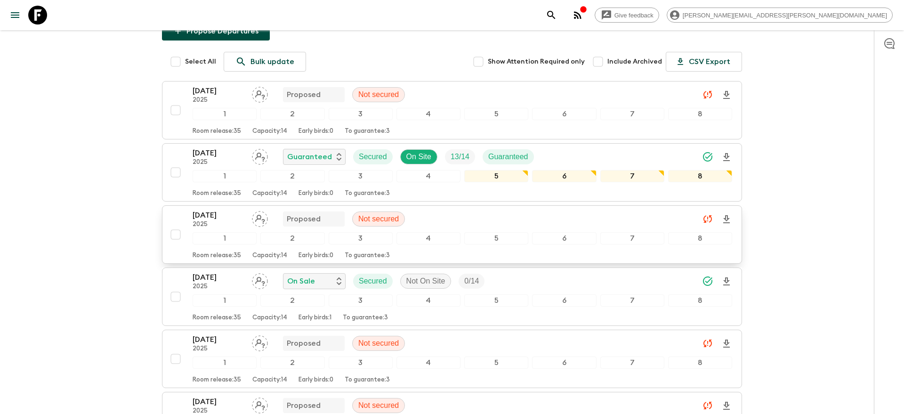
scroll to position [117, 0]
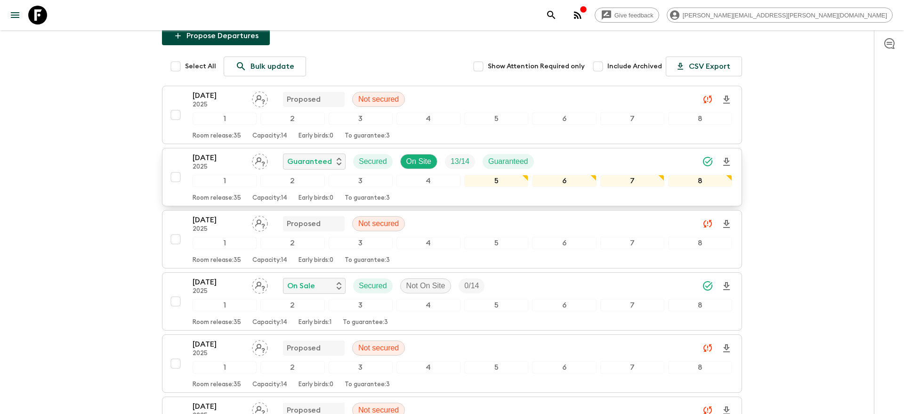
click at [615, 160] on div "[DATE] 2025 Guaranteed Secured On Site 13 / 14 Guaranteed" at bounding box center [461, 161] width 539 height 19
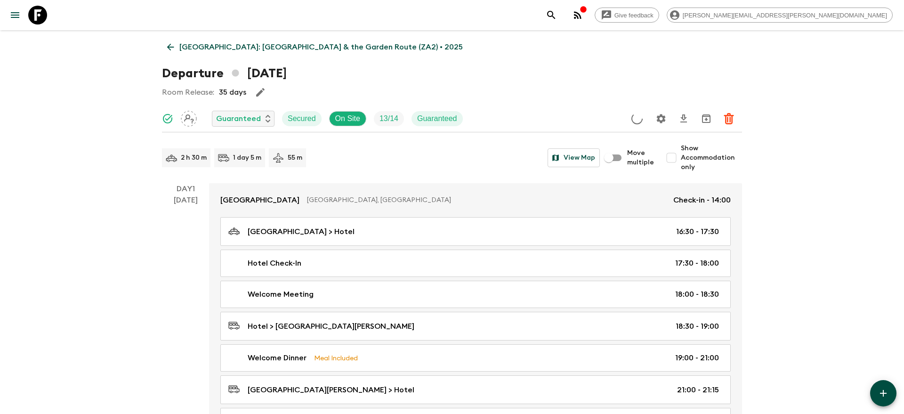
click at [537, 144] on div "2 h 30 m 1 day 5 m 55 m View Map Move multiple Show Accommodation only" at bounding box center [452, 158] width 580 height 28
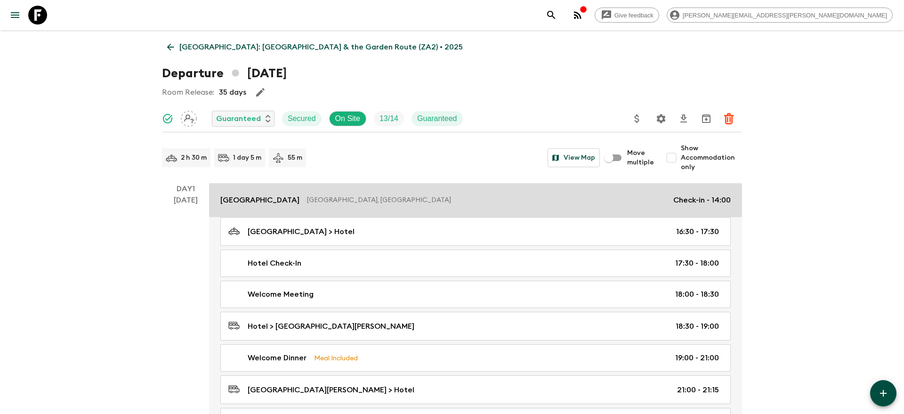
click at [492, 199] on p "[GEOGRAPHIC_DATA], [GEOGRAPHIC_DATA]" at bounding box center [486, 199] width 359 height 9
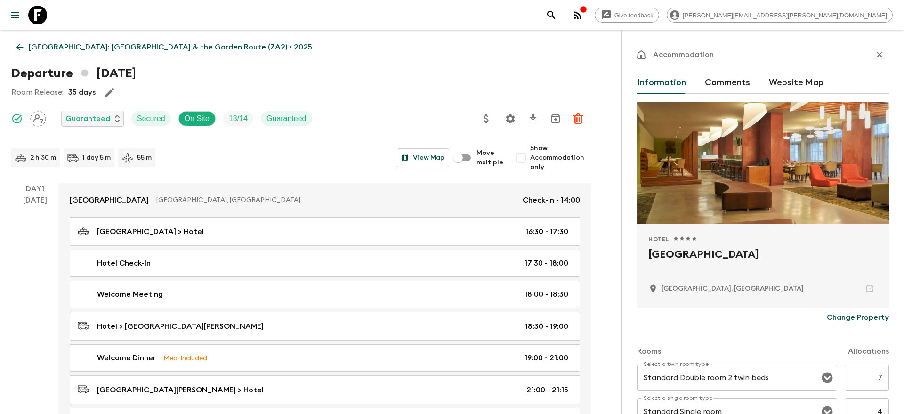
click at [879, 55] on icon "button" at bounding box center [879, 54] width 7 height 7
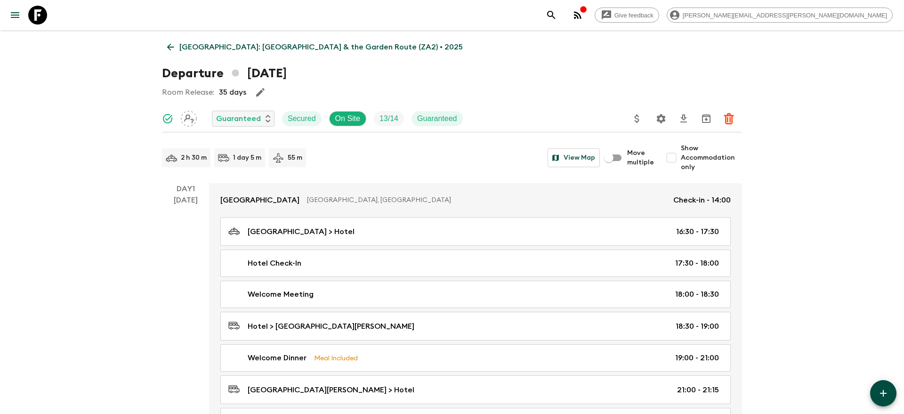
click at [581, 16] on icon "button" at bounding box center [578, 15] width 8 height 8
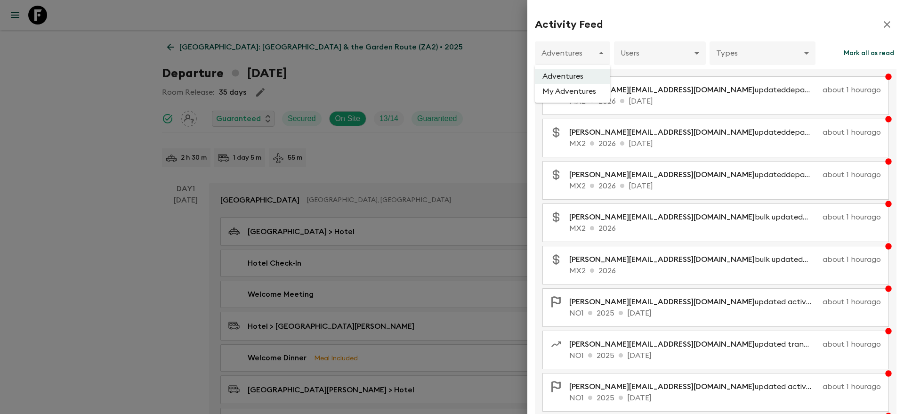
click at [566, 79] on li "Adventures" at bounding box center [572, 76] width 75 height 15
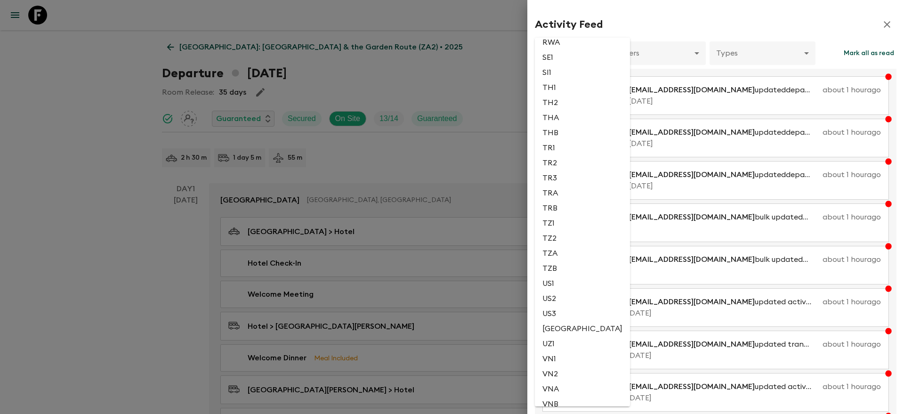
scroll to position [2124, 0]
click at [557, 367] on li "ZA2" at bounding box center [582, 364] width 95 height 15
type input "6574a5e0-c5d3-4f98-932b-585769efecf9"
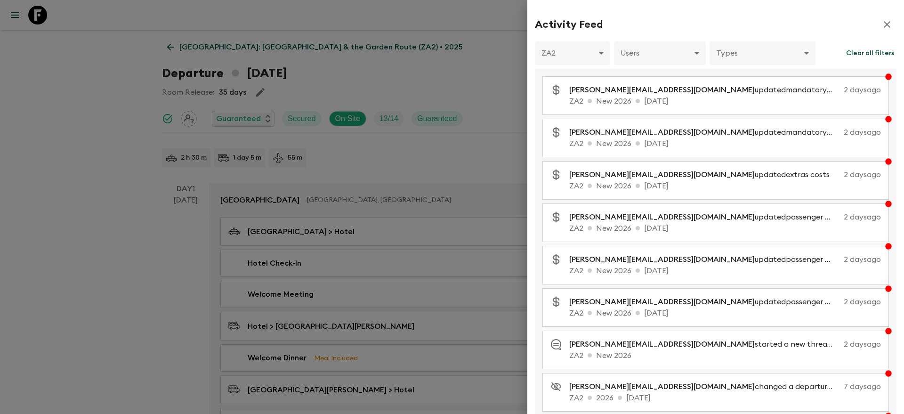
click at [885, 26] on icon "button" at bounding box center [886, 24] width 11 height 11
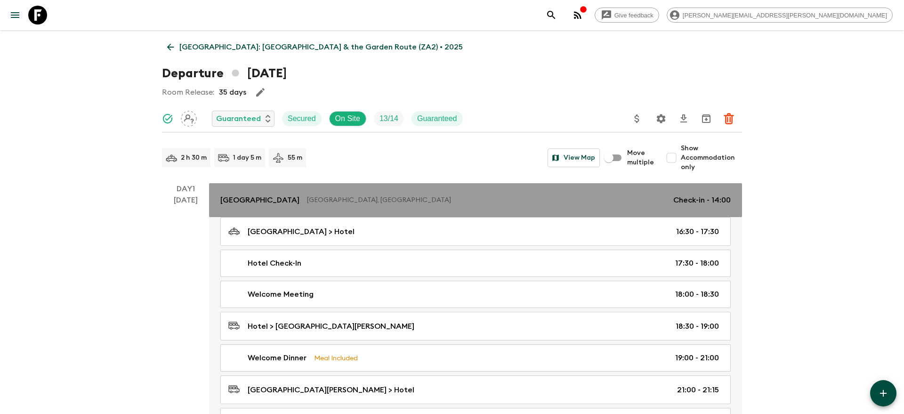
click at [551, 194] on div "[GEOGRAPHIC_DATA] [GEOGRAPHIC_DATA] [GEOGRAPHIC_DATA], [GEOGRAPHIC_DATA] Check-…" at bounding box center [475, 199] width 510 height 11
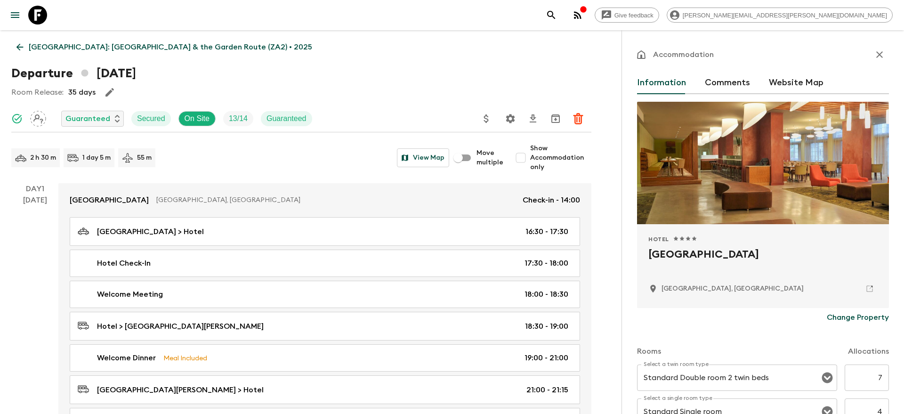
scroll to position [62, 0]
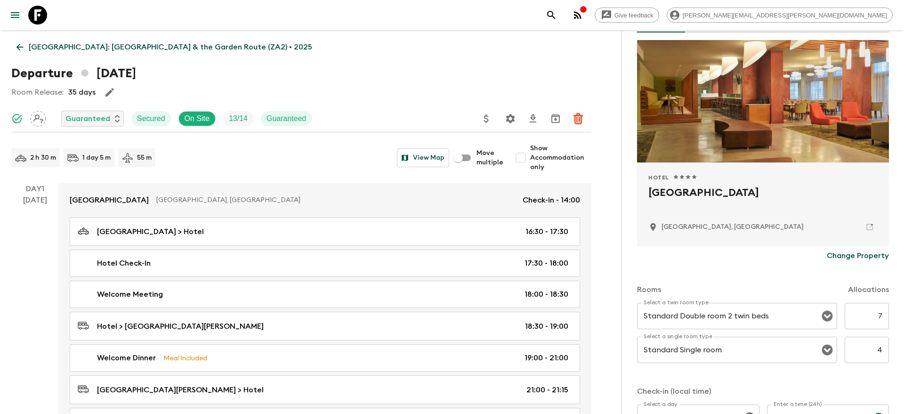
click at [880, 350] on input "4" at bounding box center [866, 350] width 44 height 26
type input "5"
click at [852, 382] on div "Rooms Allocations Select a twin room type Standard Double room 2 twin beds Sele…" at bounding box center [763, 387] width 252 height 244
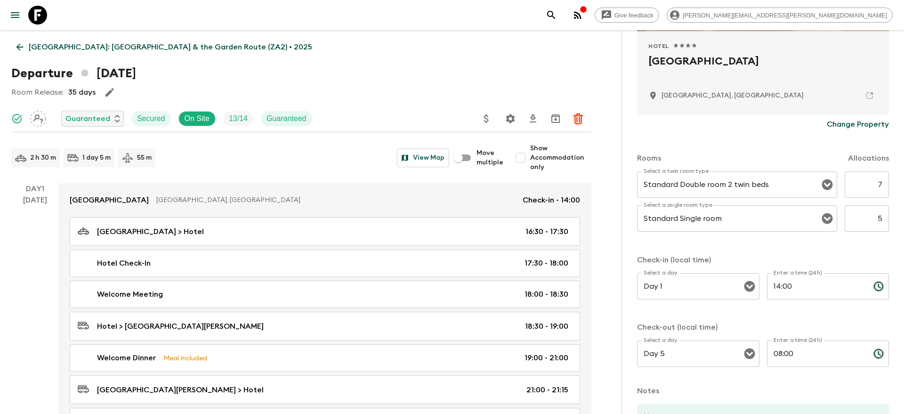
scroll to position [294, 0]
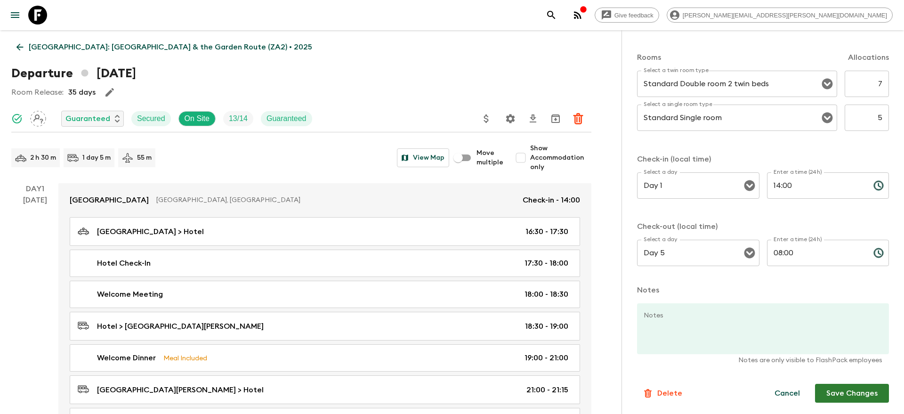
click at [838, 393] on button "Save Changes" at bounding box center [852, 393] width 74 height 19
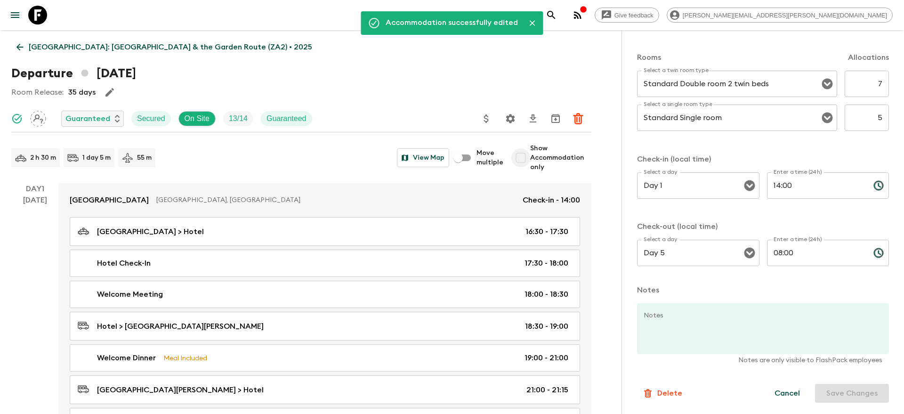
click at [524, 158] on input "Show Accommodation only" at bounding box center [520, 157] width 19 height 19
checkbox input "true"
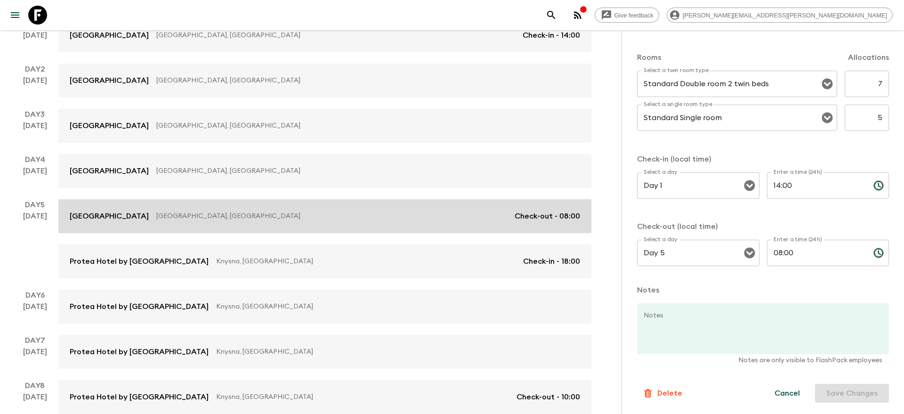
scroll to position [166, 0]
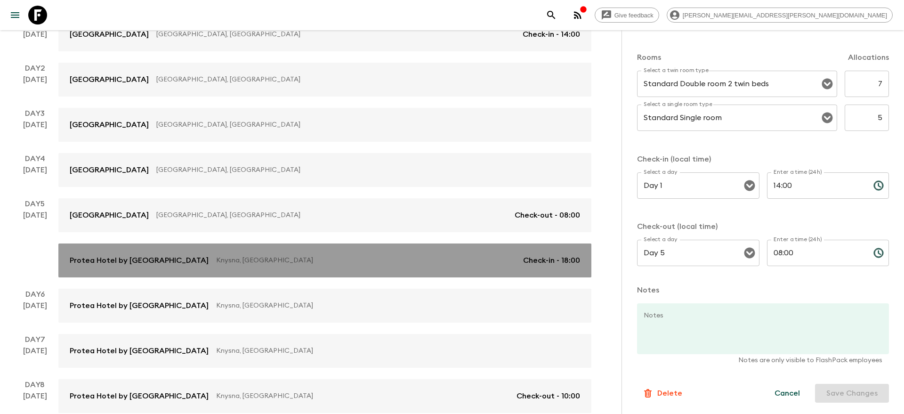
click at [405, 263] on p "Knysna, [GEOGRAPHIC_DATA]" at bounding box center [365, 260] width 299 height 9
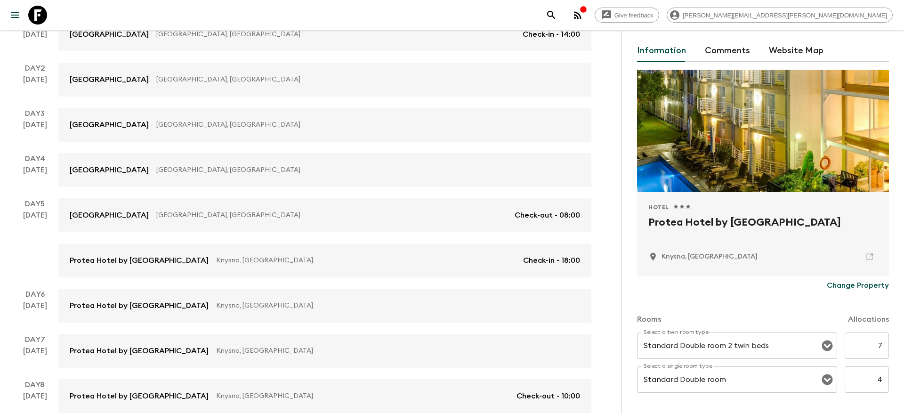
scroll to position [43, 0]
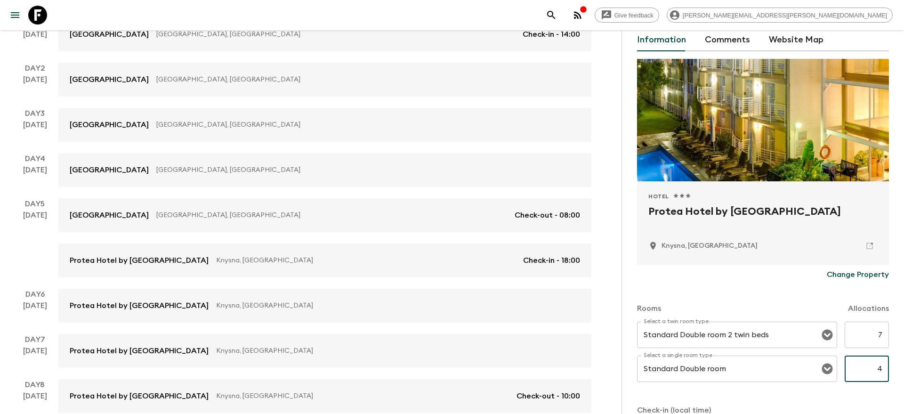
click at [880, 368] on input "4" at bounding box center [866, 368] width 44 height 26
type input "5"
click at [892, 366] on div "Accommodation Information Comments Website Map Hotel 1 Star 2 Stars 3 Stars 4 S…" at bounding box center [762, 237] width 282 height 414
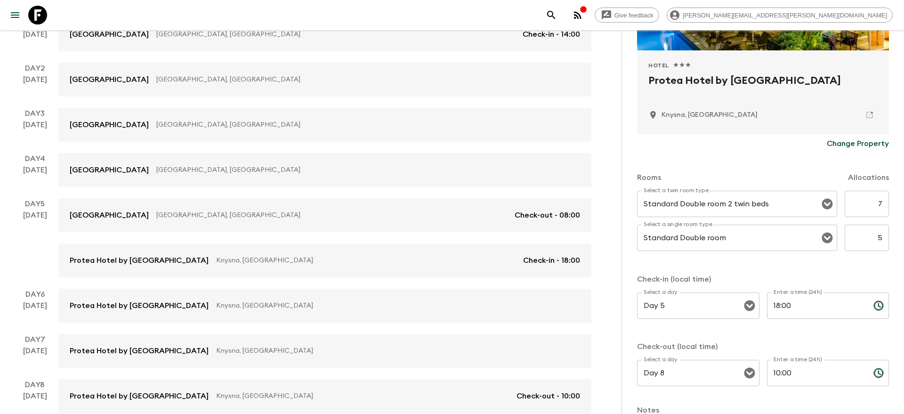
scroll to position [286, 0]
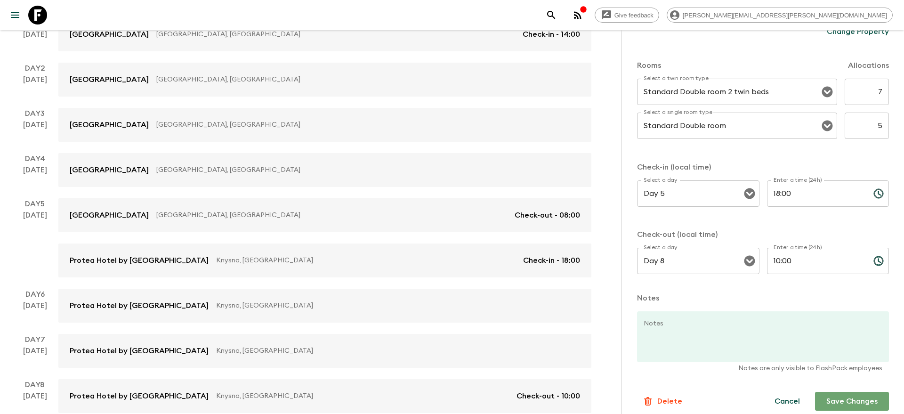
click at [844, 397] on button "Save Changes" at bounding box center [852, 401] width 74 height 19
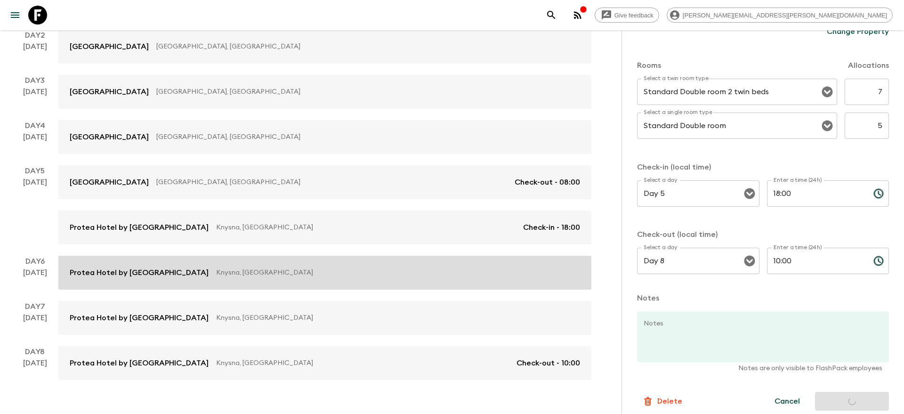
scroll to position [216, 0]
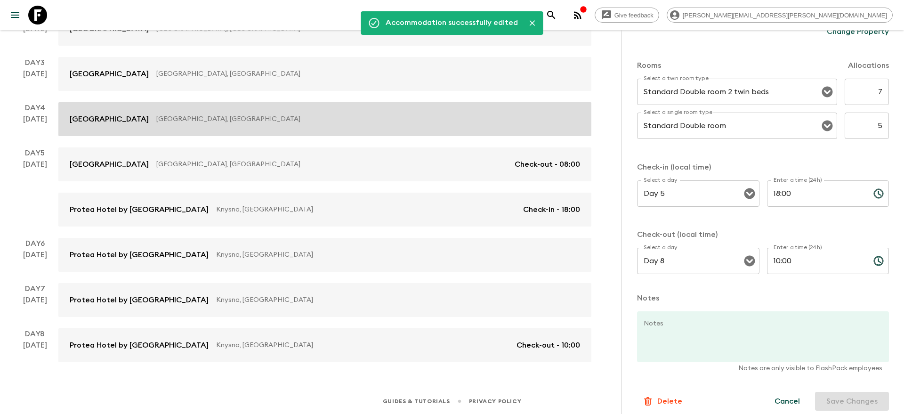
click at [372, 115] on p "[GEOGRAPHIC_DATA], [GEOGRAPHIC_DATA]" at bounding box center [364, 118] width 416 height 9
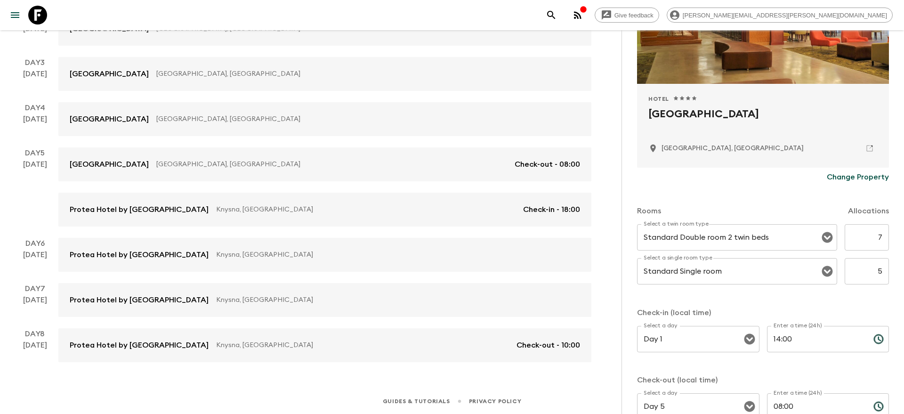
scroll to position [219, 0]
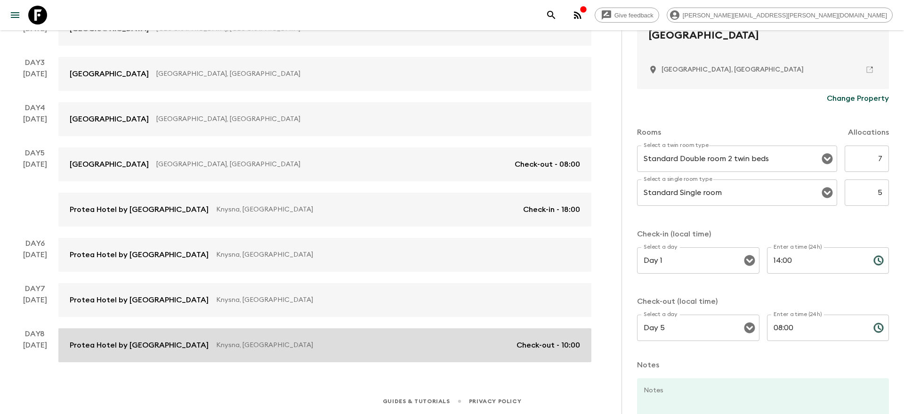
click at [414, 338] on link "Protea Hotel by Marriott [GEOGRAPHIC_DATA], [GEOGRAPHIC_DATA] Check-out - 10:00" at bounding box center [324, 345] width 533 height 34
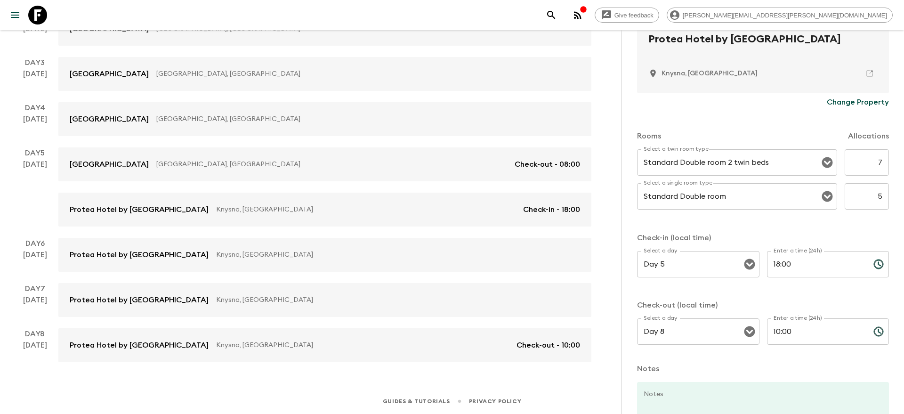
scroll to position [237, 0]
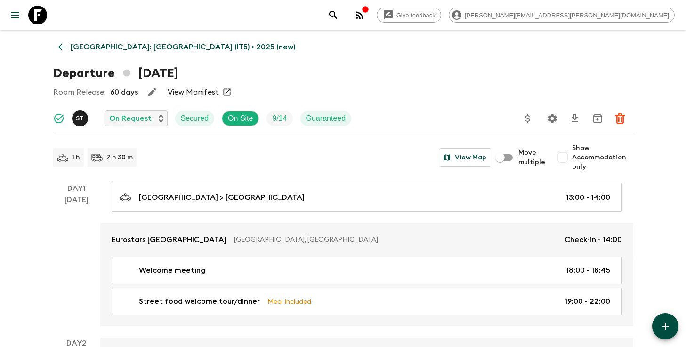
scroll to position [793, 0]
